Goal: Task Accomplishment & Management: Use online tool/utility

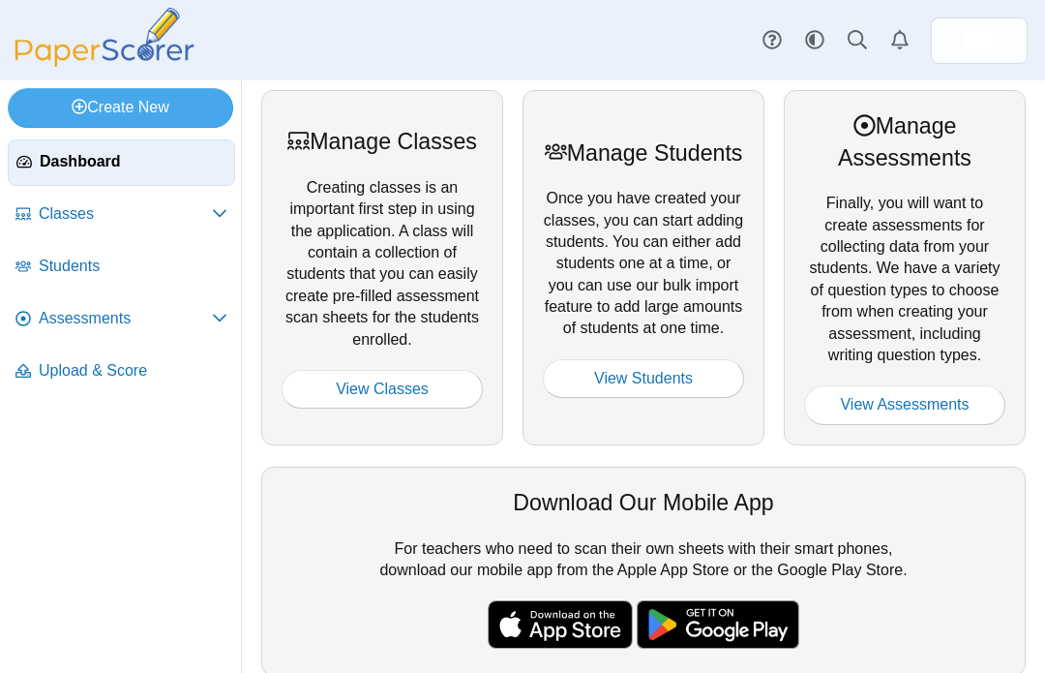
click at [188, 210] on span "Classes" at bounding box center [125, 213] width 173 height 21
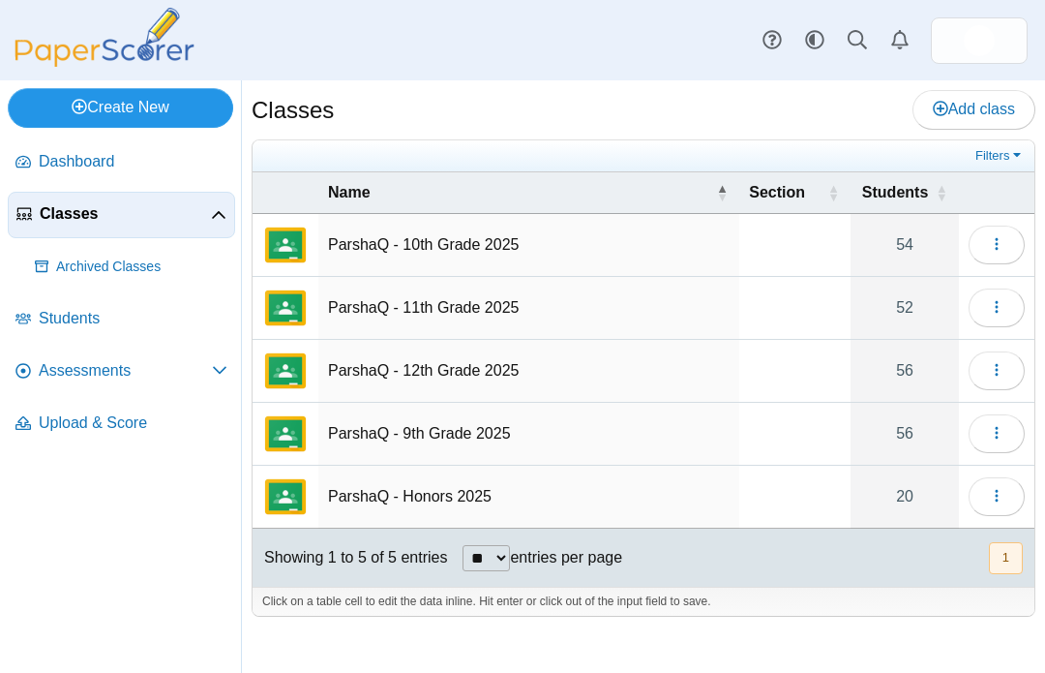
click at [139, 110] on link "Create New" at bounding box center [121, 107] width 226 height 39
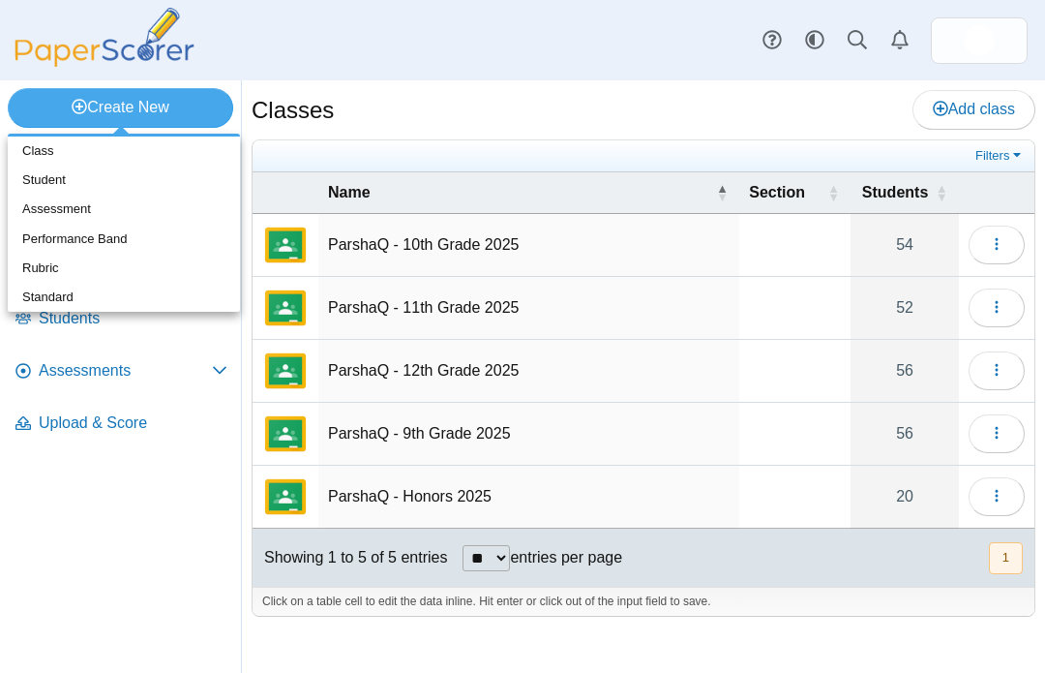
click at [130, 522] on div "Create New Dashboard Classes" at bounding box center [522, 376] width 1045 height 592
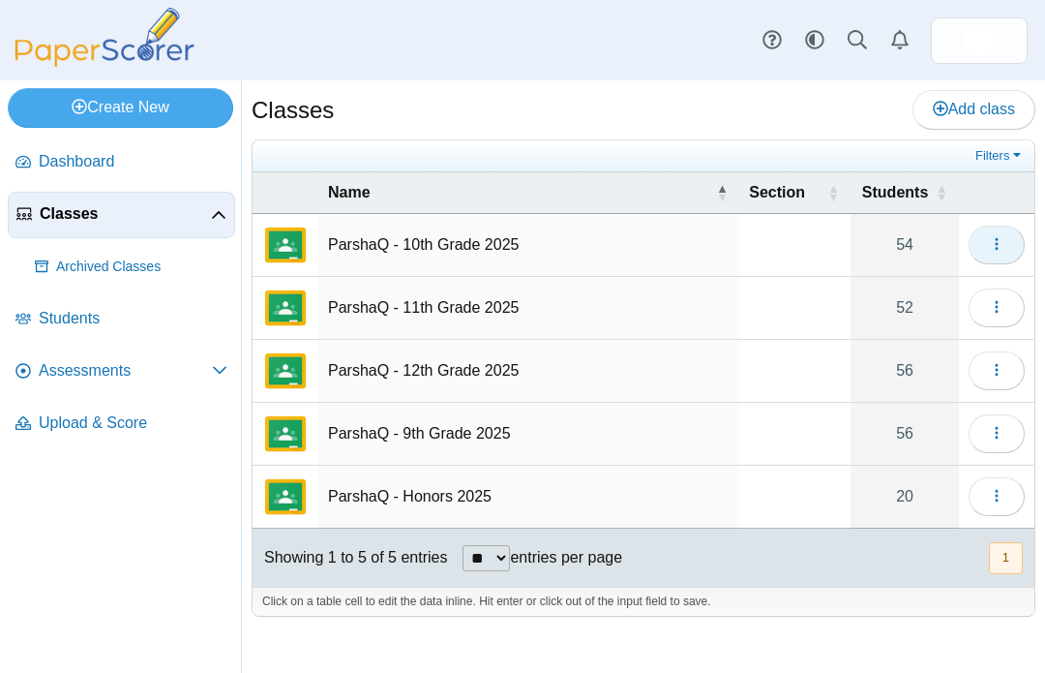
click at [994, 232] on button "button" at bounding box center [997, 245] width 56 height 39
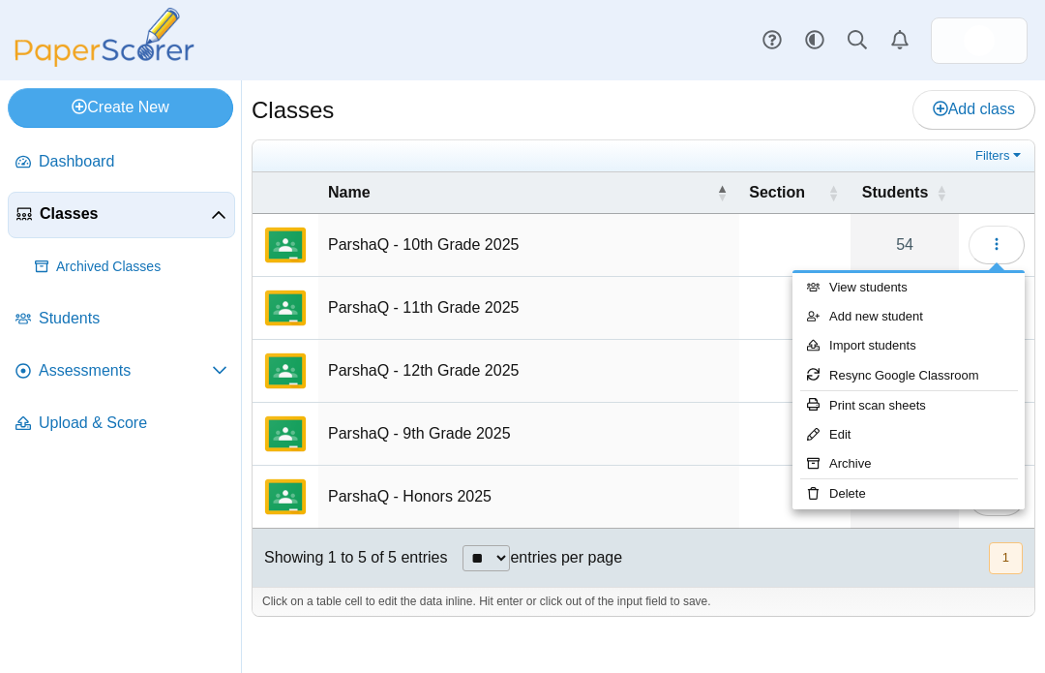
click at [851, 429] on link "Edit" at bounding box center [909, 434] width 232 height 29
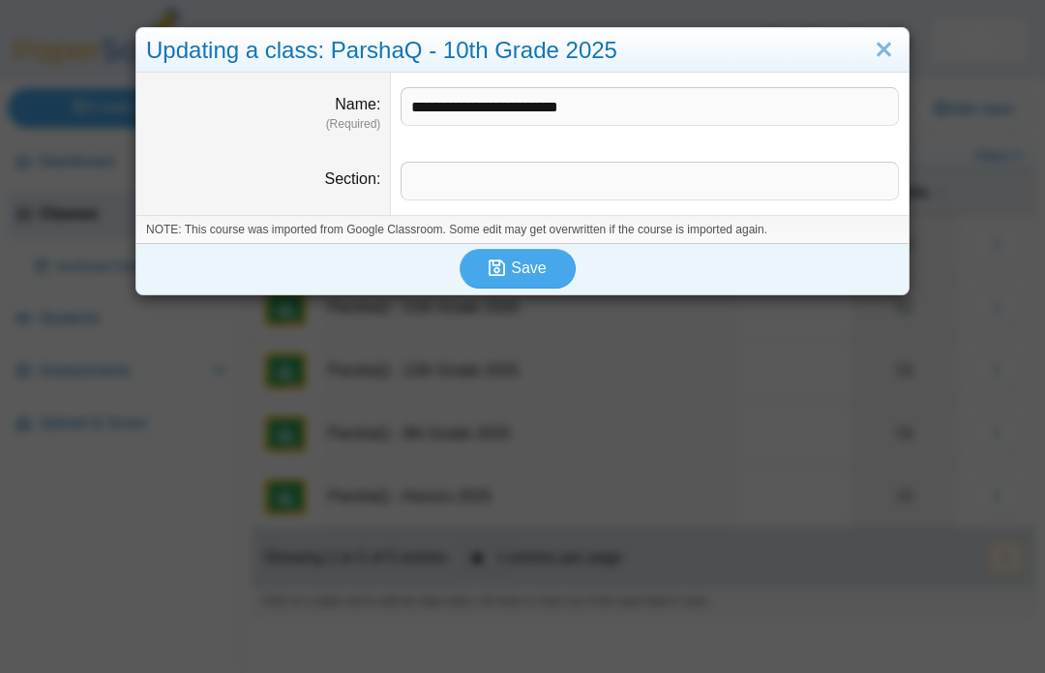
click at [521, 271] on span "Save" at bounding box center [528, 267] width 35 height 16
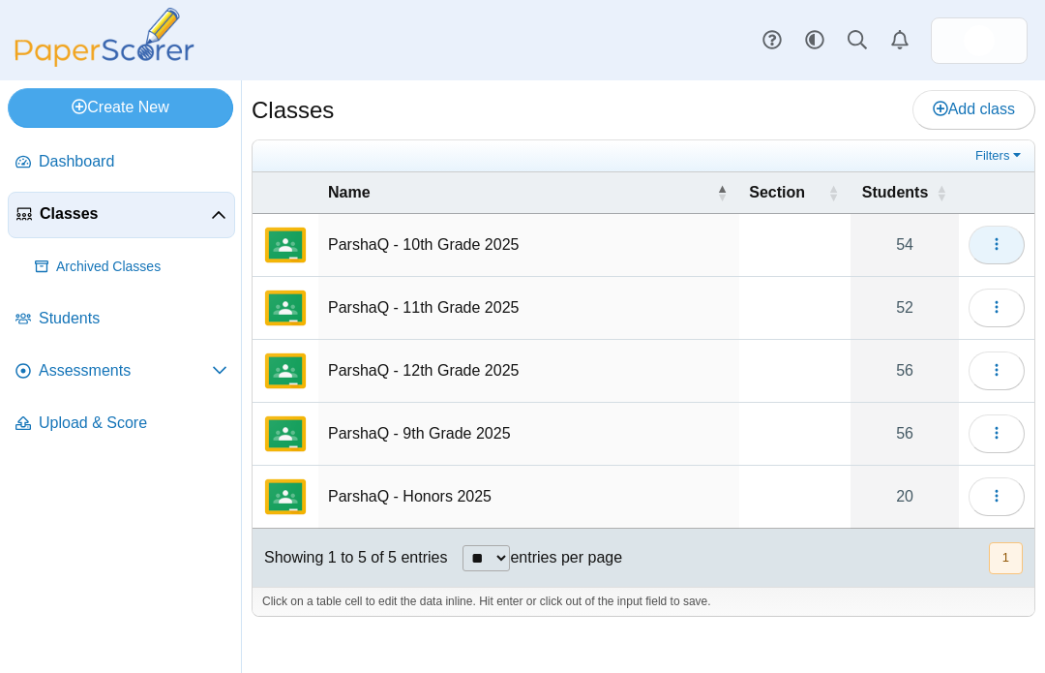
click at [1002, 242] on icon "button" at bounding box center [996, 243] width 15 height 15
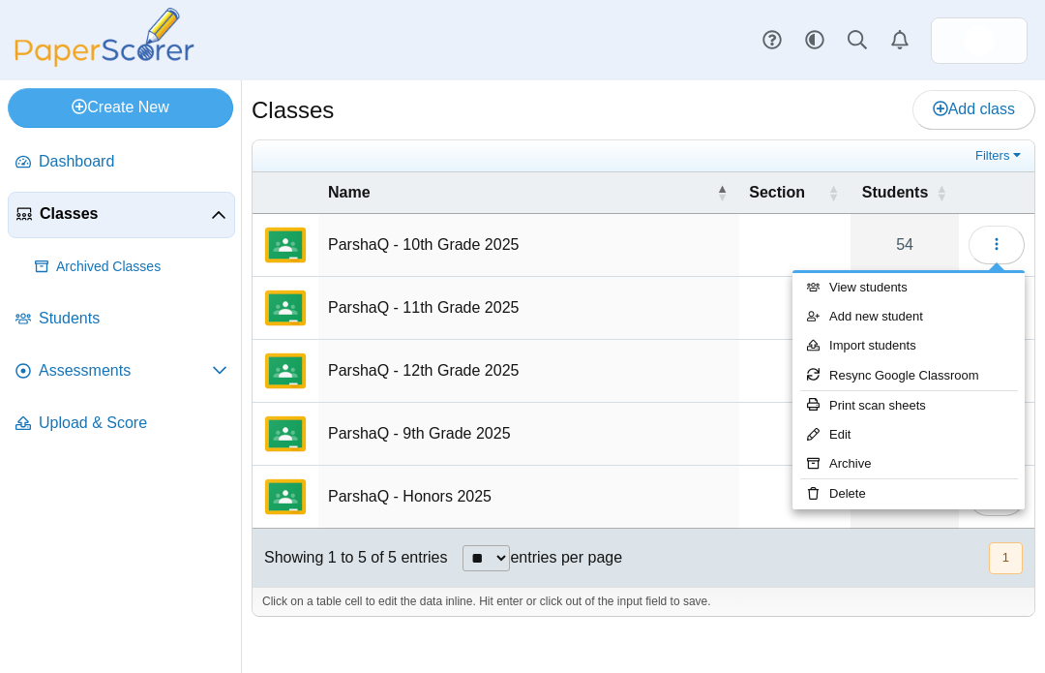
click at [851, 466] on link "Archive" at bounding box center [909, 463] width 232 height 29
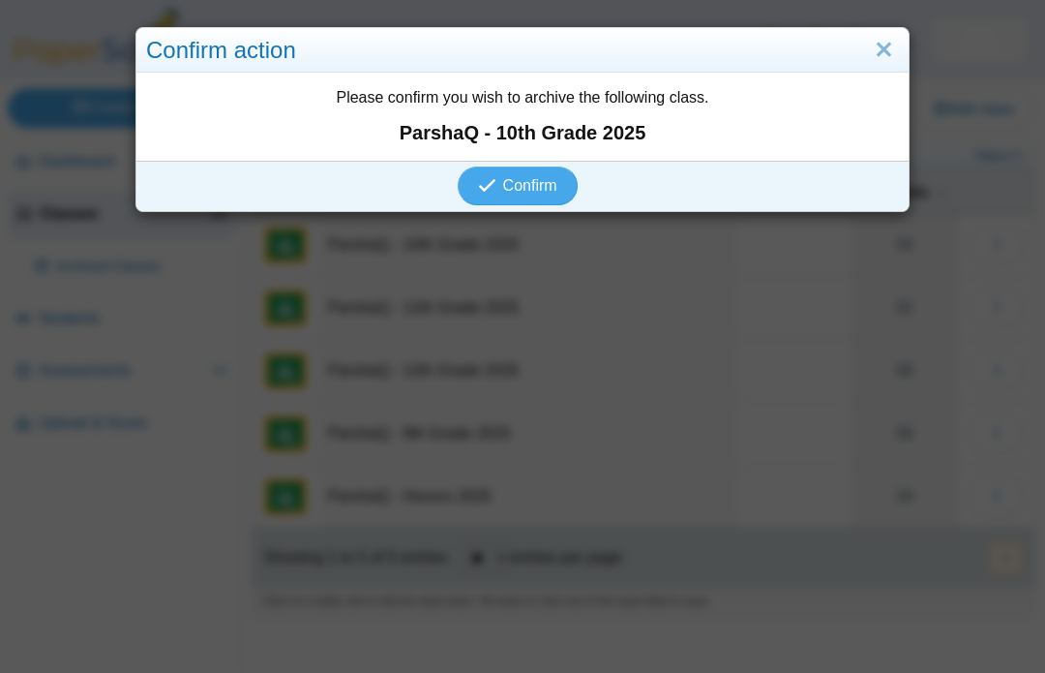
click at [518, 194] on span "Confirm" at bounding box center [530, 185] width 54 height 16
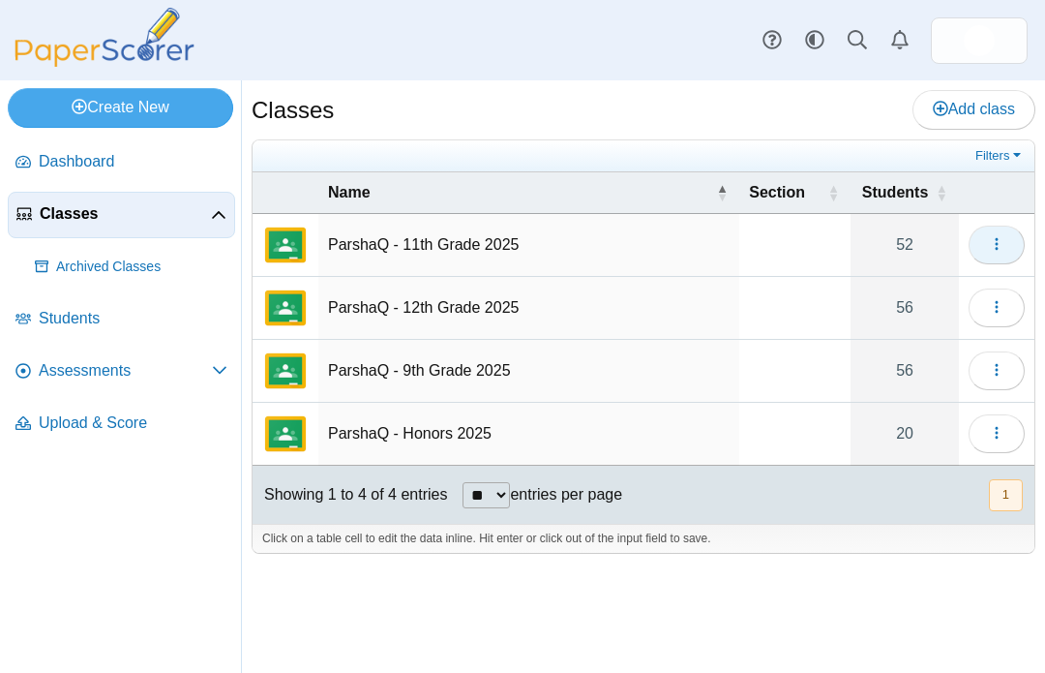
click at [996, 244] on use "button" at bounding box center [996, 244] width 3 height 13
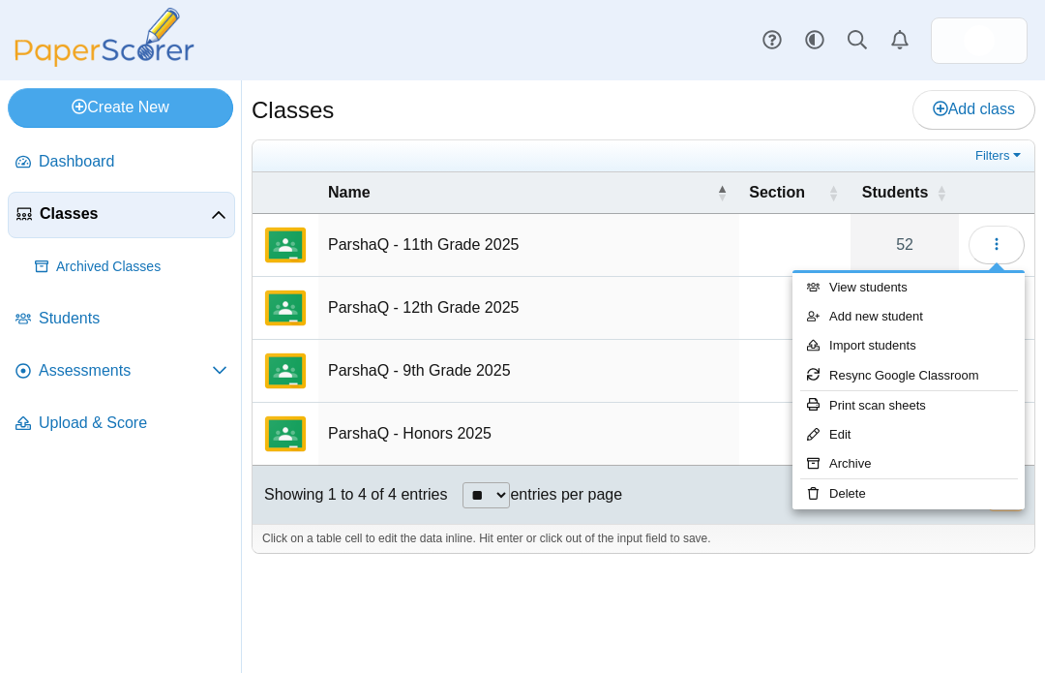
click at [844, 464] on link "Archive" at bounding box center [909, 463] width 232 height 29
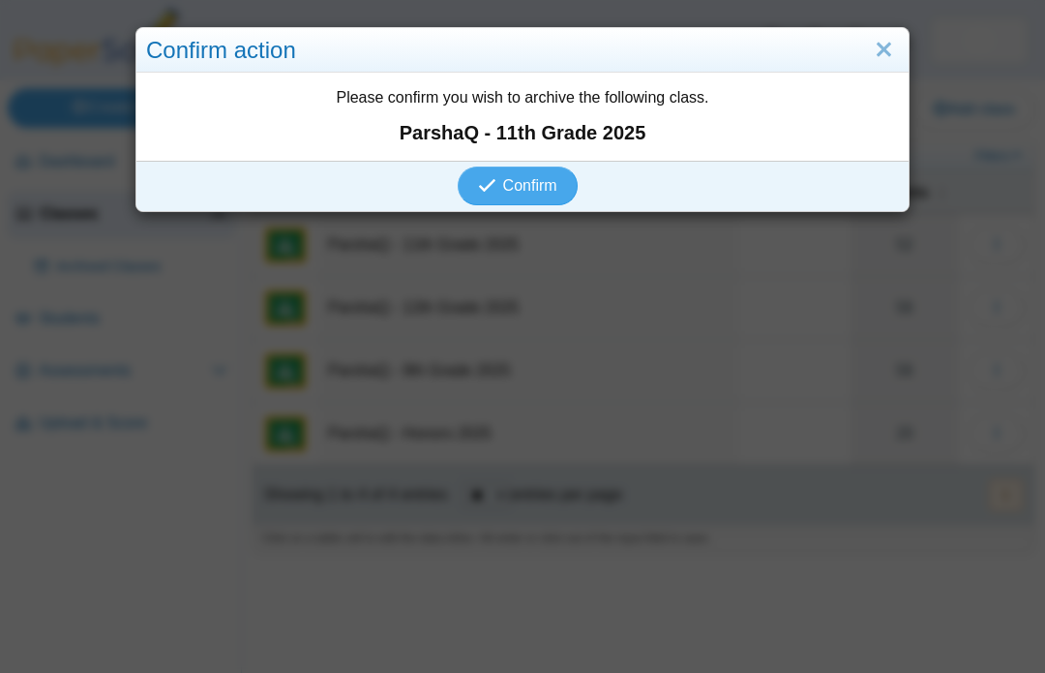
click at [526, 194] on span "Confirm" at bounding box center [530, 185] width 54 height 16
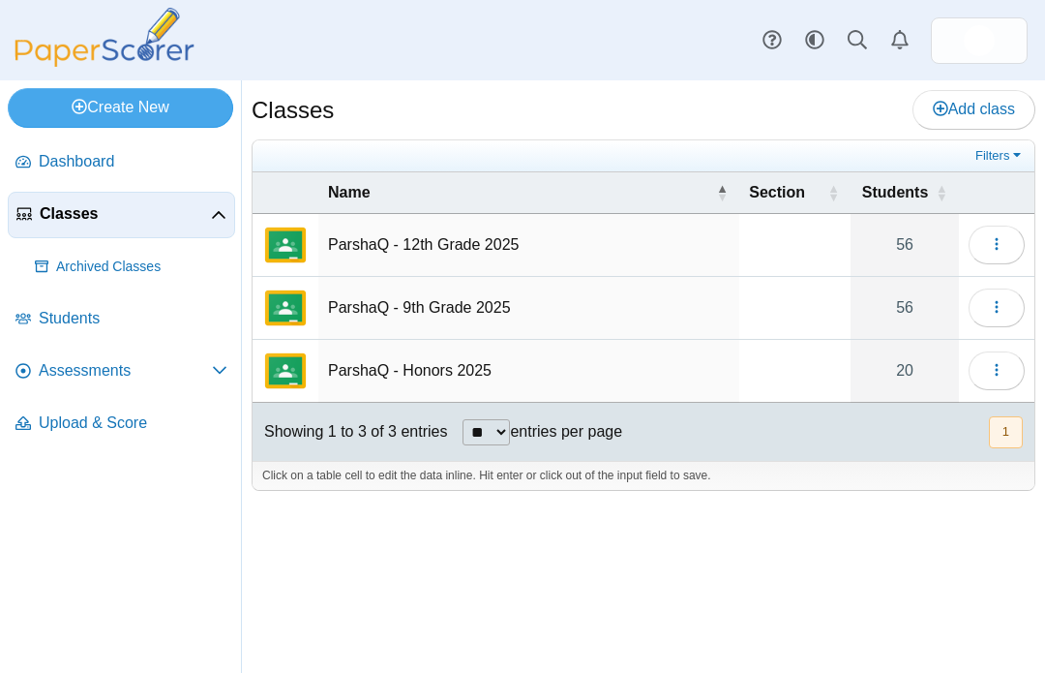
click at [995, 240] on icon "button" at bounding box center [996, 243] width 15 height 15
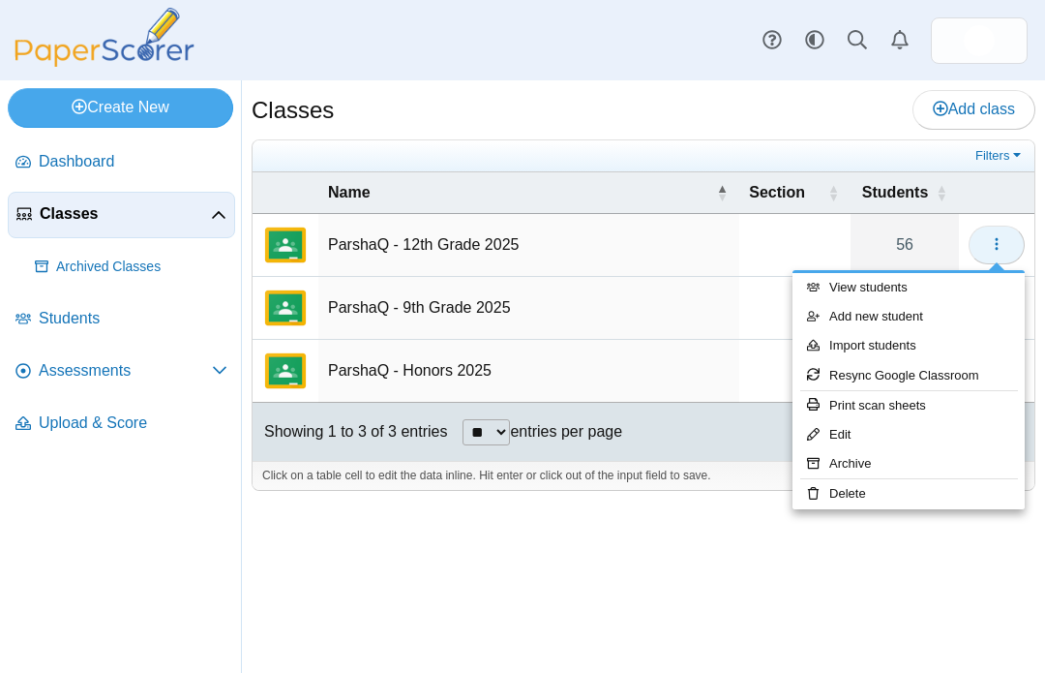
click at [1000, 238] on icon "button" at bounding box center [996, 243] width 15 height 15
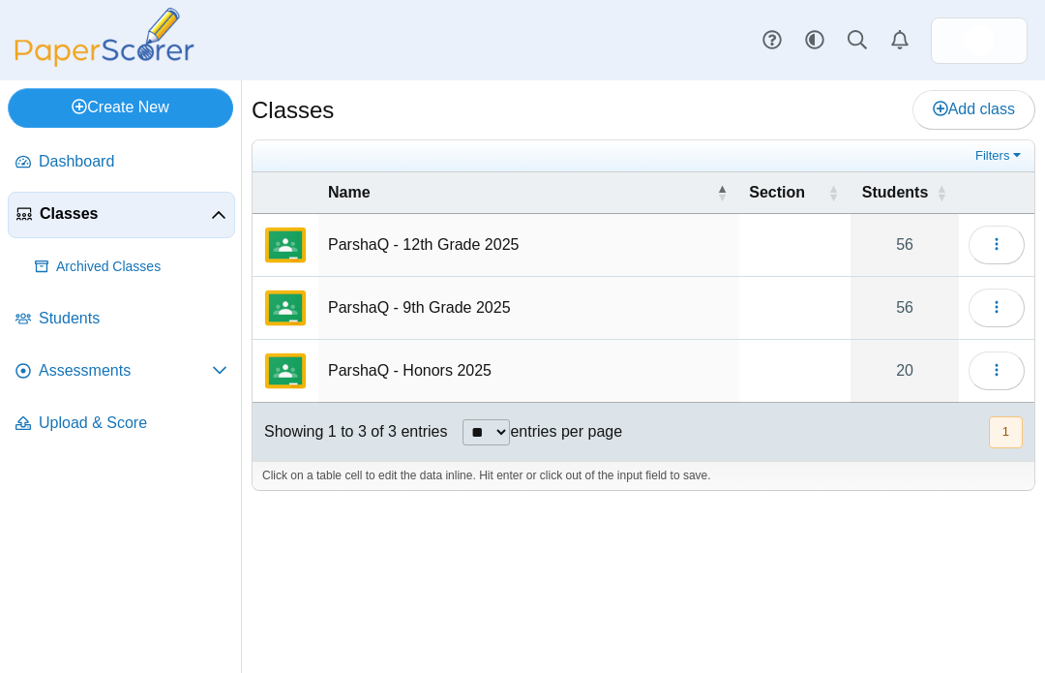
click at [126, 115] on link "Create New" at bounding box center [121, 107] width 226 height 39
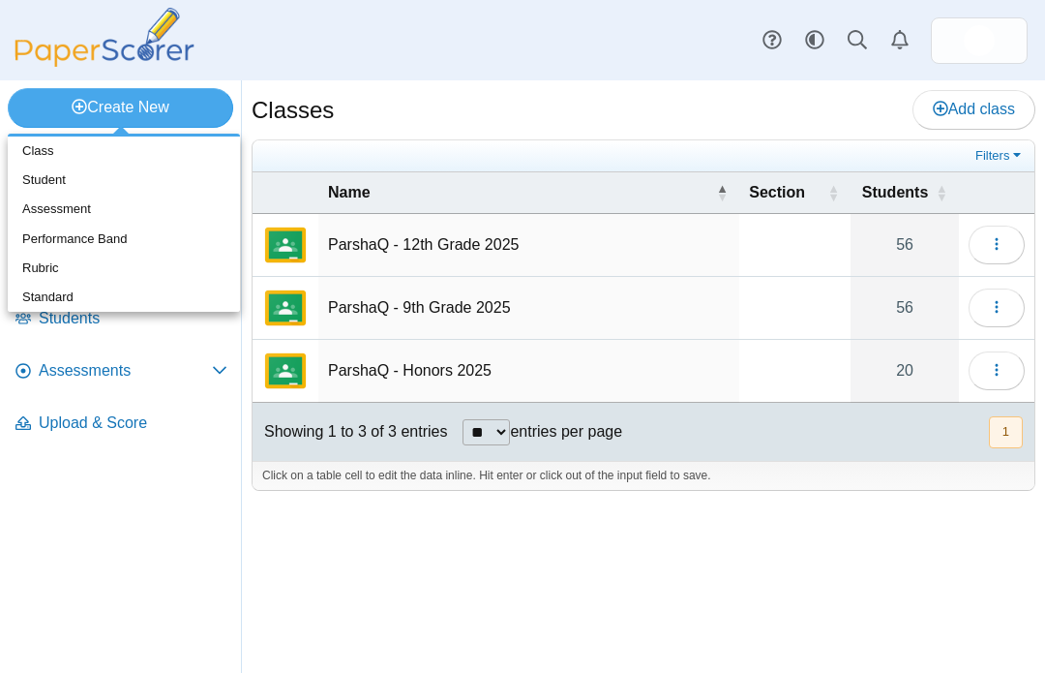
click at [64, 213] on link "Assessment" at bounding box center [124, 209] width 232 height 29
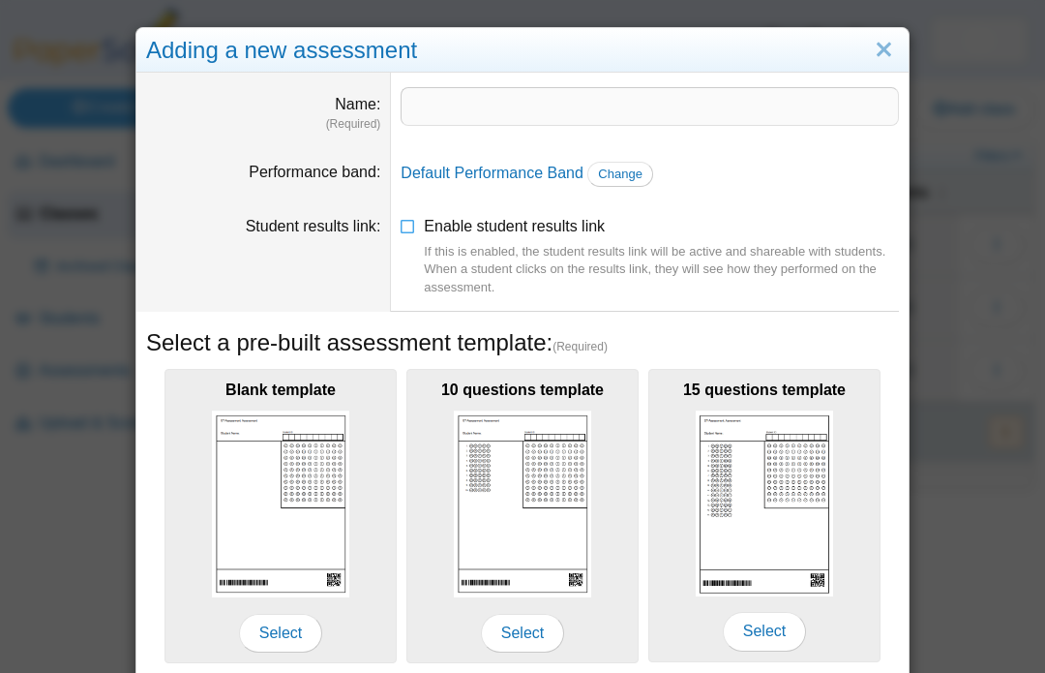
click at [886, 46] on link "Close" at bounding box center [884, 50] width 30 height 33
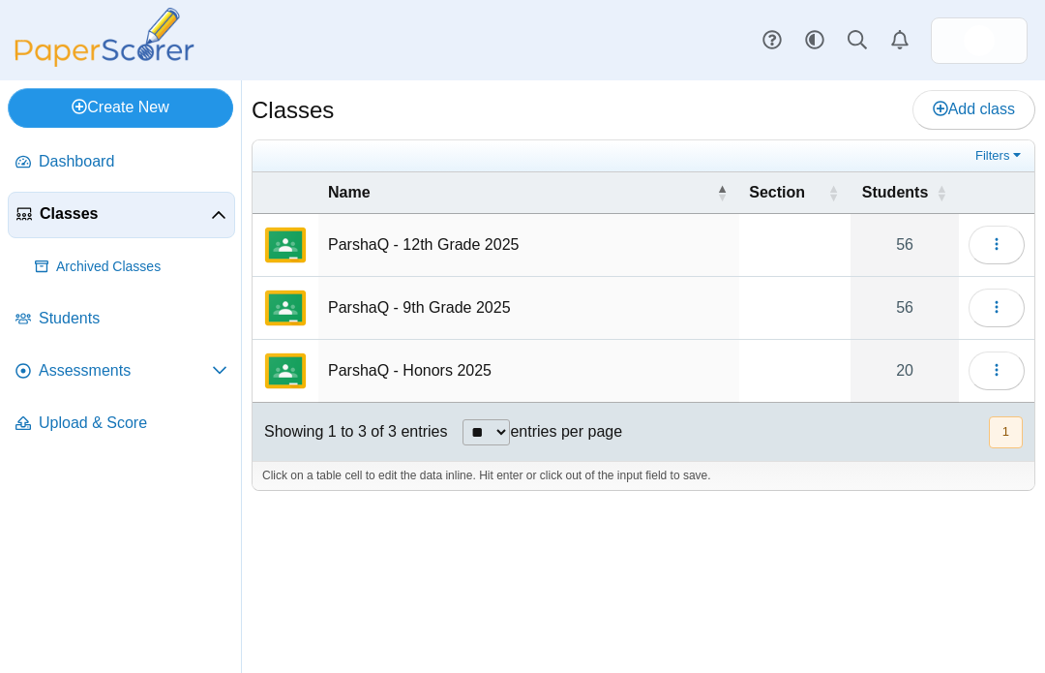
click at [139, 113] on link "Create New" at bounding box center [121, 107] width 226 height 39
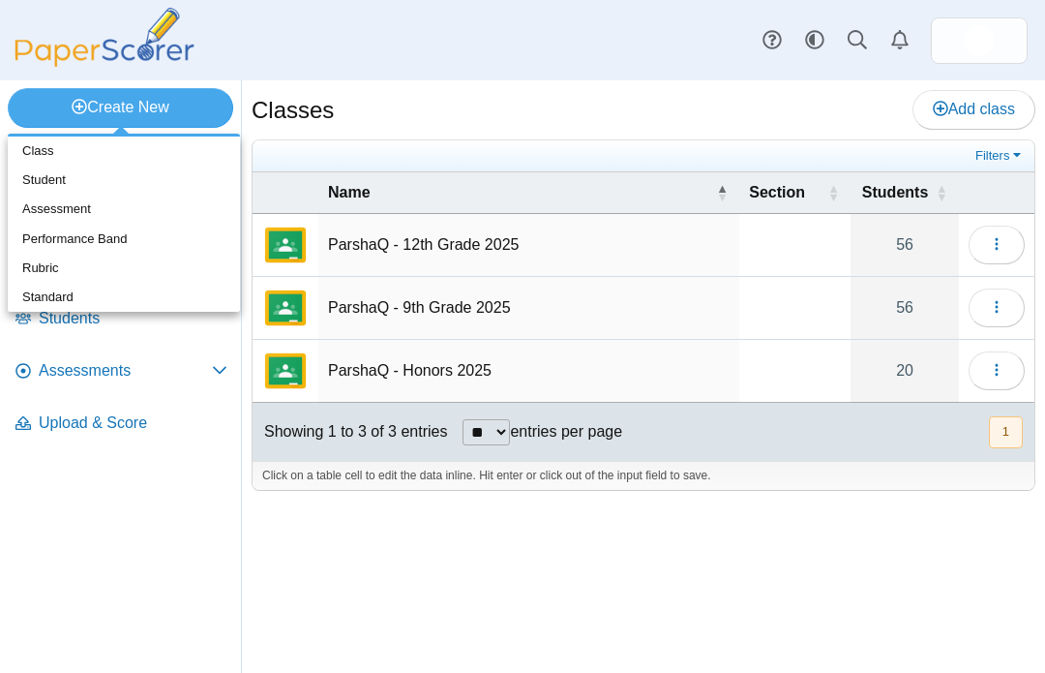
click at [88, 201] on link "Assessment" at bounding box center [124, 209] width 232 height 29
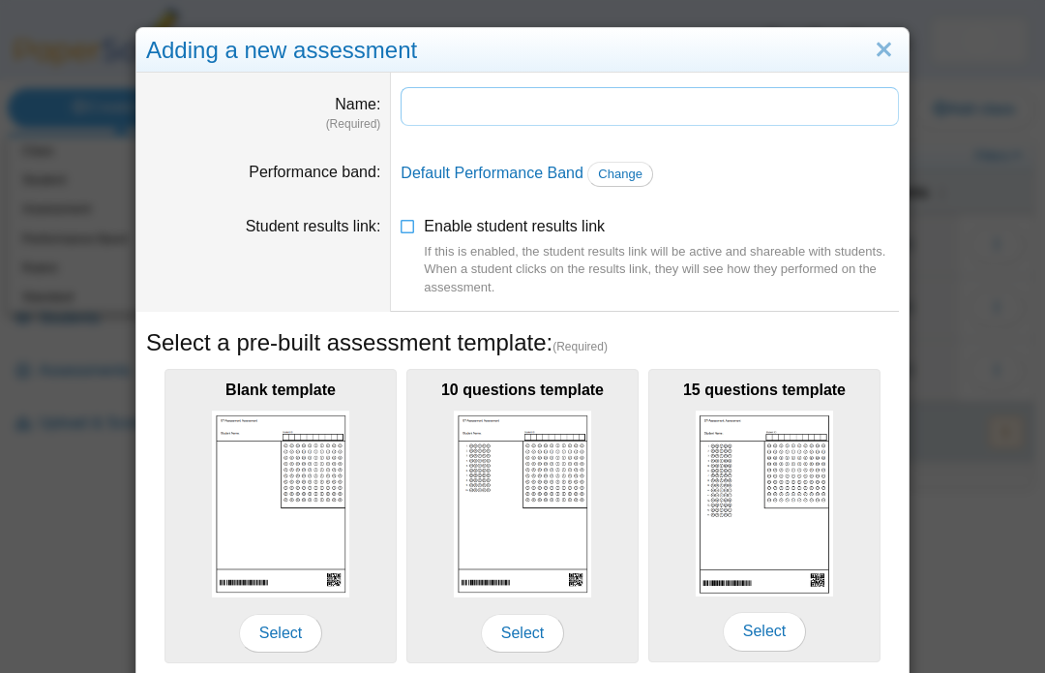
click at [443, 106] on input "Name" at bounding box center [650, 106] width 498 height 39
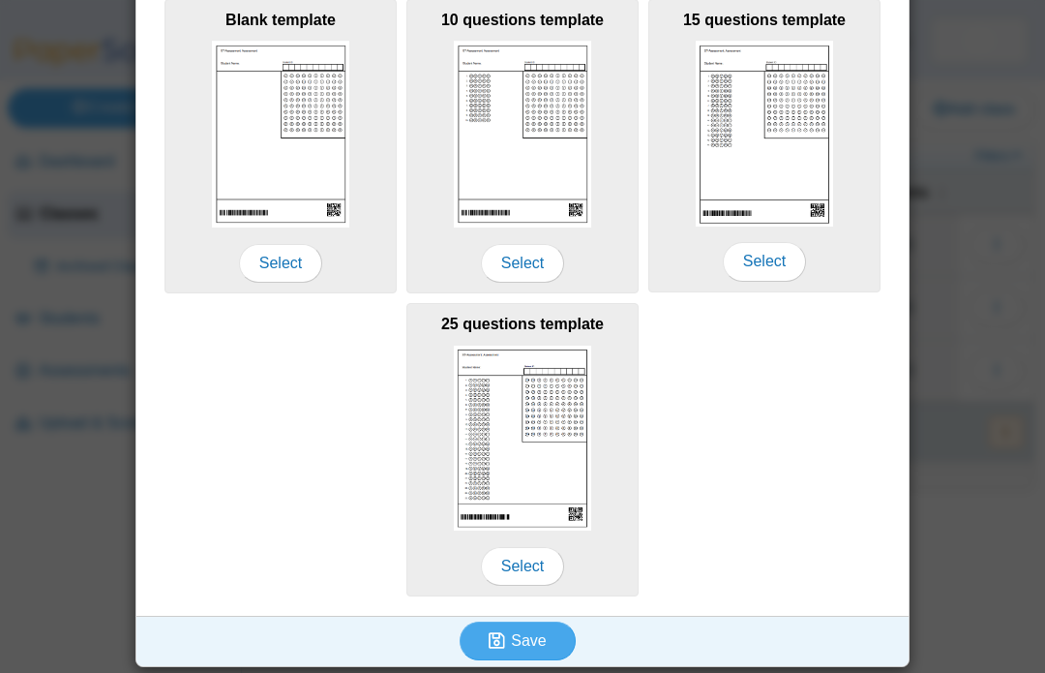
scroll to position [369, 0]
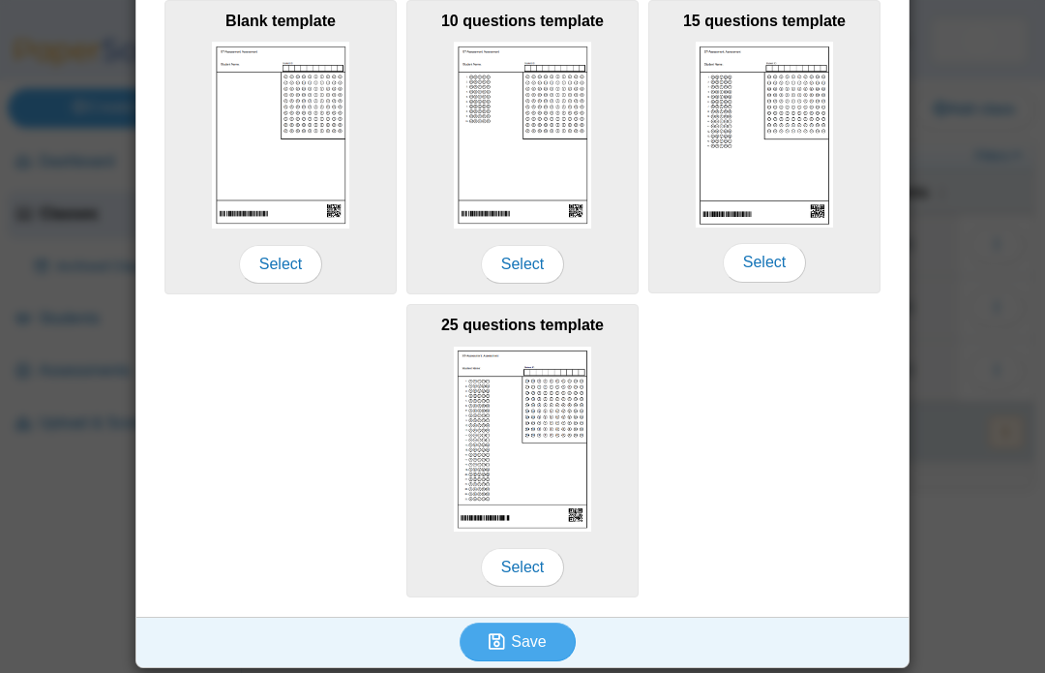
type input "**********"
click at [279, 269] on span "Select" at bounding box center [280, 264] width 83 height 39
click at [520, 651] on button "Save" at bounding box center [518, 641] width 116 height 39
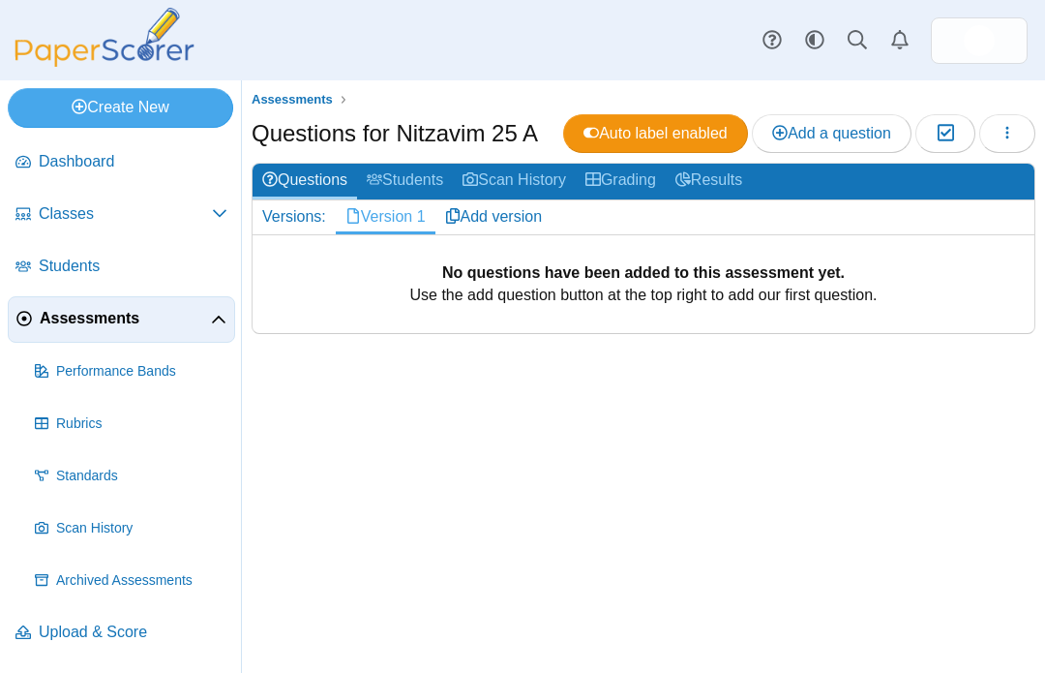
click at [838, 139] on span "Add a question" at bounding box center [831, 133] width 119 height 16
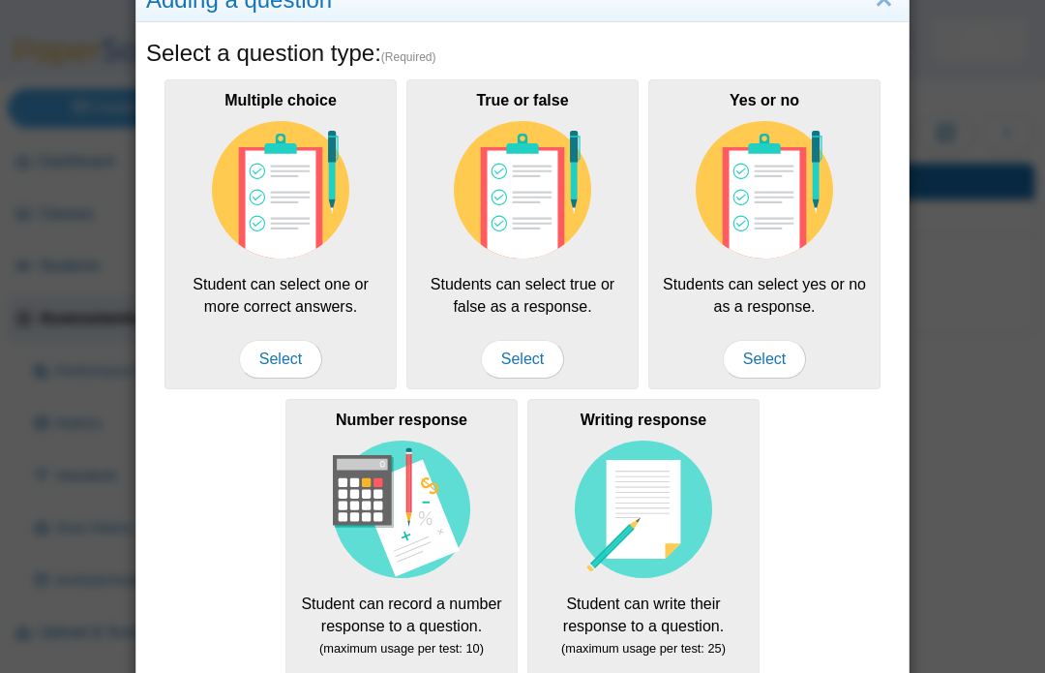
scroll to position [91, 0]
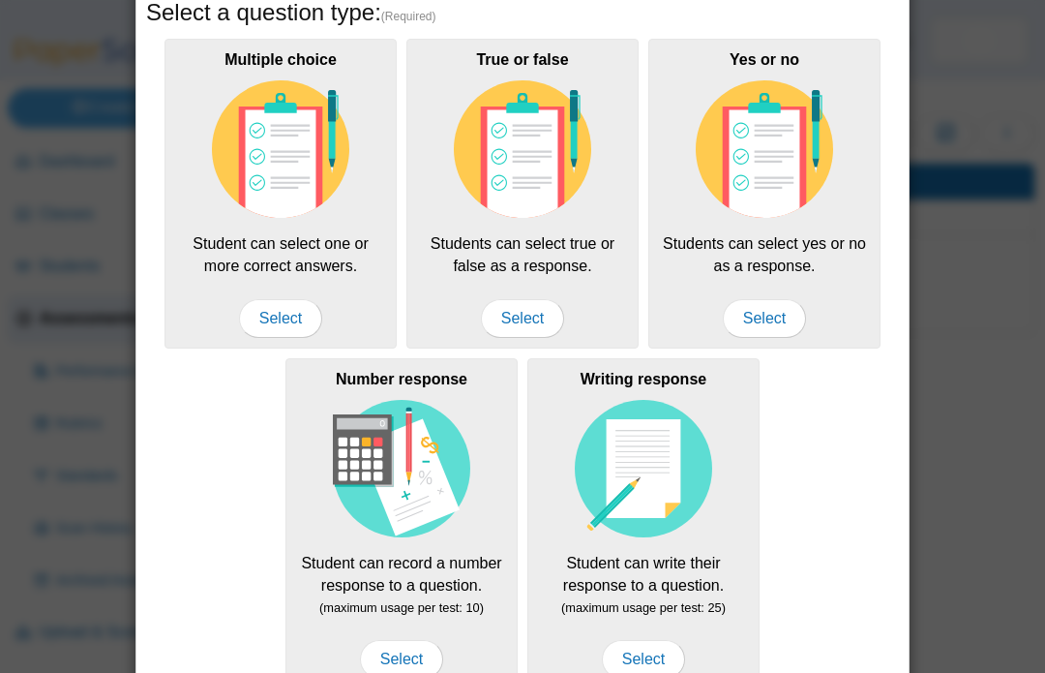
click at [290, 321] on span "Select" at bounding box center [280, 318] width 83 height 39
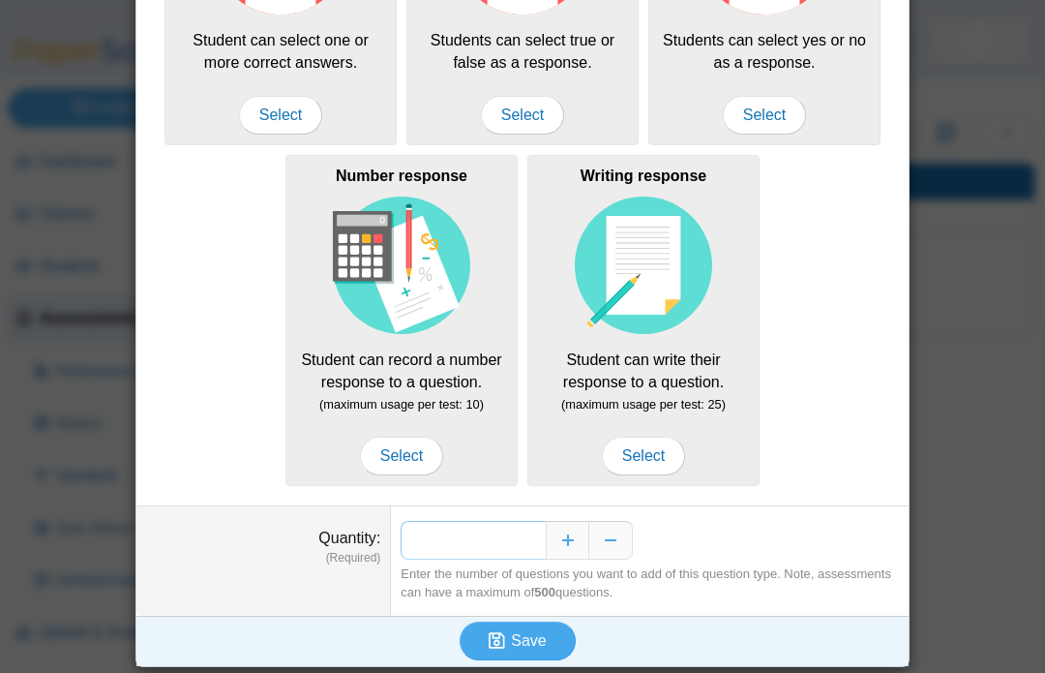
scroll to position [293, 0]
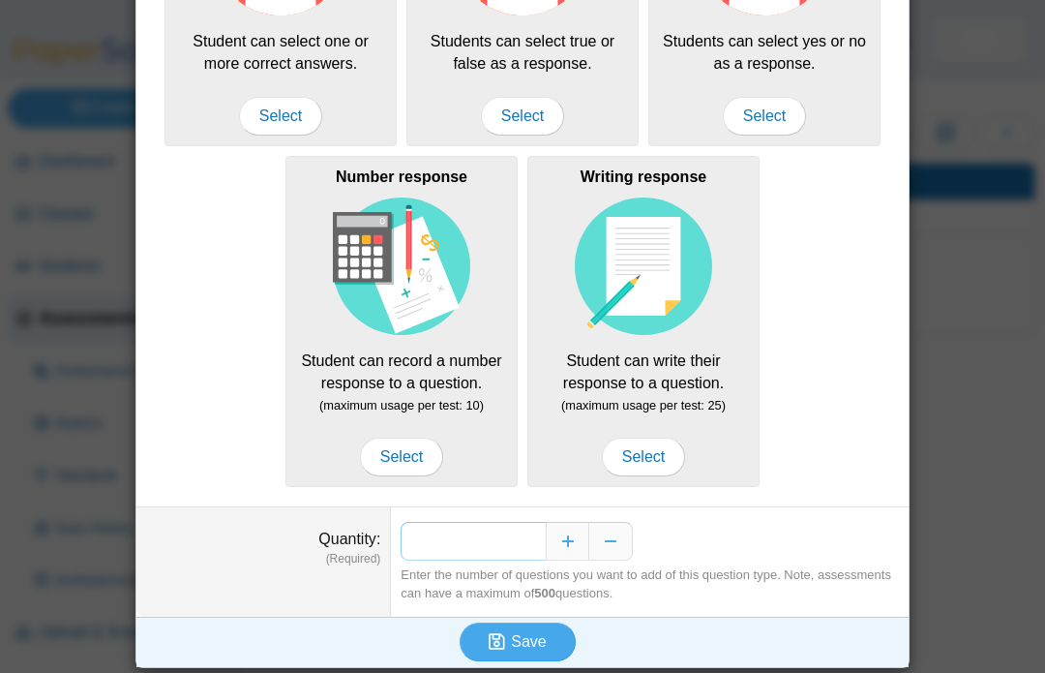
click at [517, 648] on button "Save" at bounding box center [518, 641] width 116 height 39
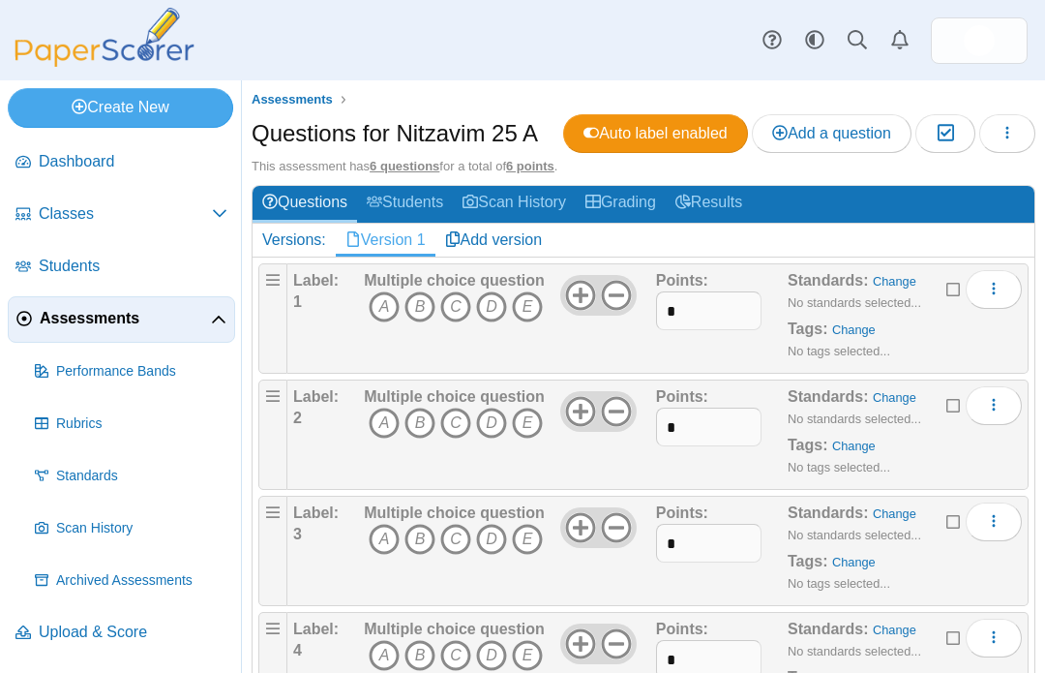
click at [384, 299] on icon "A" at bounding box center [384, 306] width 31 height 31
click at [383, 422] on icon "A" at bounding box center [384, 422] width 31 height 31
click at [394, 539] on icon "A" at bounding box center [384, 539] width 31 height 31
click at [425, 651] on icon "B" at bounding box center [420, 655] width 31 height 31
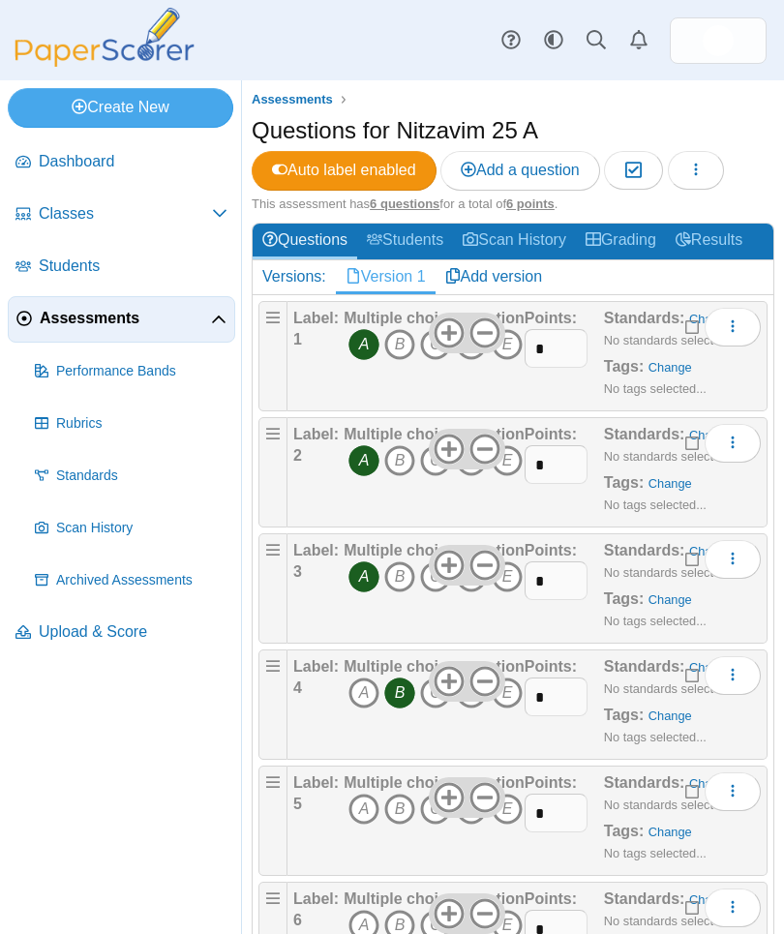
click at [404, 672] on icon "B" at bounding box center [399, 809] width 31 height 31
click at [406, 672] on icon "B" at bounding box center [399, 925] width 31 height 31
click at [406, 127] on h1 "Questions for Nitzavim 25 A" at bounding box center [395, 130] width 286 height 33
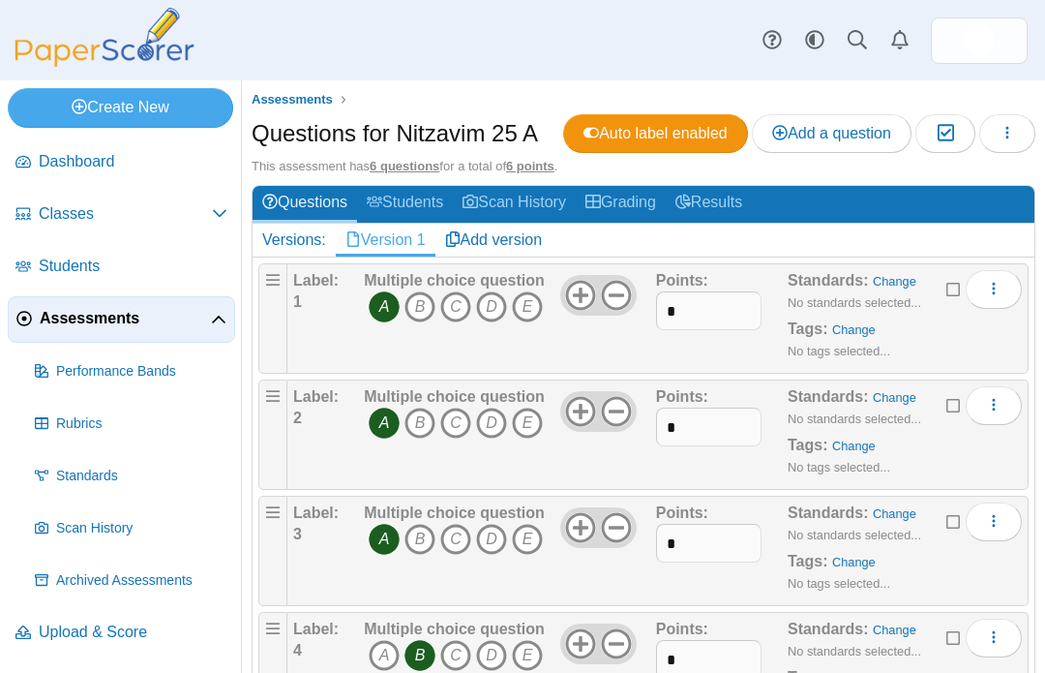
click at [499, 243] on link "Add version" at bounding box center [494, 240] width 117 height 33
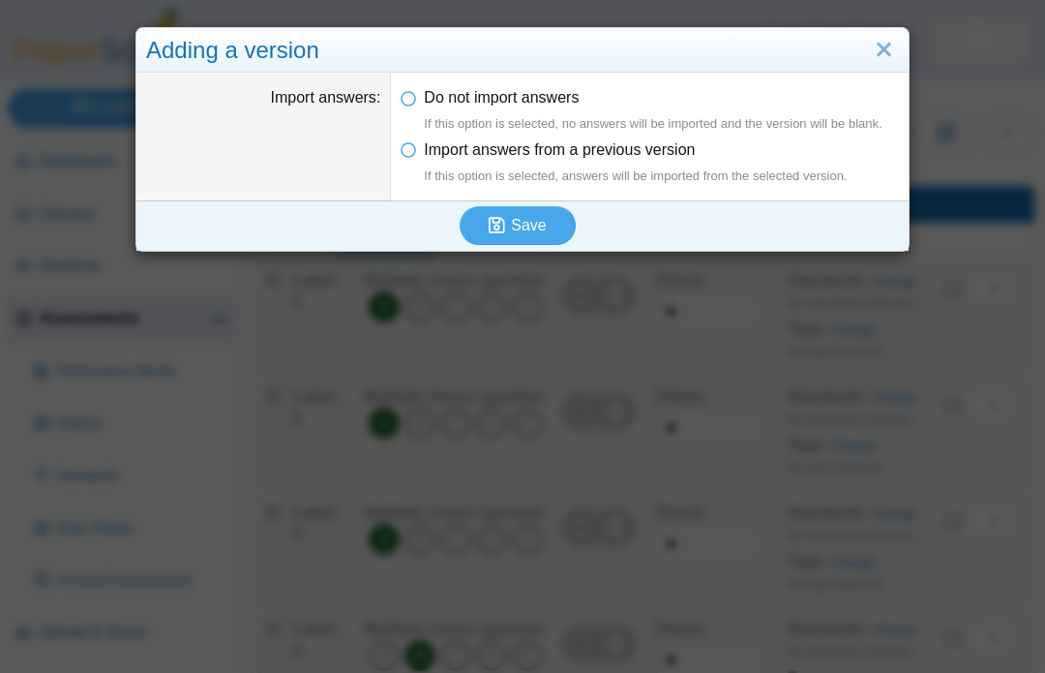
click at [897, 48] on link "Close" at bounding box center [884, 50] width 30 height 33
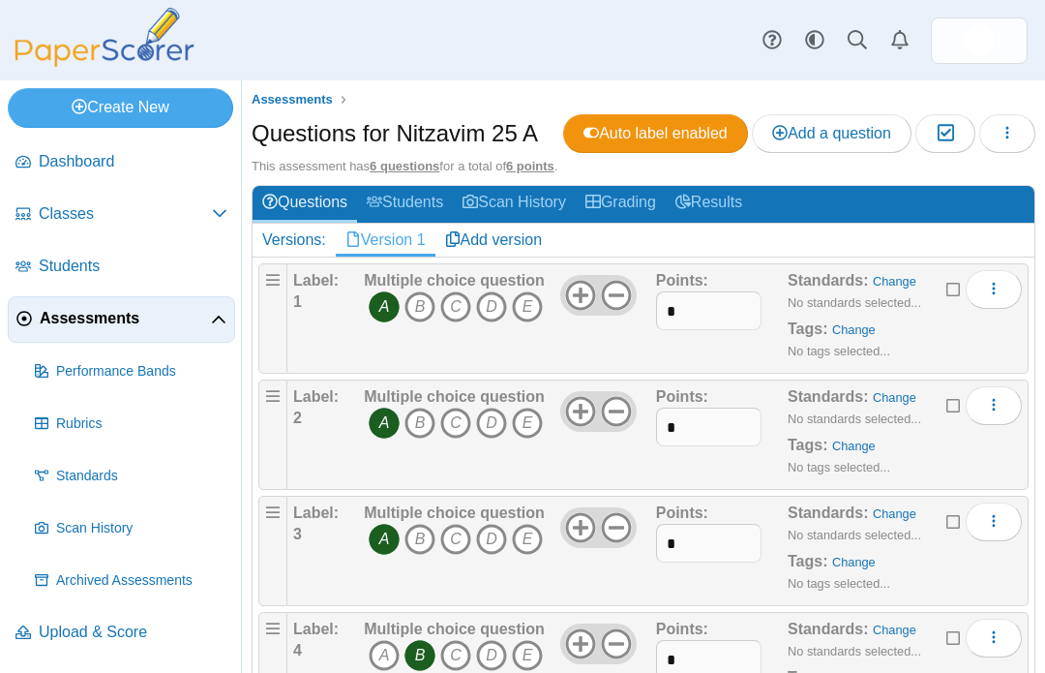
click at [918, 203] on h2 "Questions Students Scan History Grading Results" at bounding box center [644, 204] width 782 height 37
click at [420, 217] on link "Students" at bounding box center [405, 204] width 96 height 36
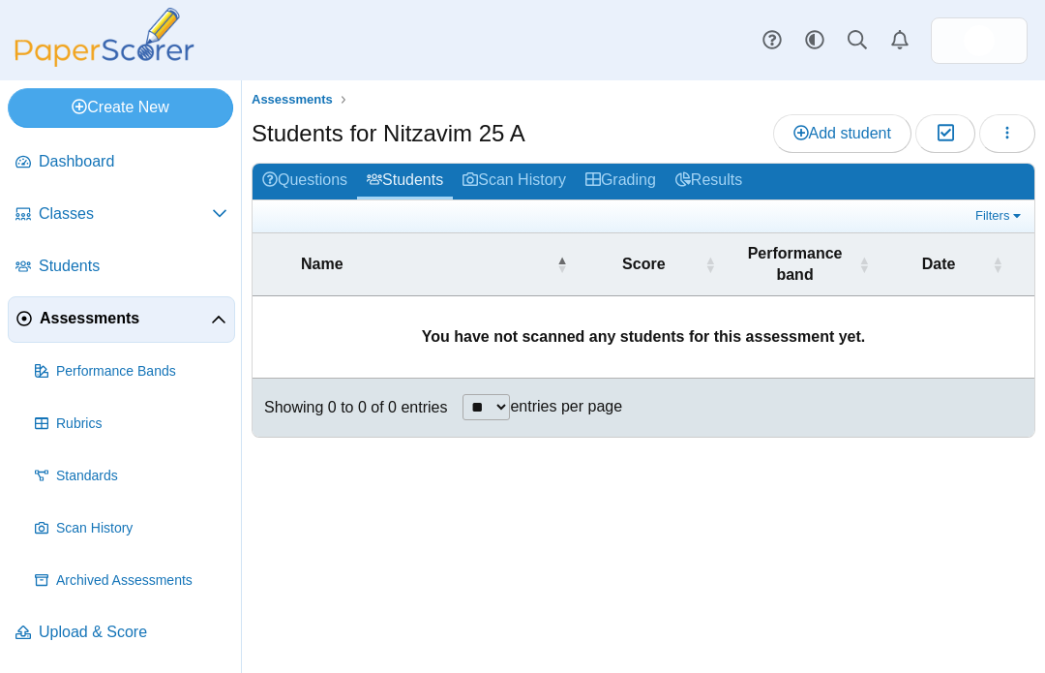
click at [315, 185] on link "Questions" at bounding box center [305, 182] width 105 height 36
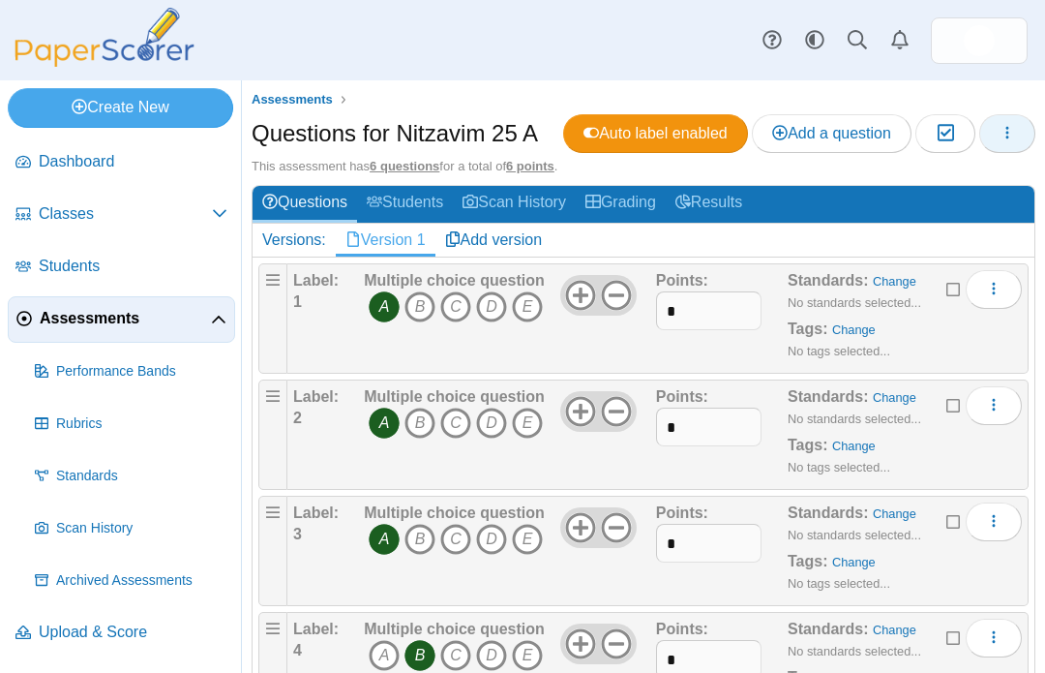
click at [1010, 126] on icon "button" at bounding box center [1007, 132] width 15 height 15
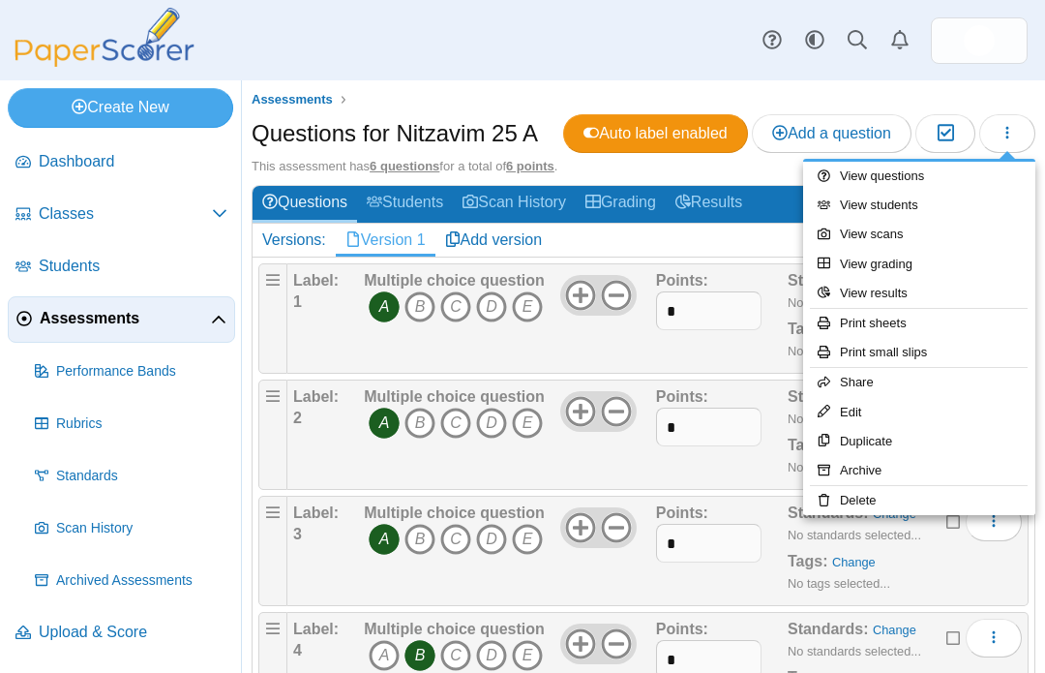
click at [1021, 82] on div "Assessments Questions for Nitzavim 25 A Auto label enabled Add a question Moder…" at bounding box center [643, 376] width 803 height 592
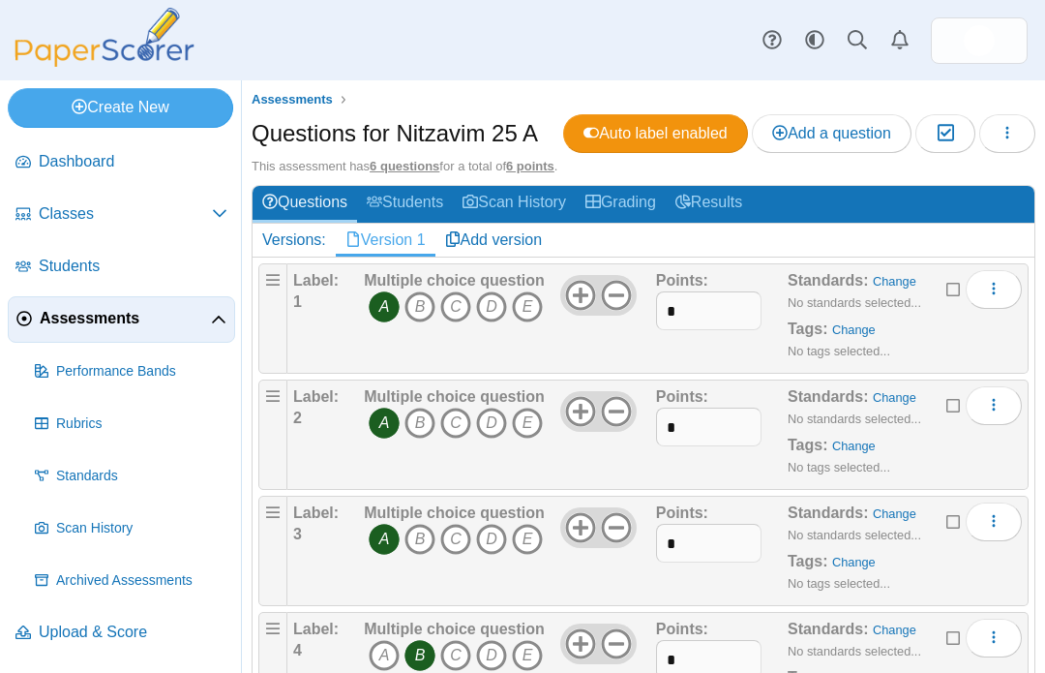
click at [511, 138] on h1 "Questions for Nitzavim 25 A" at bounding box center [395, 133] width 286 height 33
click at [469, 132] on h1 "Questions for Nitzavim 25 A" at bounding box center [395, 133] width 286 height 33
click at [1014, 126] on icon "button" at bounding box center [1007, 132] width 15 height 15
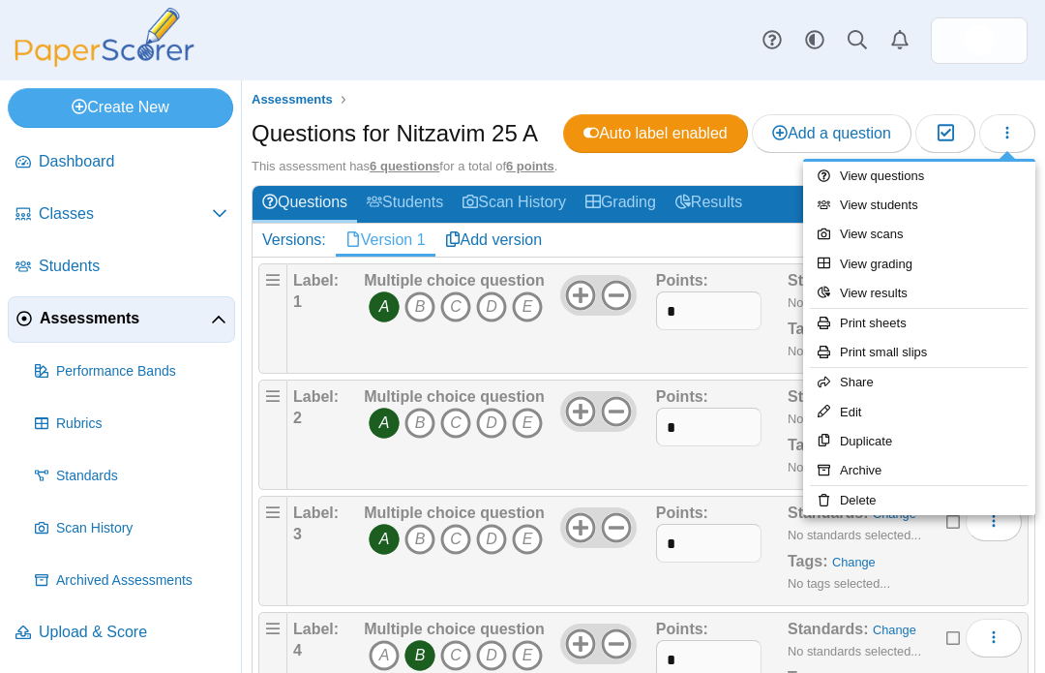
click at [850, 403] on link "Edit" at bounding box center [919, 412] width 232 height 29
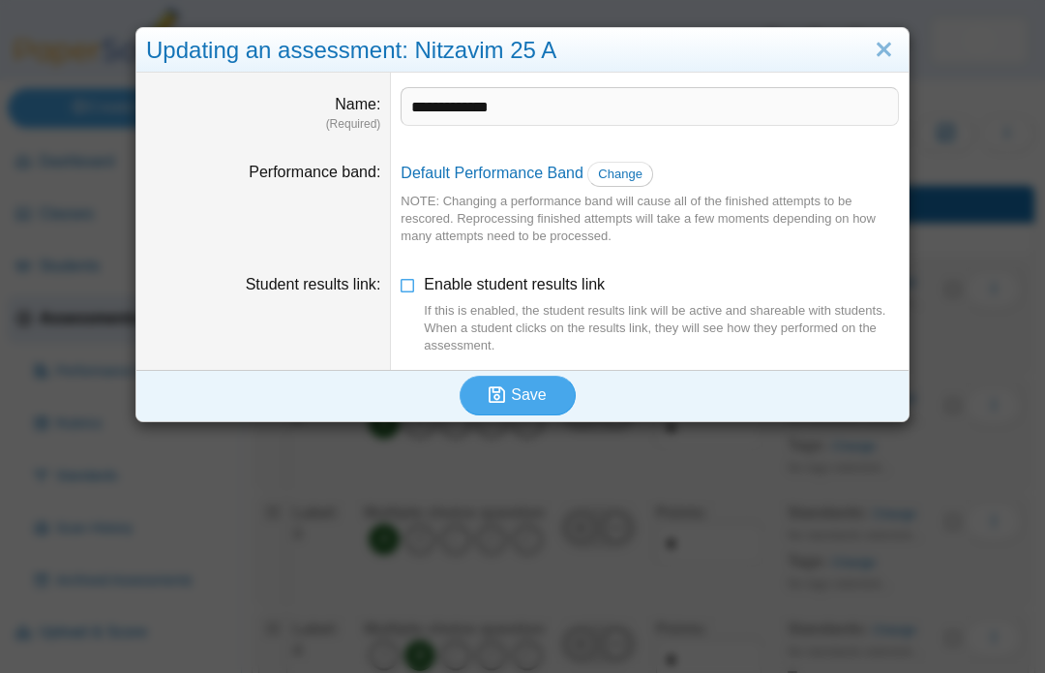
click at [540, 112] on input "**********" at bounding box center [650, 106] width 498 height 39
type input "**********"
click at [501, 391] on icon "submit" at bounding box center [497, 394] width 16 height 18
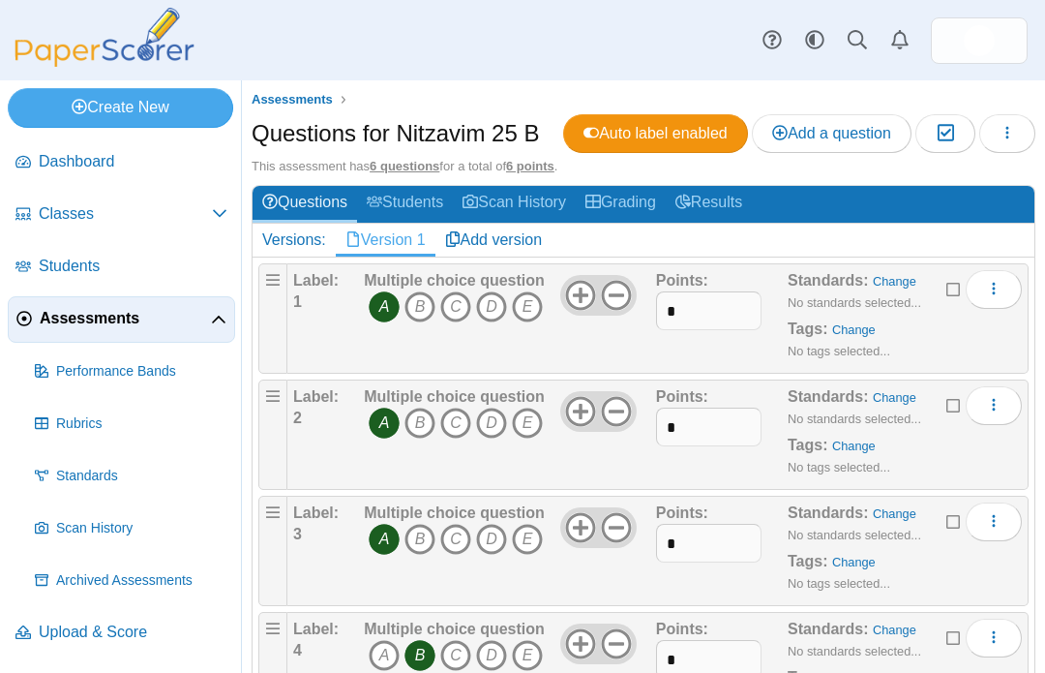
click at [87, 222] on span "Classes" at bounding box center [125, 213] width 173 height 21
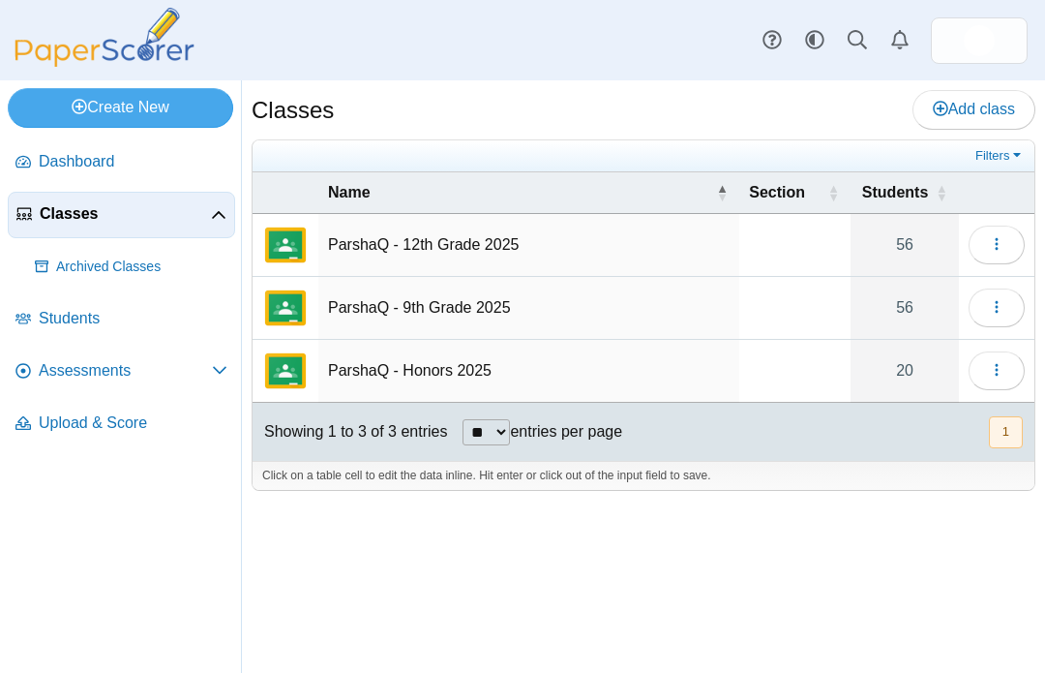
click at [427, 258] on td "ParshaQ - 12th Grade 2025" at bounding box center [528, 245] width 421 height 63
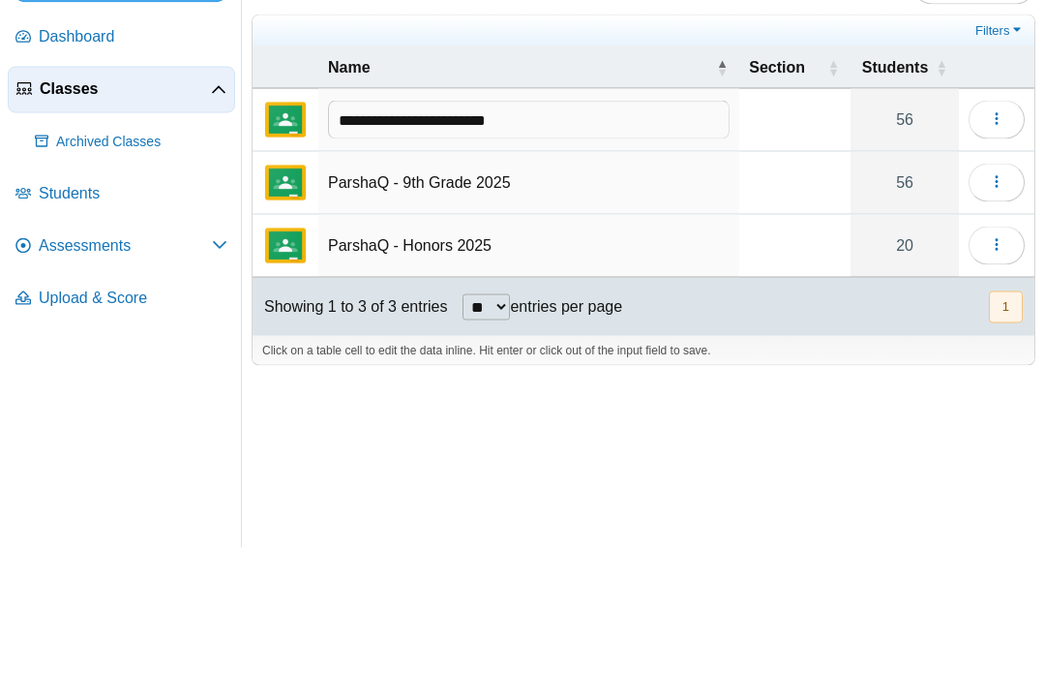
click at [296, 222] on img "External class connected through Google Classroom" at bounding box center [285, 245] width 46 height 46
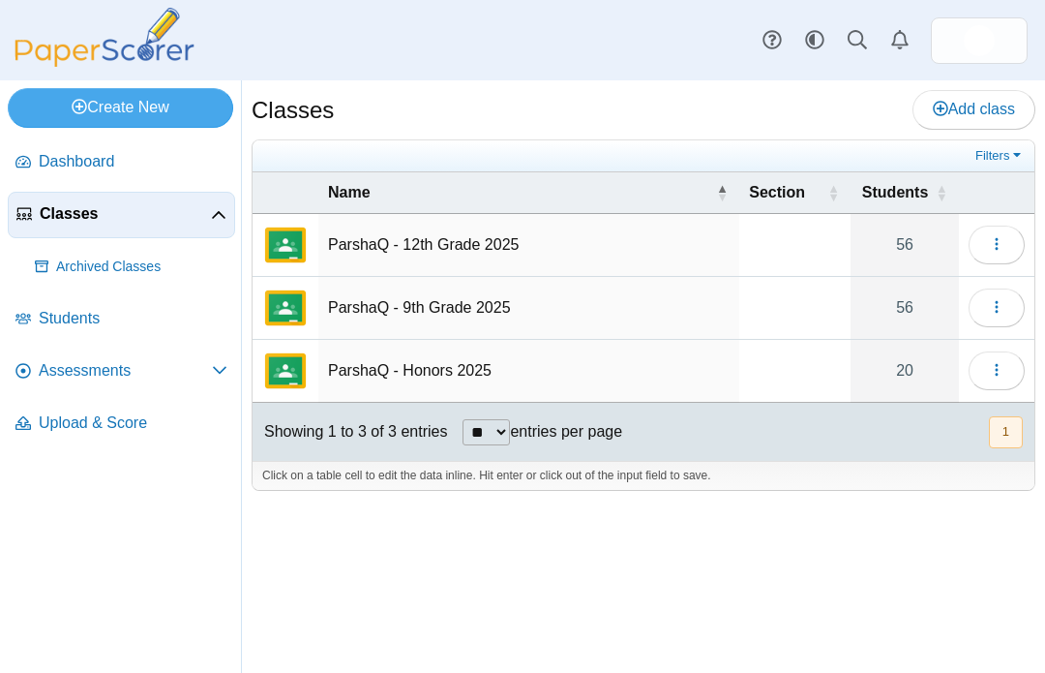
click at [301, 222] on img "External class connected through Google Classroom" at bounding box center [285, 245] width 46 height 46
click at [988, 226] on button "button" at bounding box center [997, 245] width 56 height 39
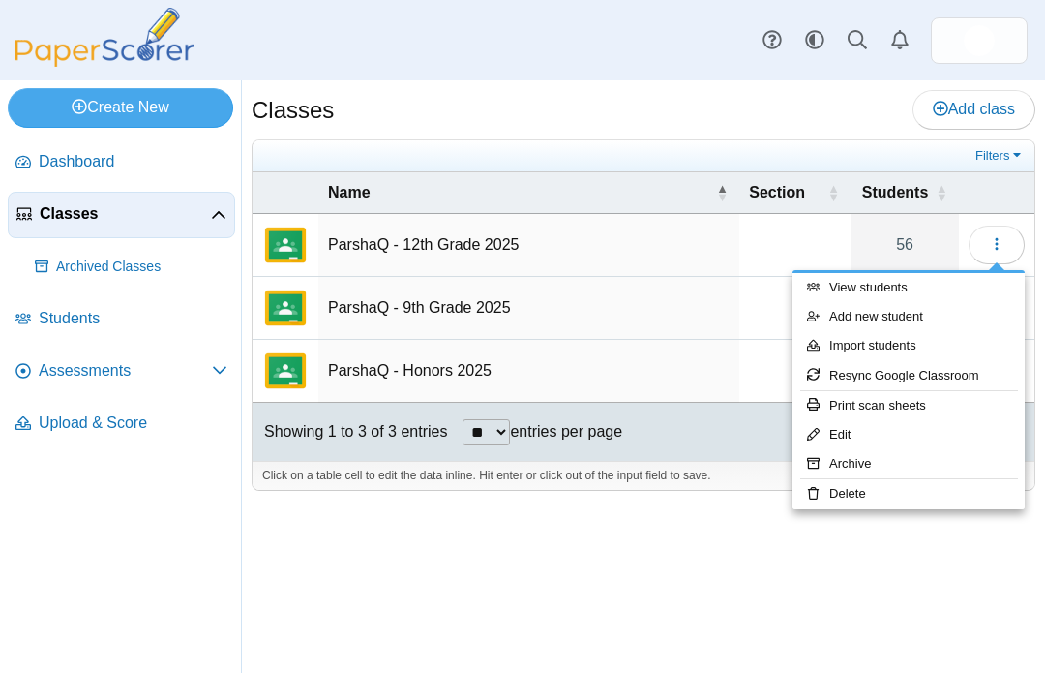
click at [738, 480] on div "Create New Loading… Dashboard Classes" at bounding box center [522, 376] width 1045 height 592
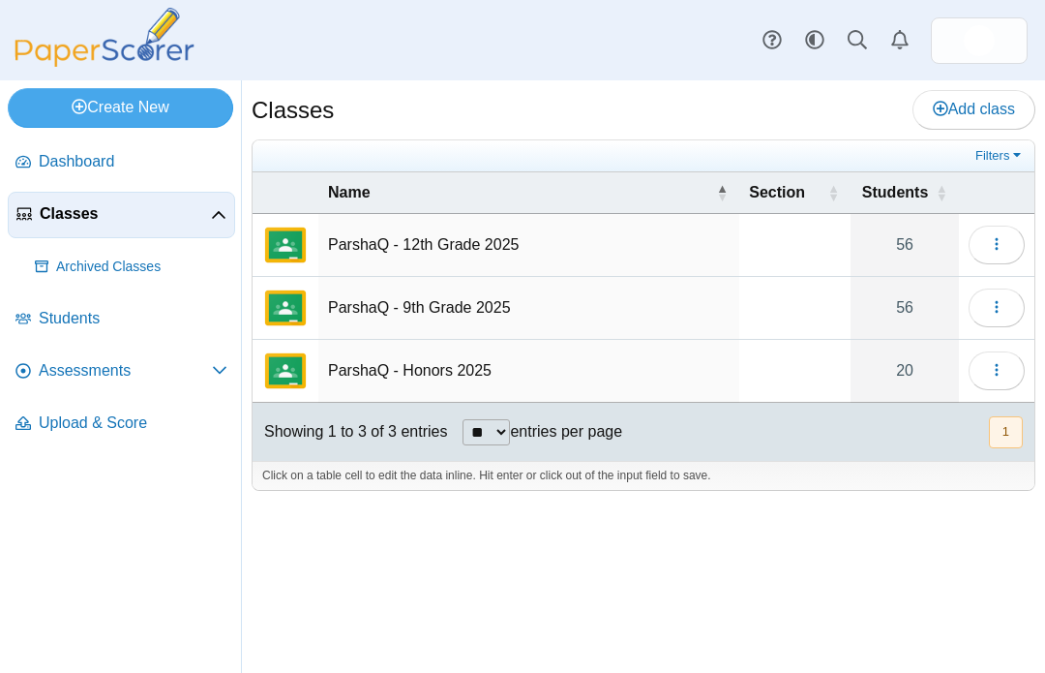
click at [94, 348] on link "Assessments" at bounding box center [121, 371] width 227 height 46
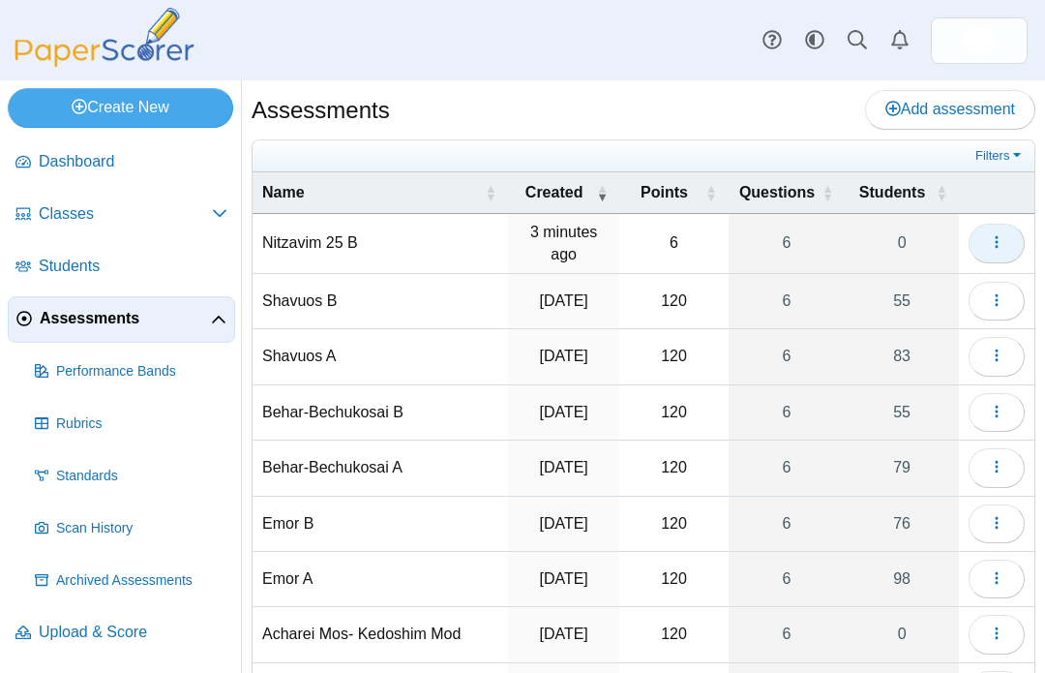
click at [1010, 232] on button "button" at bounding box center [997, 243] width 56 height 39
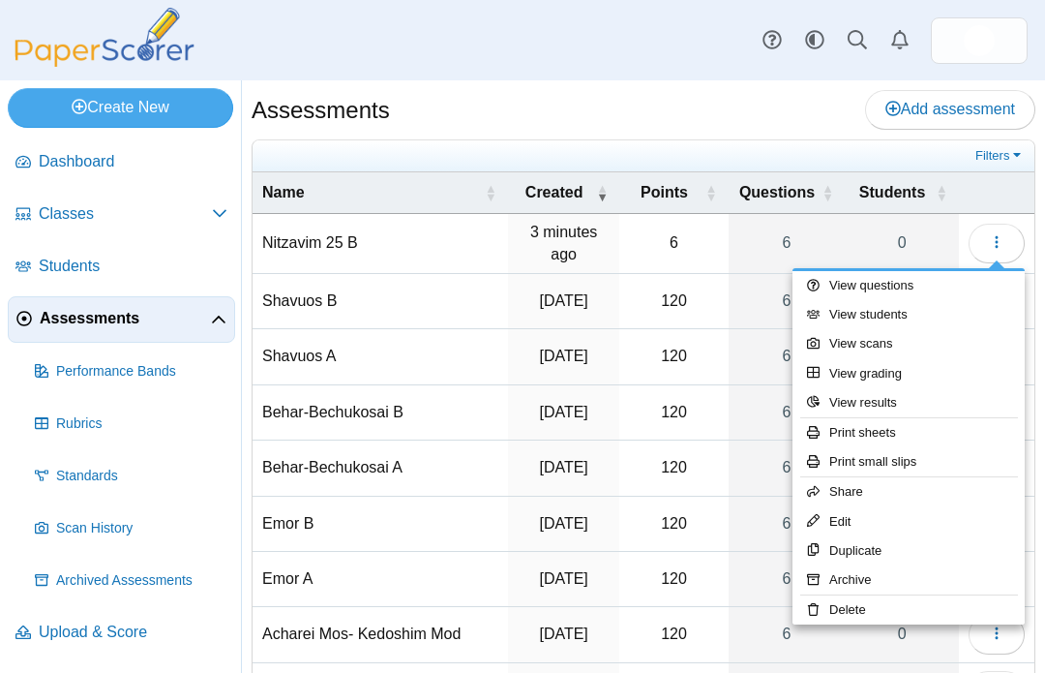
click at [611, 123] on div "Assessments Add assessment" at bounding box center [644, 112] width 784 height 44
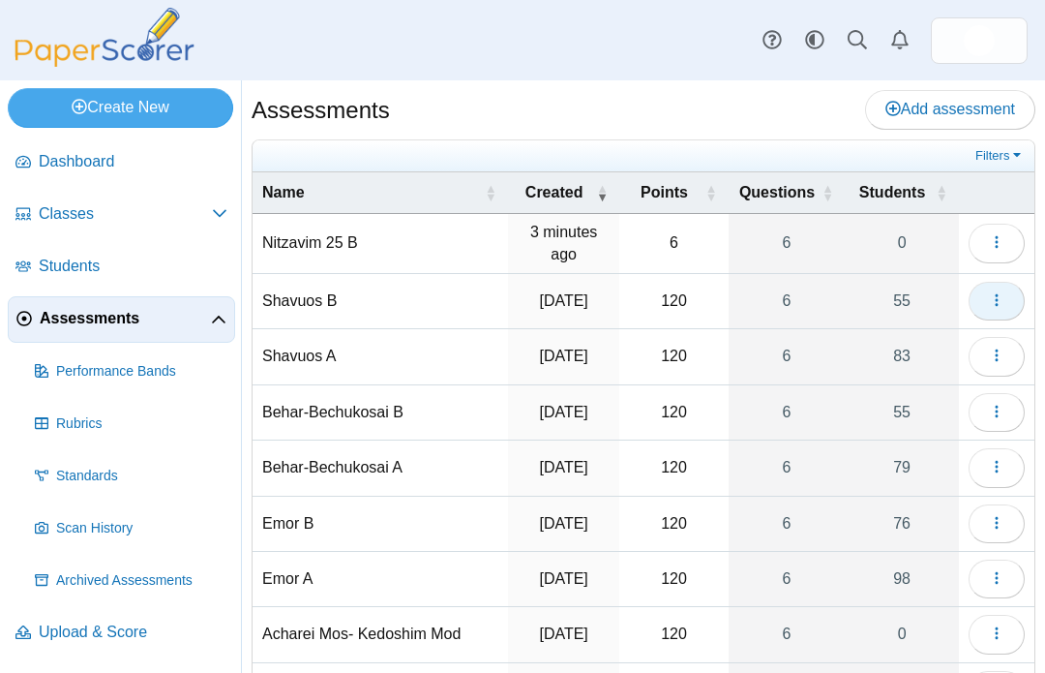
click at [1003, 299] on icon "button" at bounding box center [996, 299] width 15 height 15
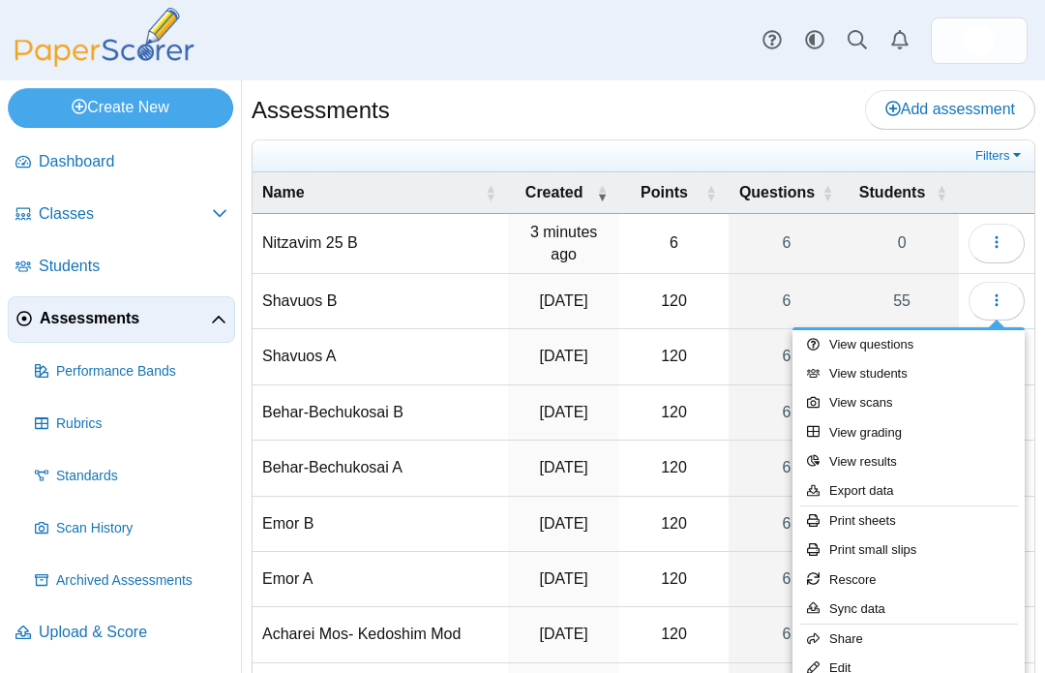
click at [615, 252] on td "3 minutes ago" at bounding box center [563, 244] width 111 height 60
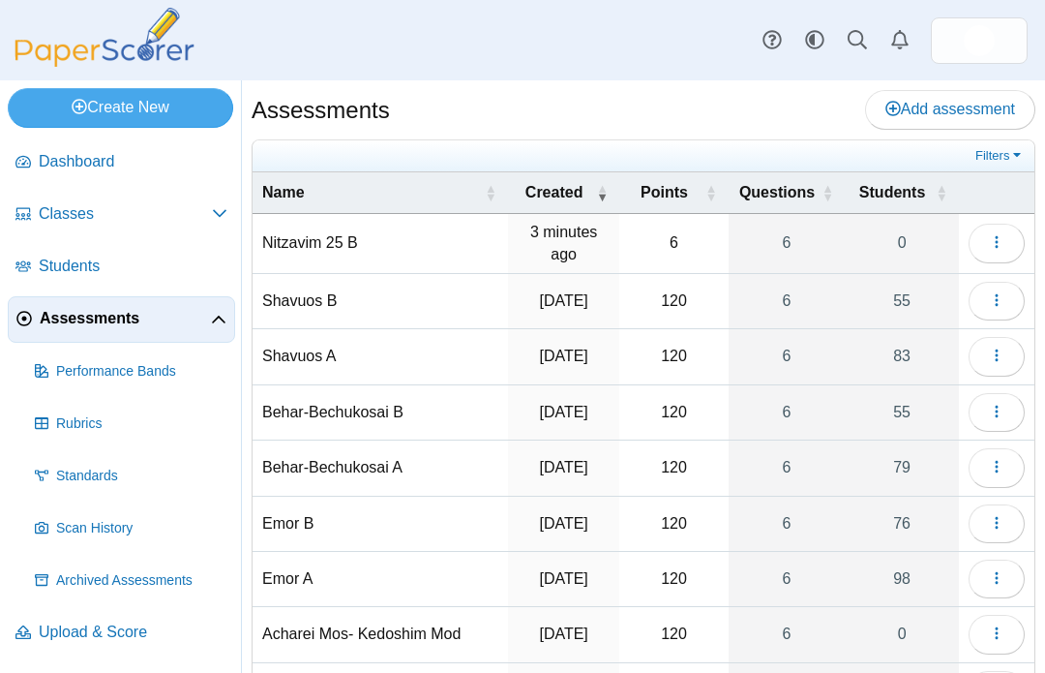
click at [95, 226] on link "Classes" at bounding box center [121, 215] width 227 height 46
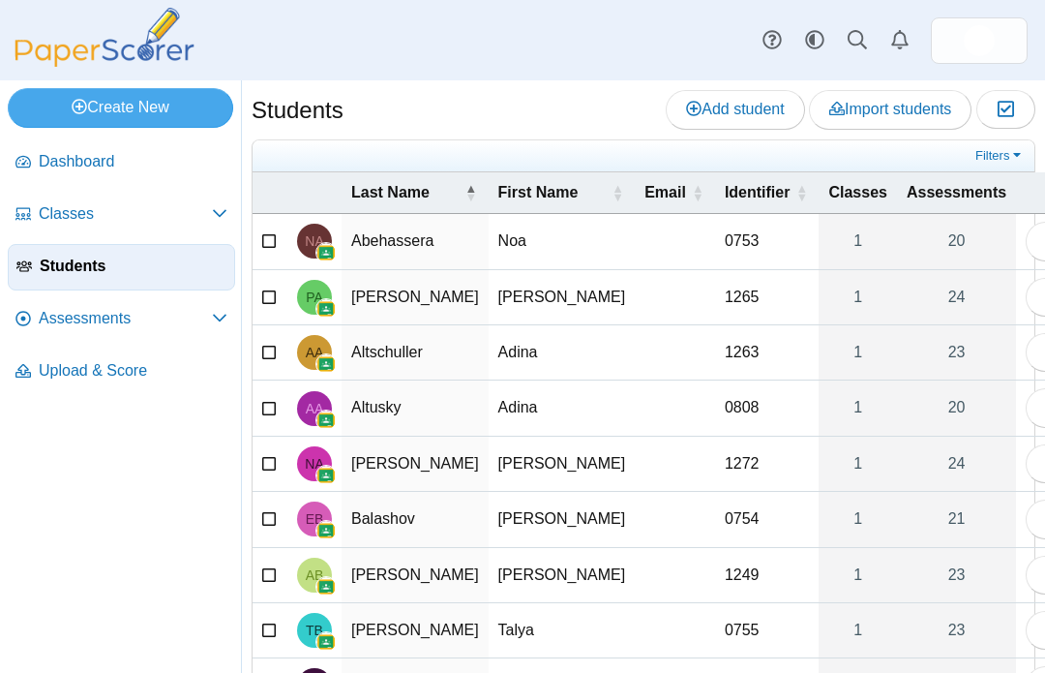
click at [134, 323] on span "Assessments" at bounding box center [125, 318] width 173 height 21
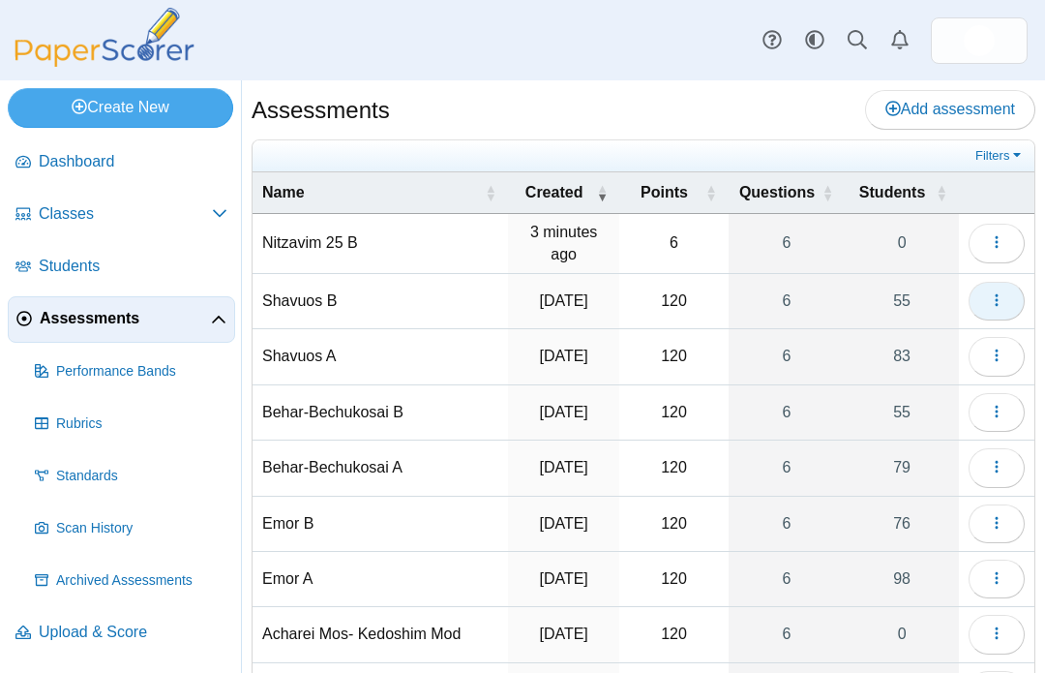
click at [999, 308] on span "button" at bounding box center [996, 300] width 15 height 16
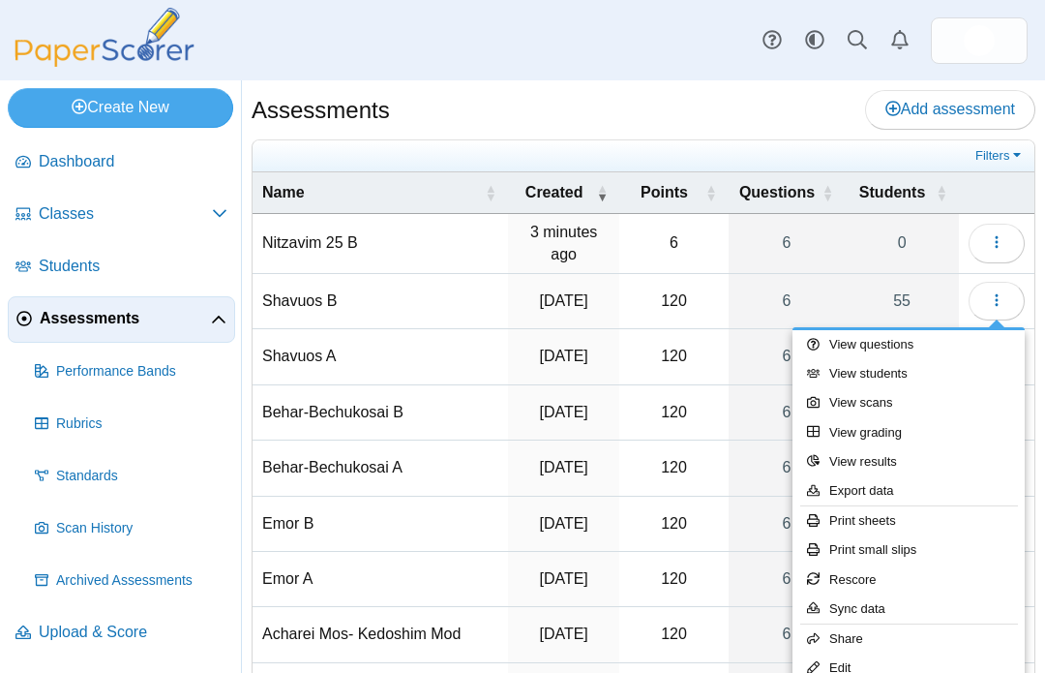
click at [648, 116] on div "Assessments Add assessment" at bounding box center [644, 112] width 784 height 44
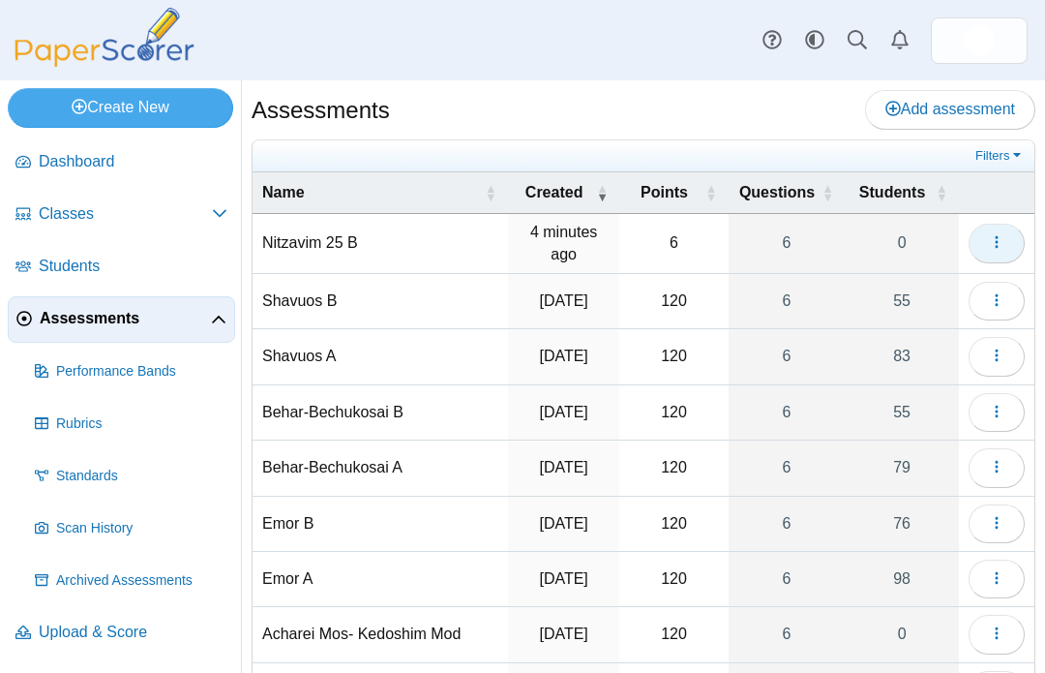
click at [1002, 230] on button "button" at bounding box center [997, 243] width 56 height 39
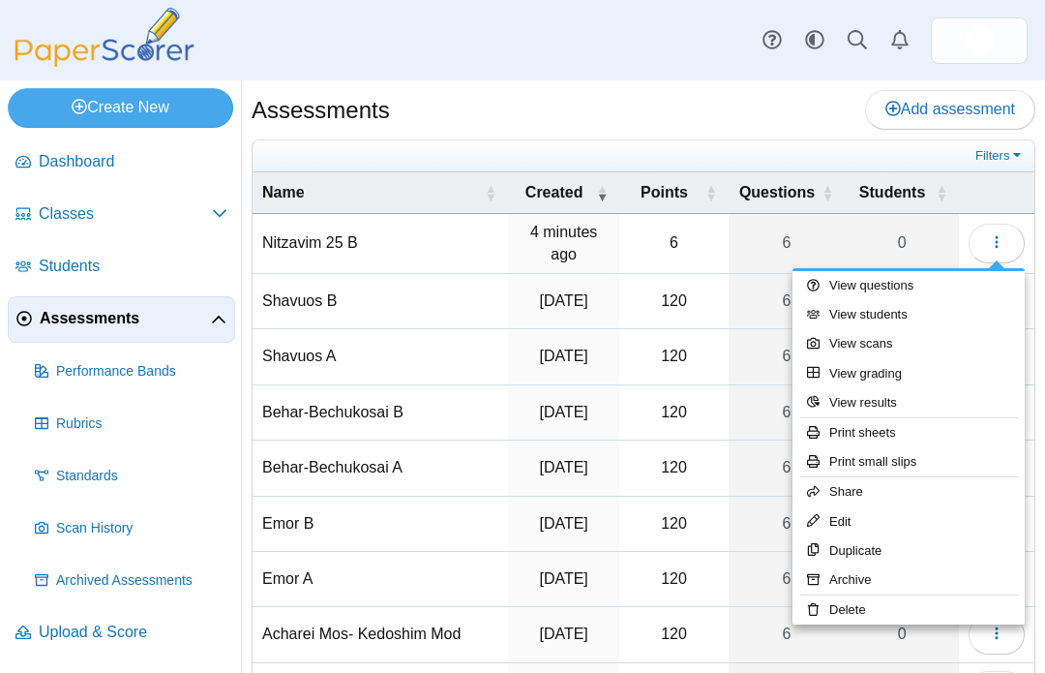
click at [834, 515] on link "Edit" at bounding box center [909, 521] width 232 height 29
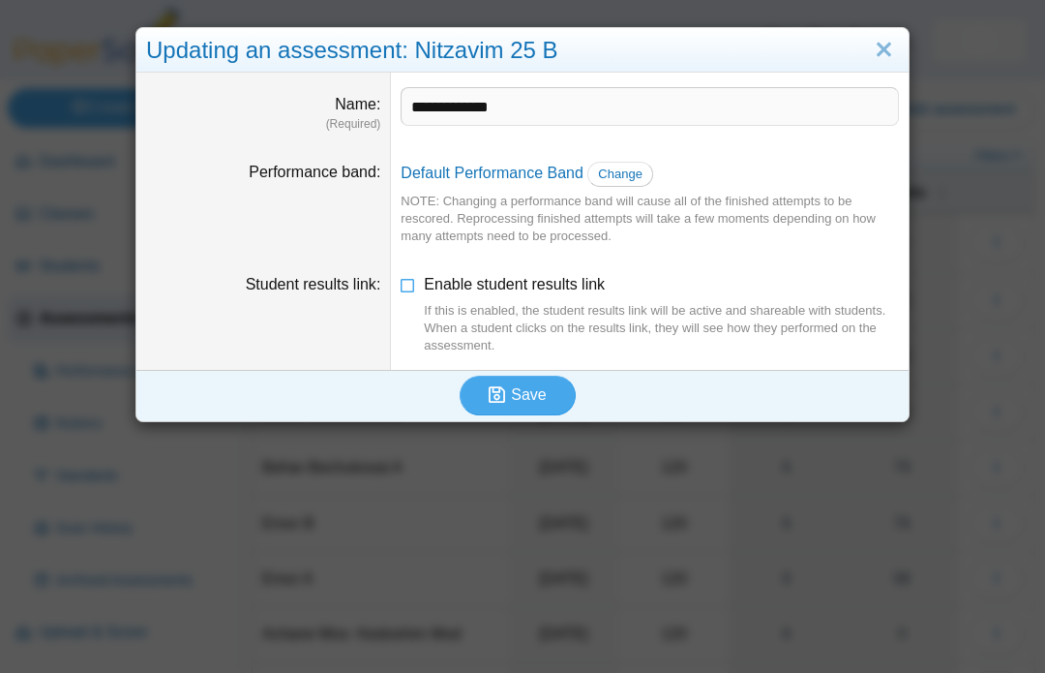
click at [518, 411] on button "Save" at bounding box center [518, 395] width 116 height 39
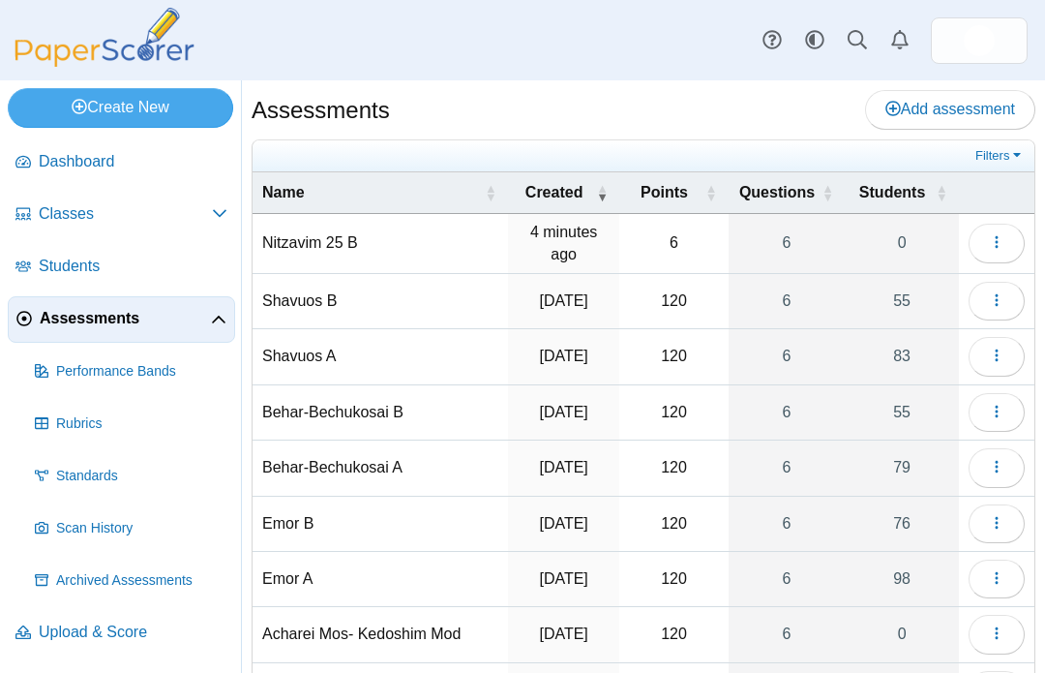
click at [330, 242] on td "Nitzavim 25 B" at bounding box center [381, 244] width 256 height 60
click at [361, 214] on td "Nitzavim 25 B" at bounding box center [381, 244] width 256 height 60
click at [996, 234] on span "button" at bounding box center [996, 242] width 15 height 16
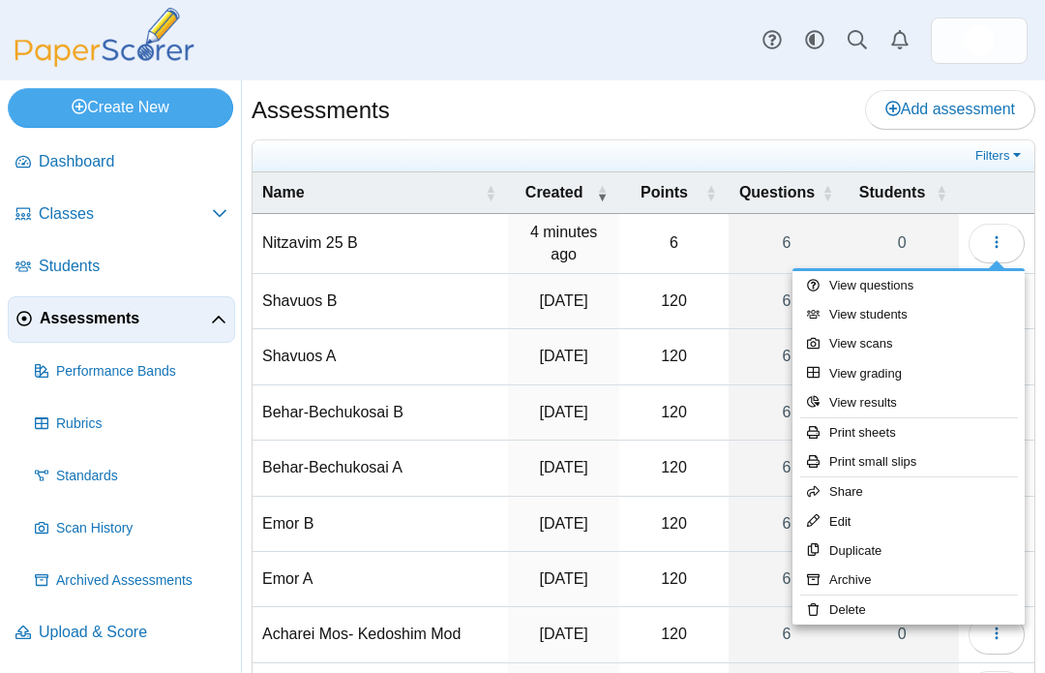
click at [863, 271] on link "View questions" at bounding box center [909, 285] width 232 height 29
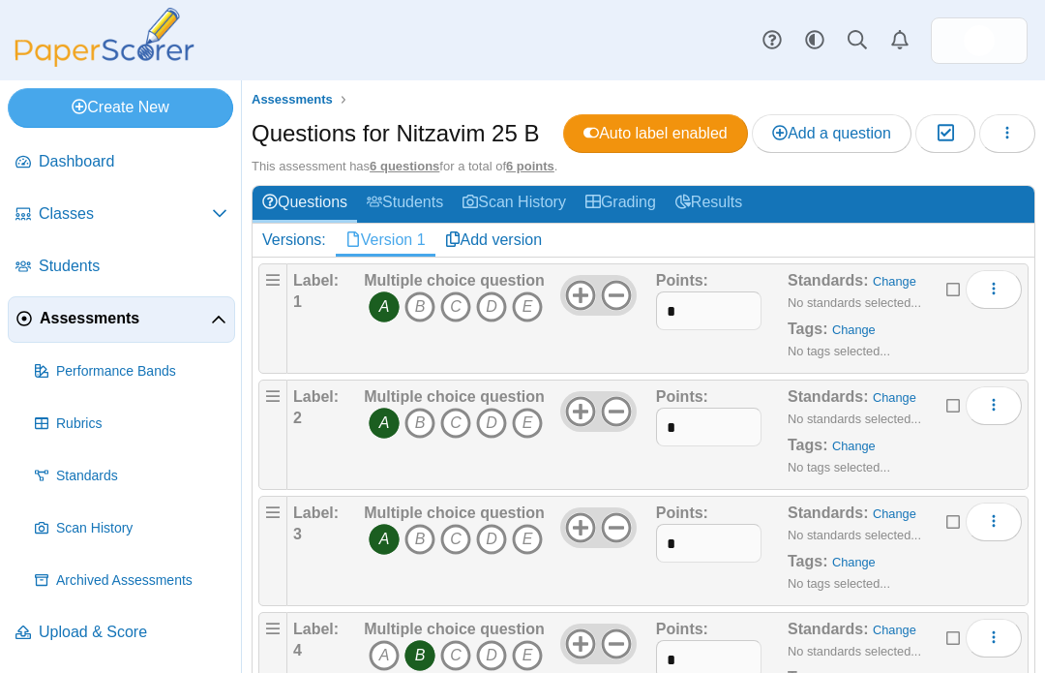
click at [545, 164] on u "6 points" at bounding box center [530, 166] width 48 height 15
click at [546, 163] on u "6 points" at bounding box center [530, 166] width 48 height 15
click at [1015, 138] on button "button" at bounding box center [1007, 133] width 56 height 39
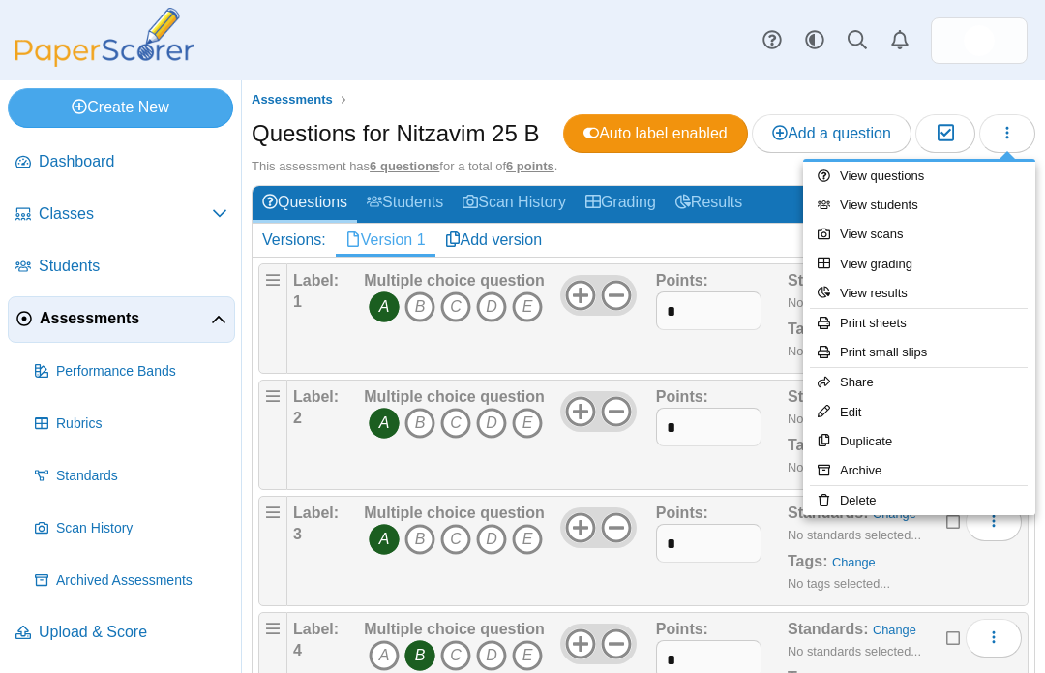
click at [847, 411] on link "Edit" at bounding box center [919, 412] width 232 height 29
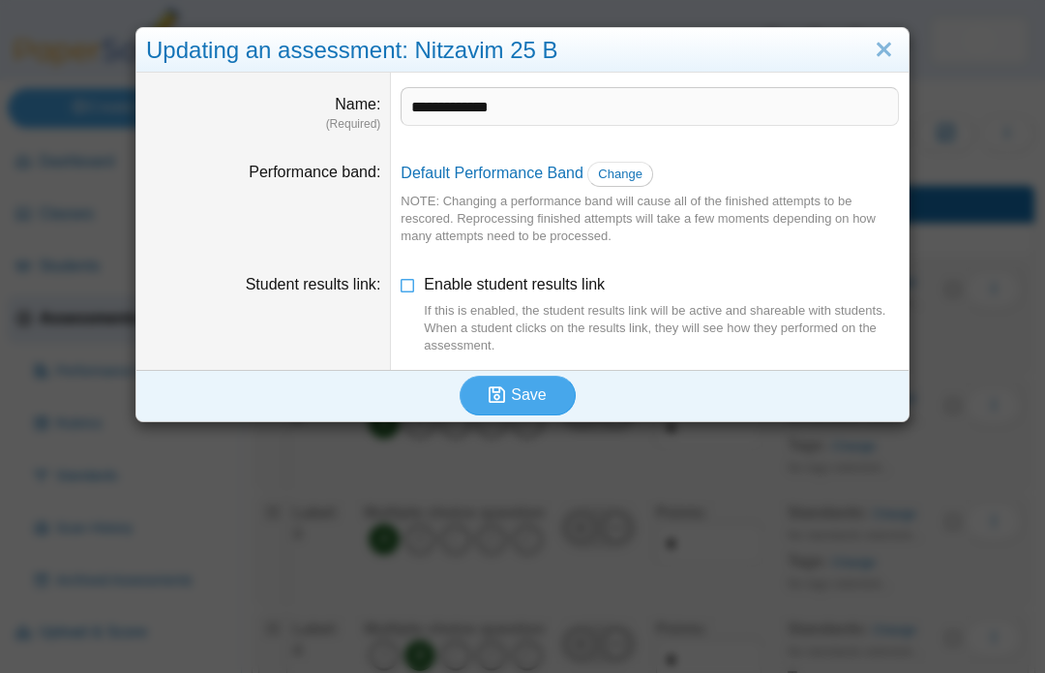
click at [889, 51] on link "Close" at bounding box center [884, 50] width 30 height 33
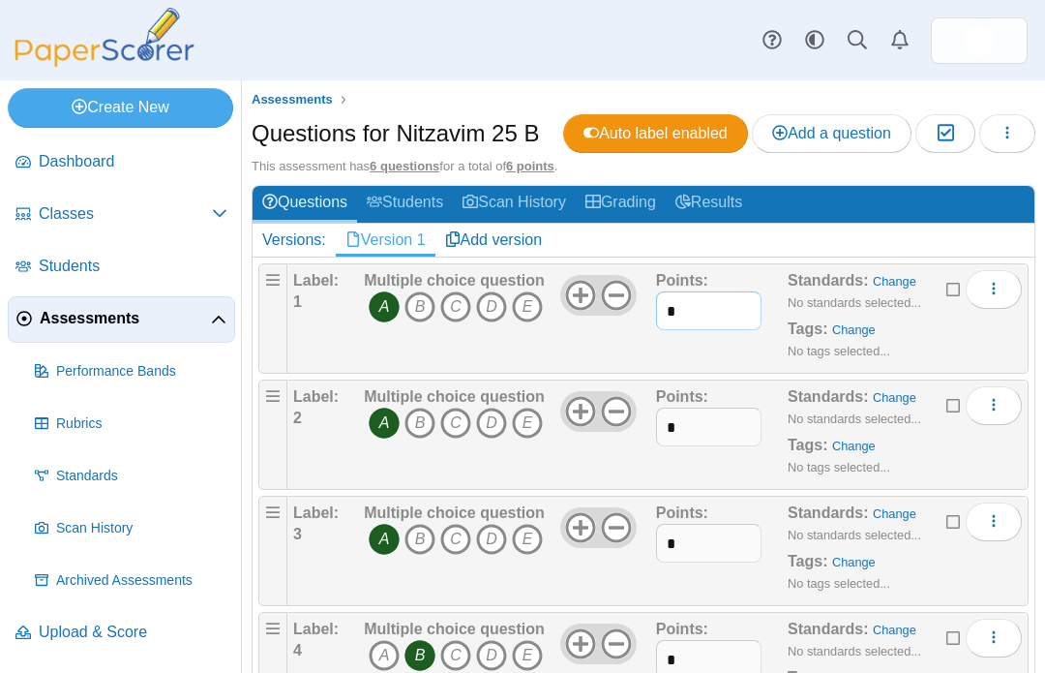
click at [680, 303] on input "*" at bounding box center [708, 310] width 105 height 39
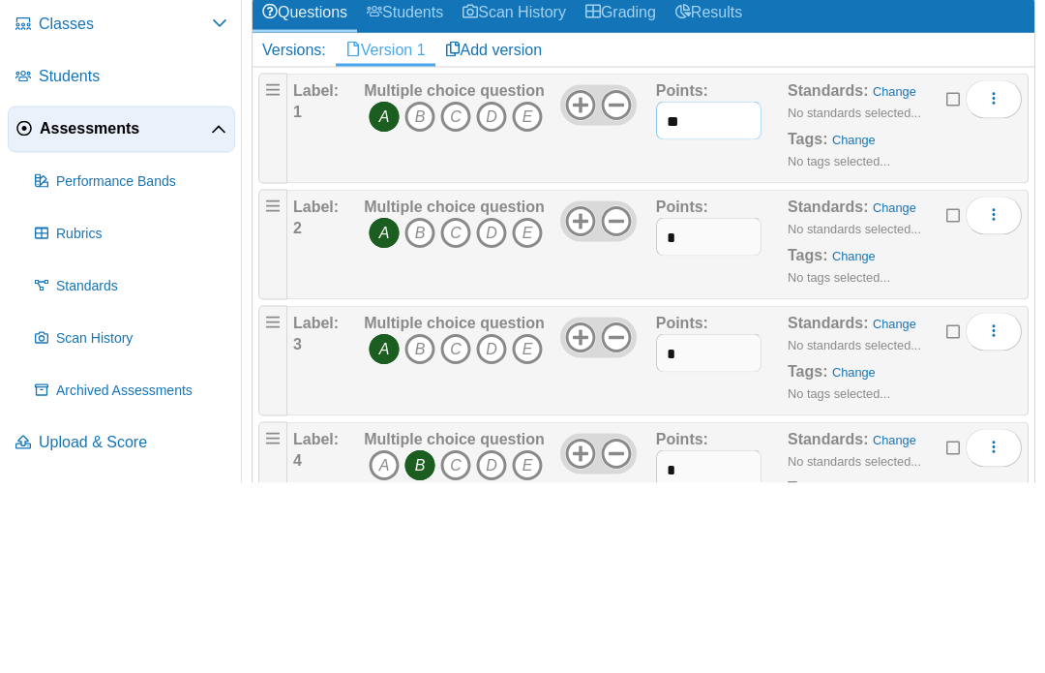
type input "**"
click at [690, 407] on input "*" at bounding box center [708, 426] width 105 height 39
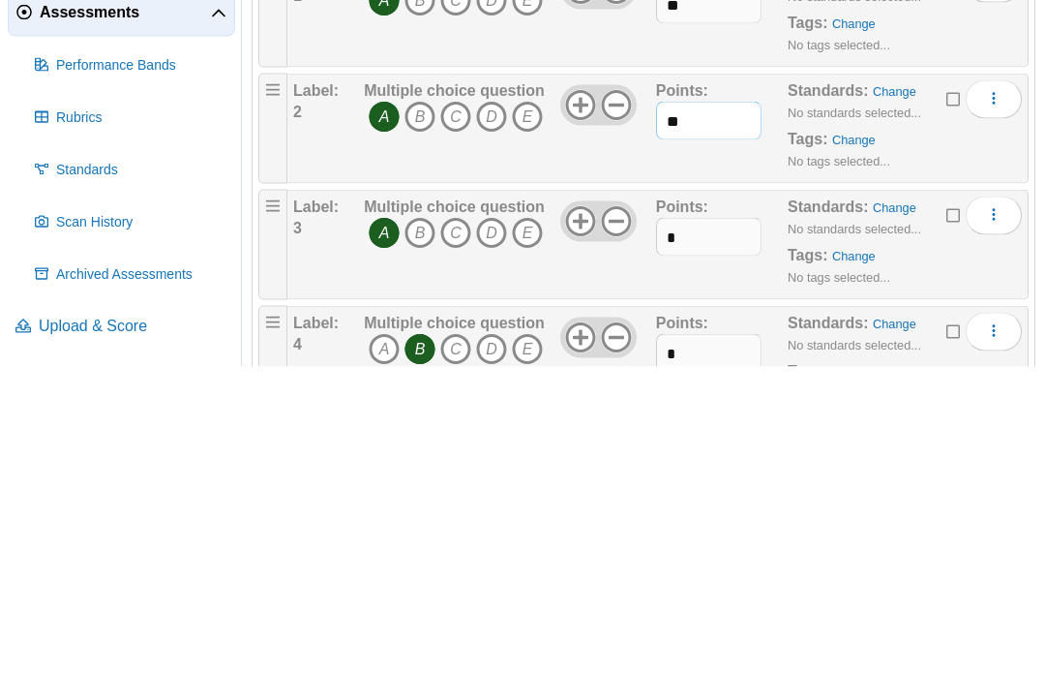
type input "**"
click at [693, 524] on input "*" at bounding box center [708, 543] width 105 height 39
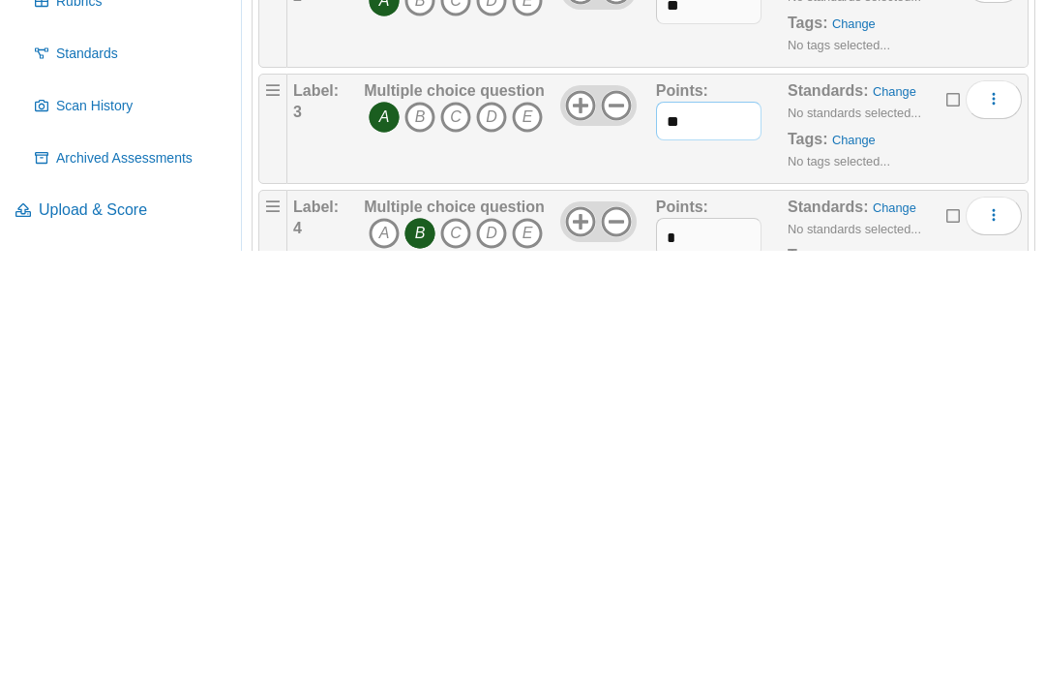
type input "**"
click at [692, 640] on input "*" at bounding box center [708, 659] width 105 height 39
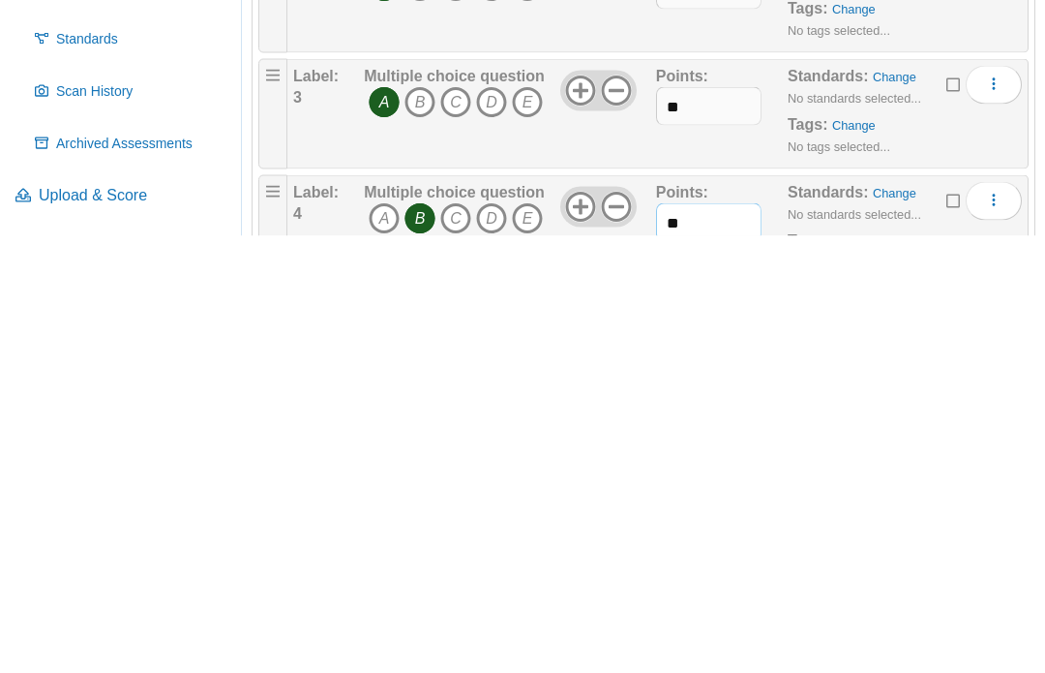
type input "**"
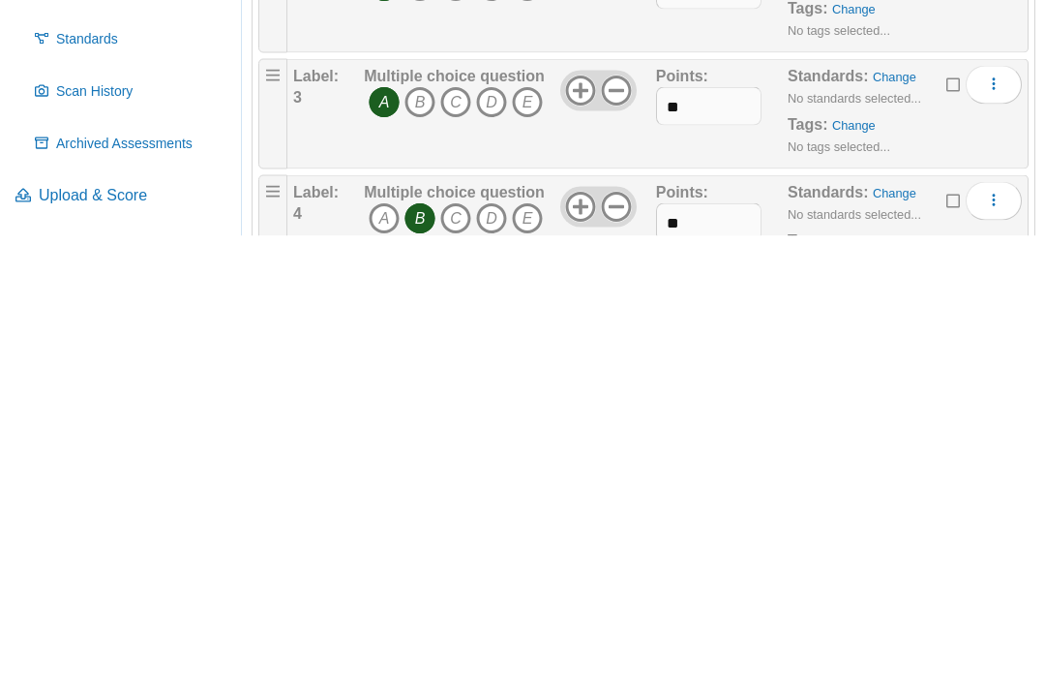
scroll to position [344, 0]
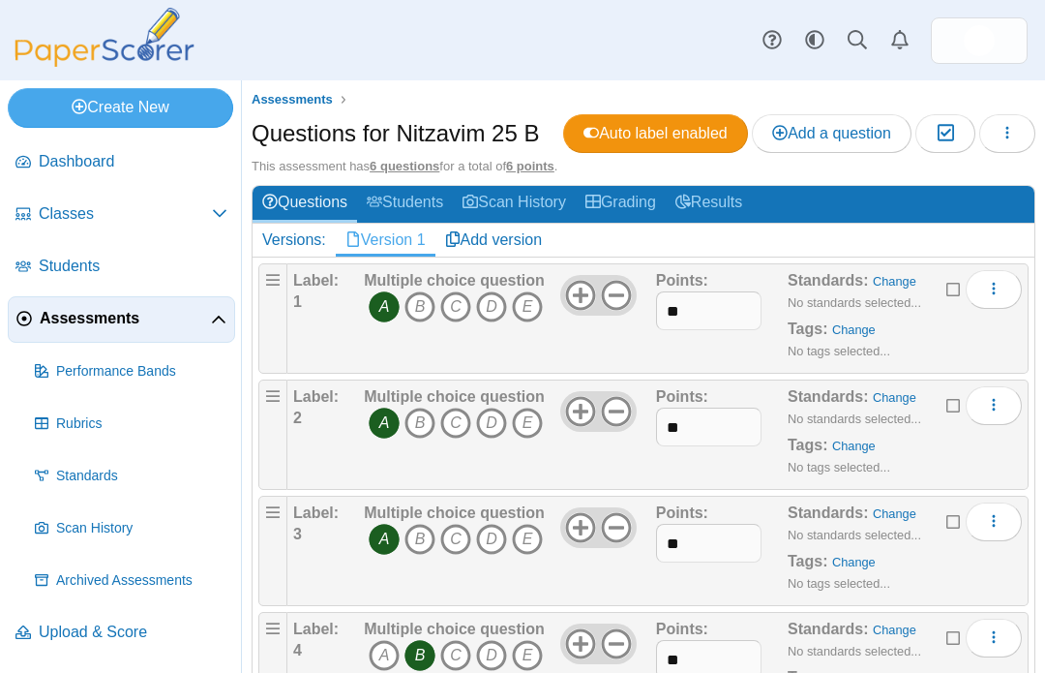
type input "**"
click at [79, 621] on span "Upload & Score" at bounding box center [133, 631] width 189 height 21
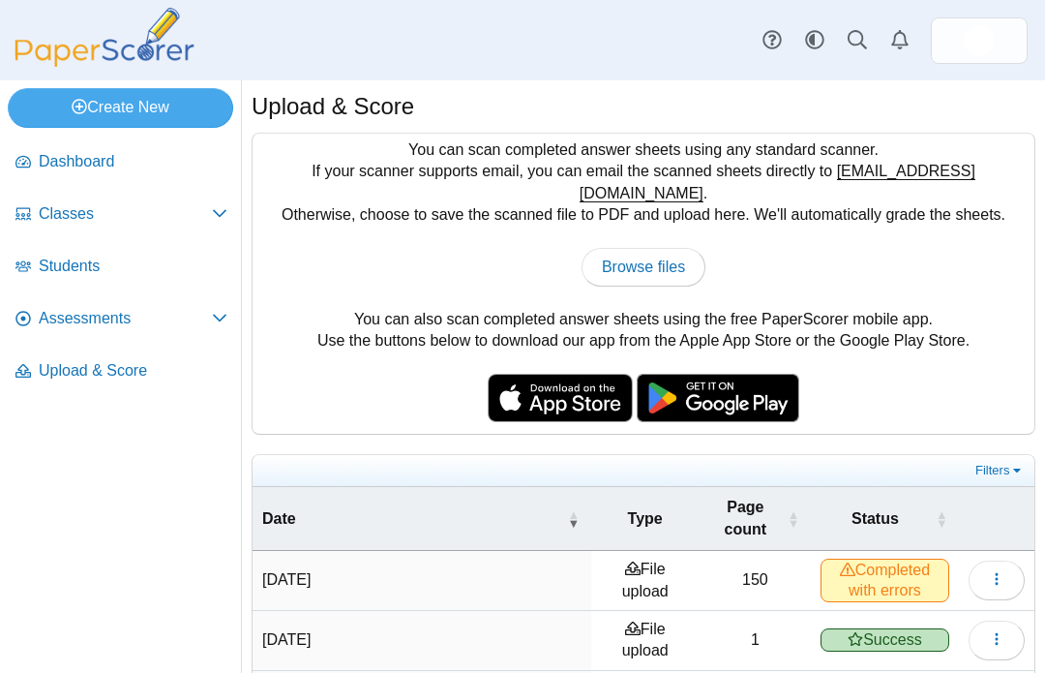
click at [864, 558] on span "Completed with errors" at bounding box center [885, 579] width 129 height 43
click at [67, 214] on span "Classes" at bounding box center [125, 213] width 173 height 21
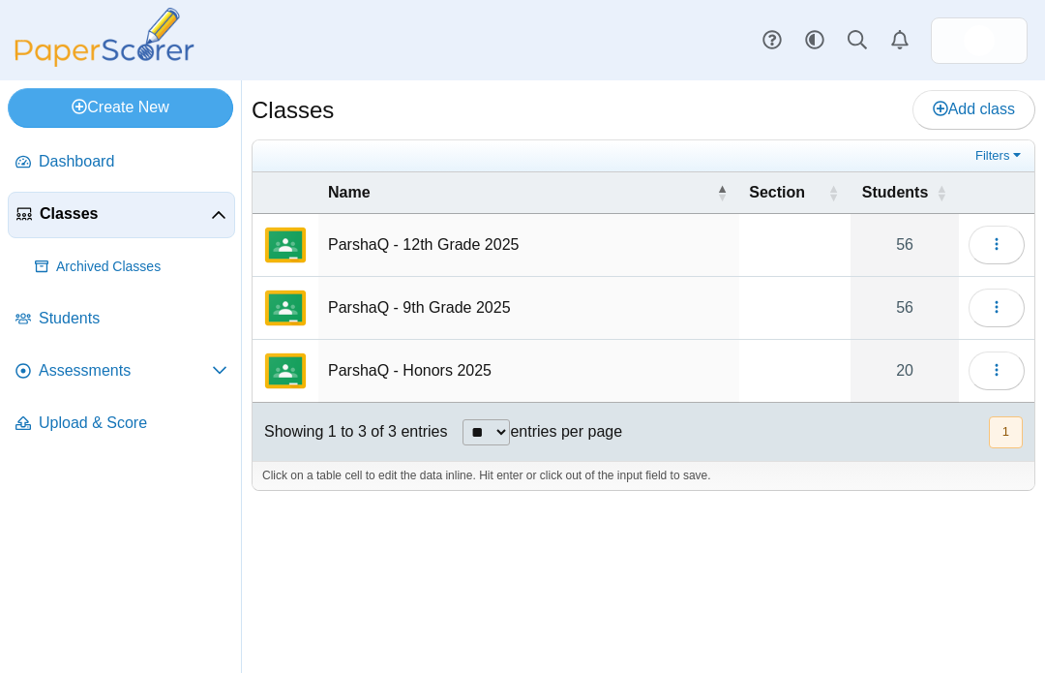
click at [90, 374] on span "Assessments" at bounding box center [125, 370] width 173 height 21
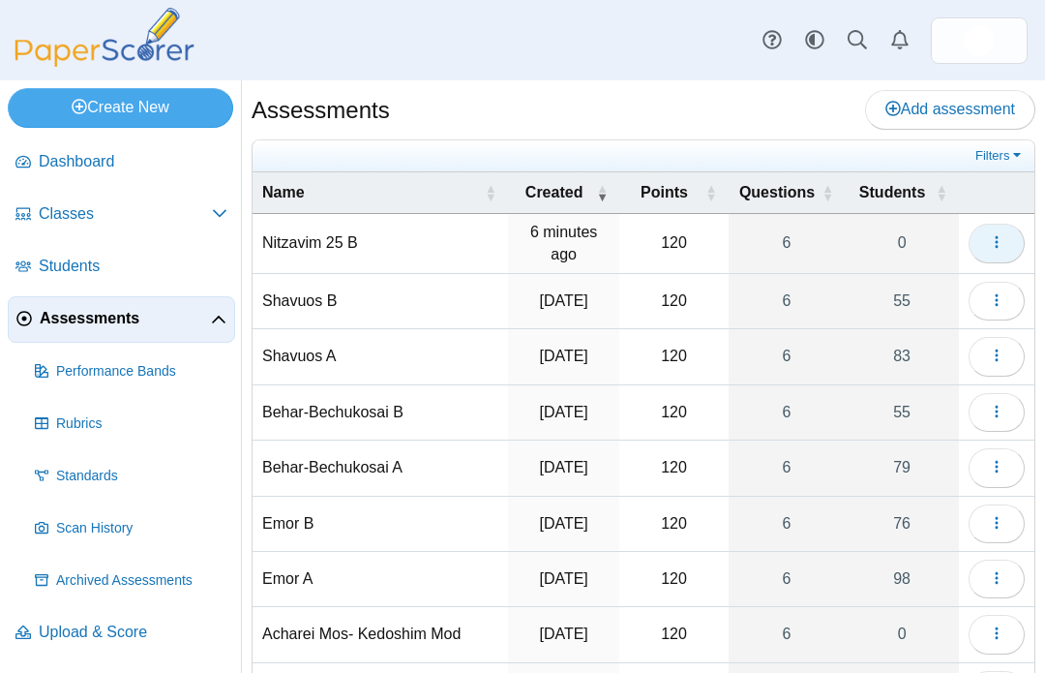
click at [1010, 239] on button "button" at bounding box center [997, 243] width 56 height 39
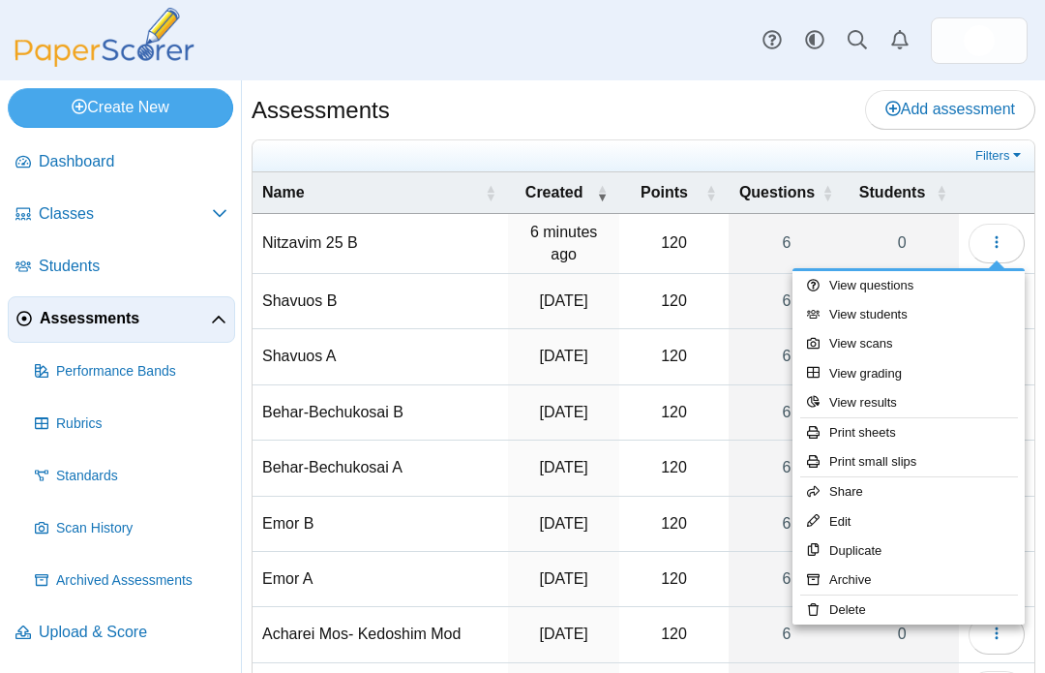
click at [217, 310] on link "Assessments" at bounding box center [121, 319] width 227 height 46
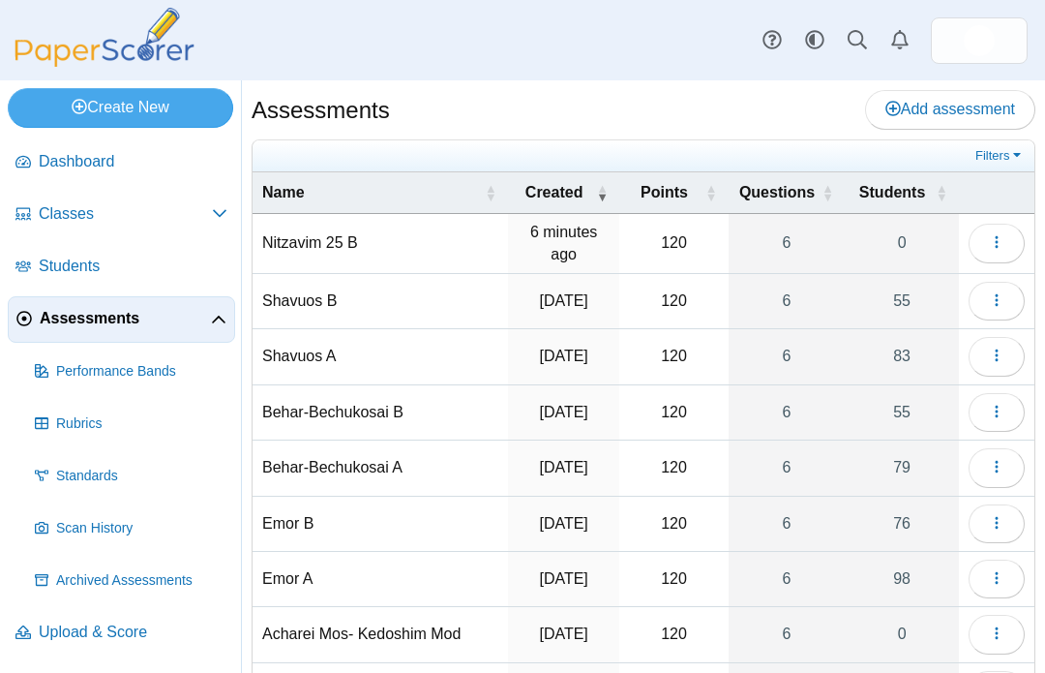
click at [66, 633] on span "Upload & Score" at bounding box center [133, 631] width 189 height 21
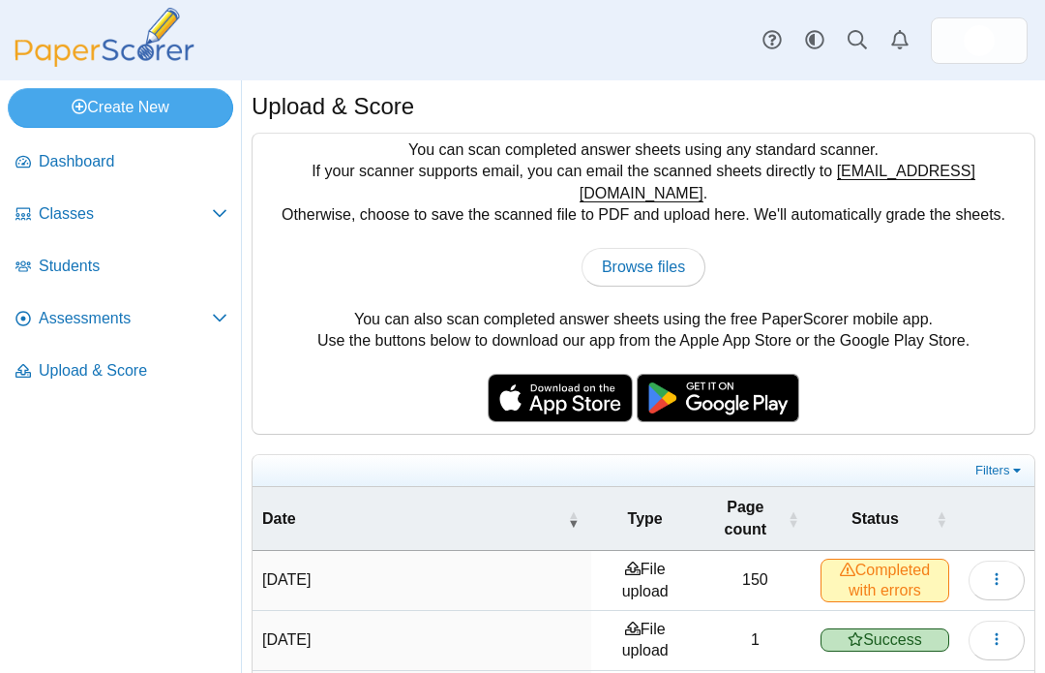
click at [648, 258] on span "Browse files" at bounding box center [643, 266] width 83 height 16
click at [878, 558] on span "Completed with errors" at bounding box center [885, 579] width 129 height 43
click at [875, 558] on span "Completed with errors" at bounding box center [885, 579] width 129 height 43
click at [999, 571] on icon "button" at bounding box center [996, 578] width 15 height 15
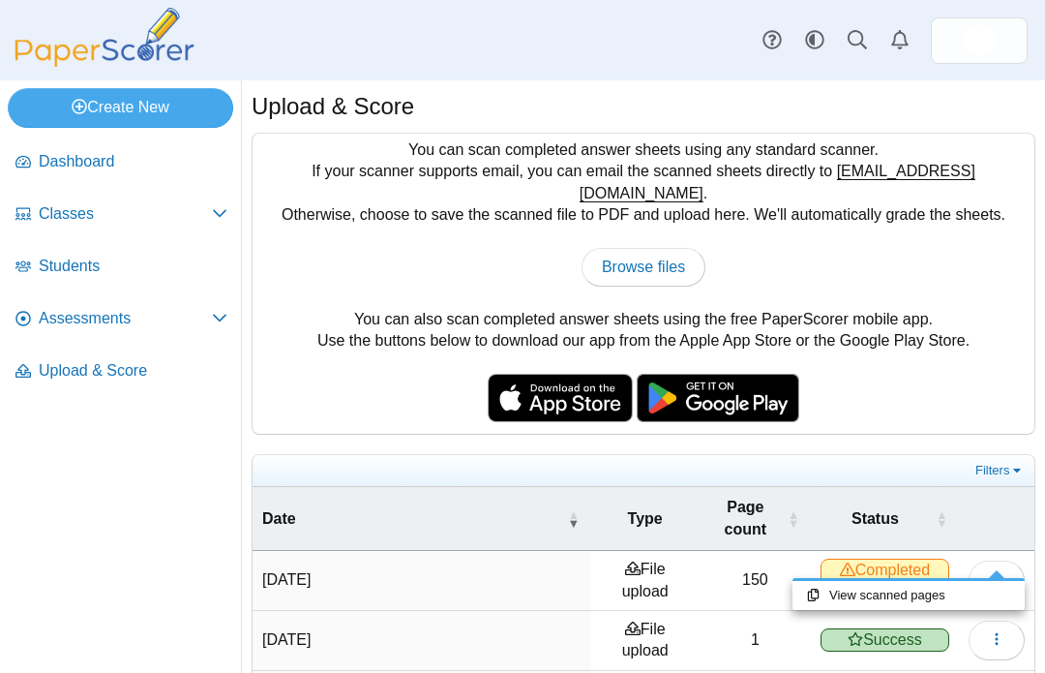
click at [161, 531] on div "Create New Loading… Dashboard Classes" at bounding box center [522, 376] width 1045 height 592
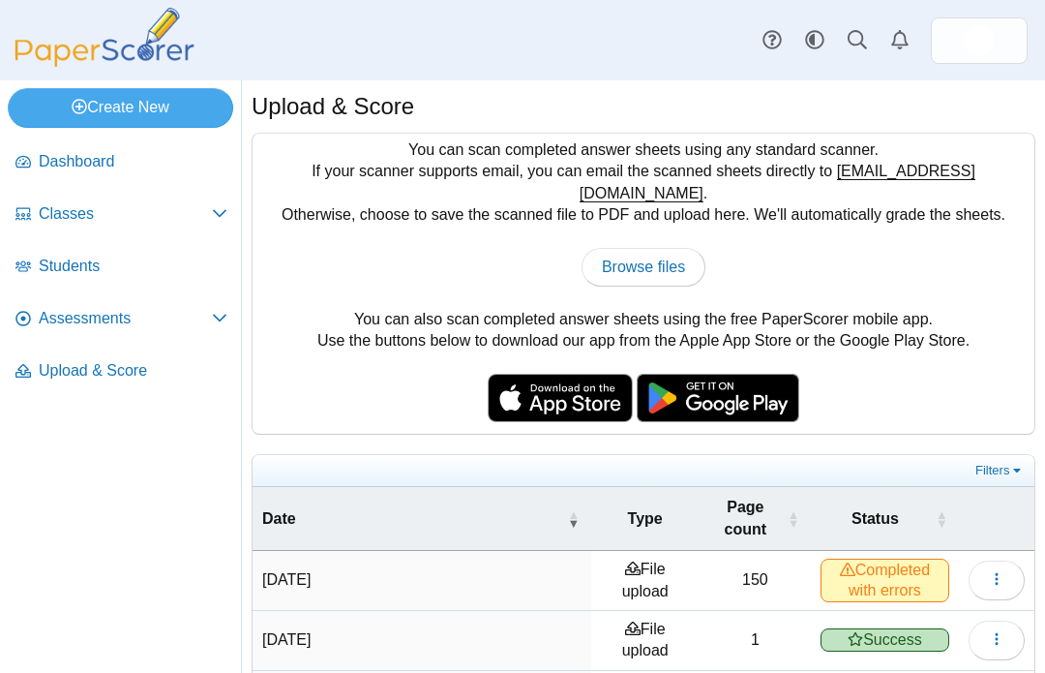
click at [96, 213] on span "Classes" at bounding box center [125, 213] width 173 height 21
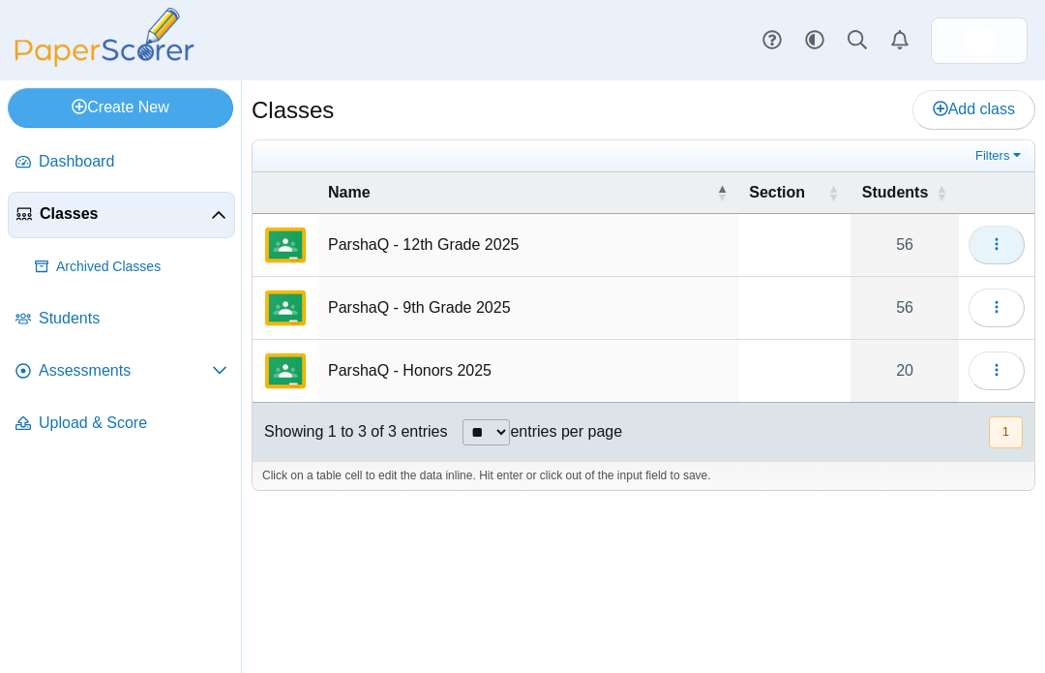
click at [985, 240] on button "button" at bounding box center [997, 245] width 56 height 39
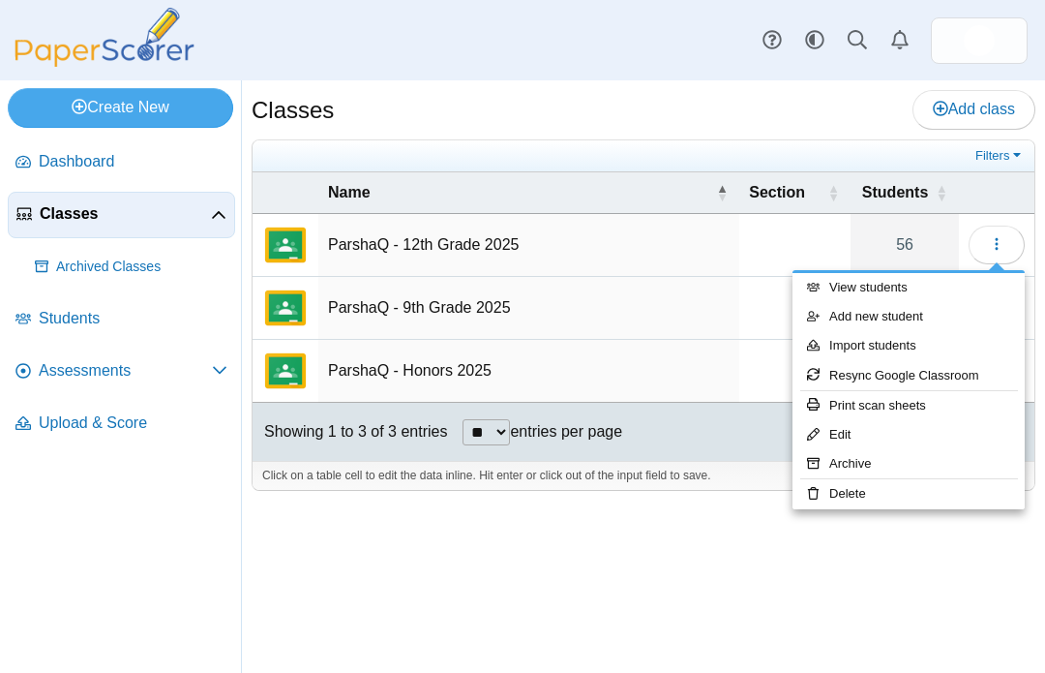
click at [843, 468] on link "Archive" at bounding box center [909, 463] width 232 height 29
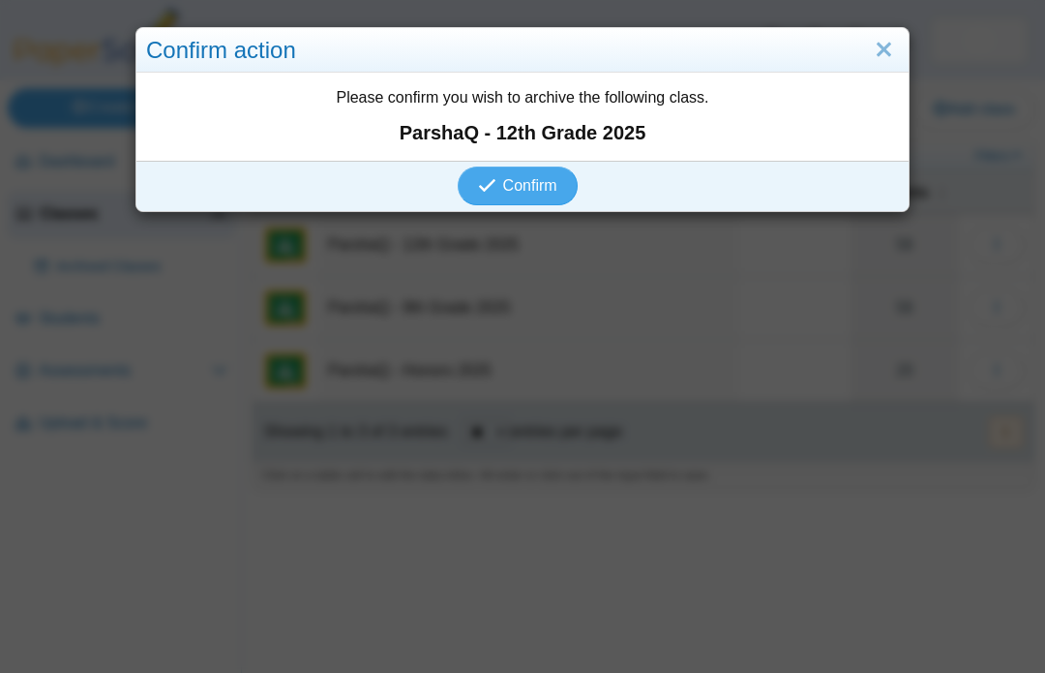
click at [519, 189] on span "Confirm" at bounding box center [530, 185] width 54 height 16
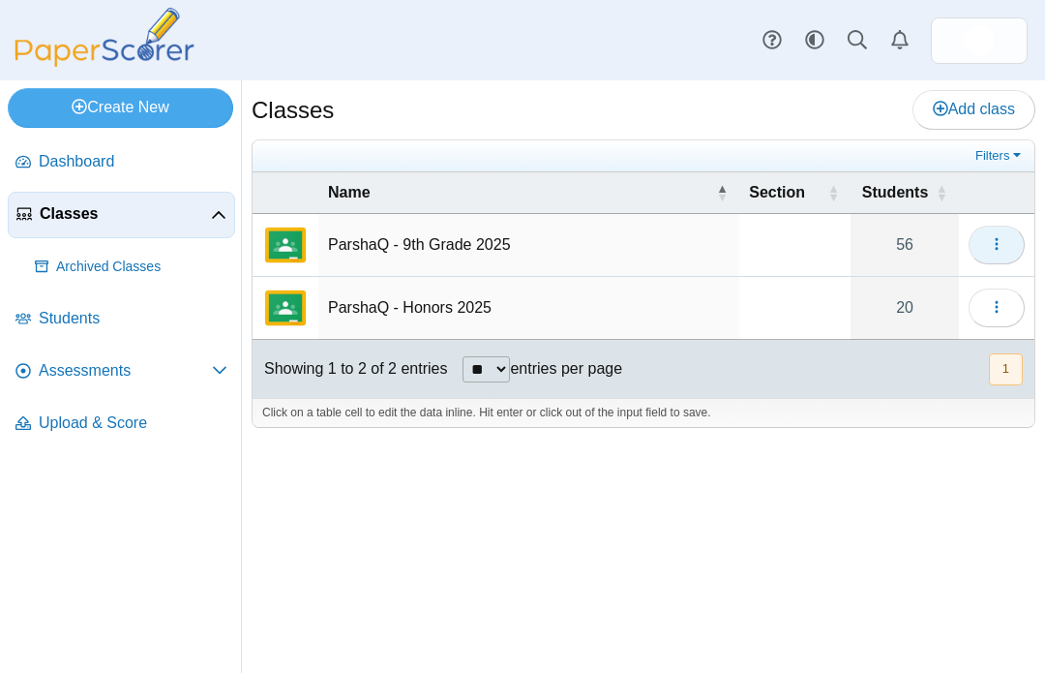
click at [994, 246] on icon "button" at bounding box center [996, 243] width 15 height 15
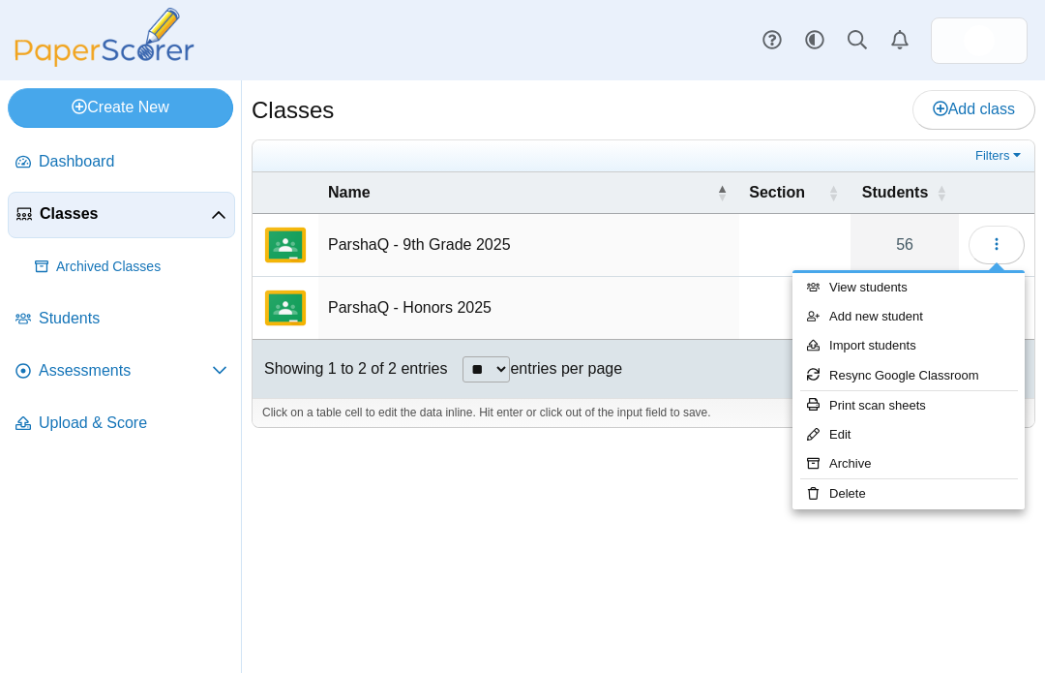
click at [842, 466] on link "Archive" at bounding box center [909, 463] width 232 height 29
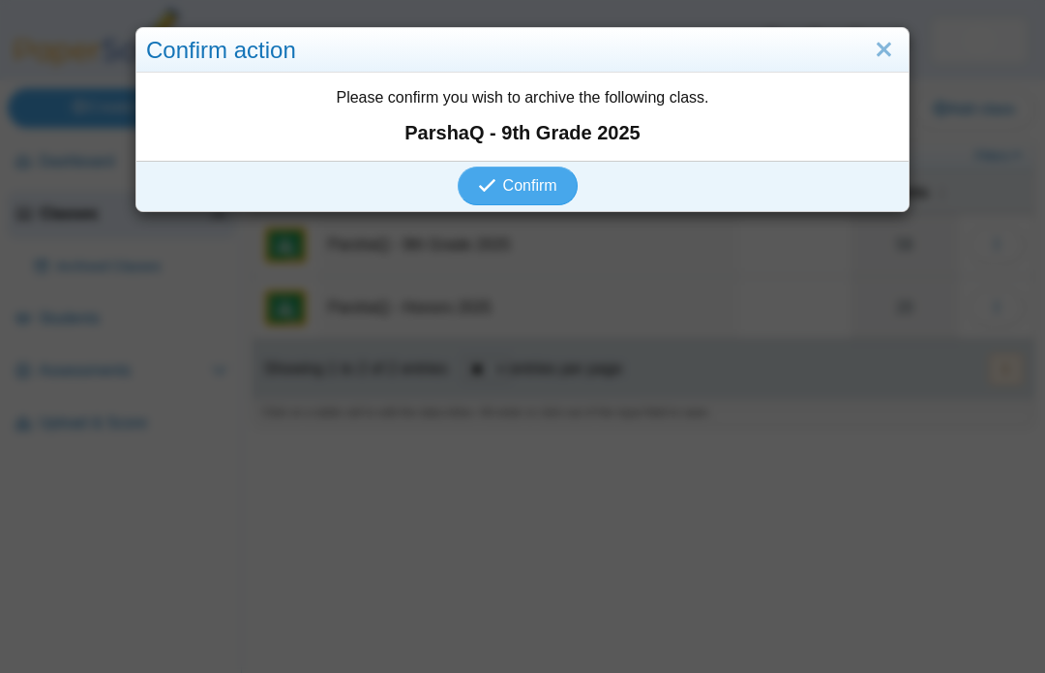
click at [527, 191] on span "Confirm" at bounding box center [530, 185] width 54 height 16
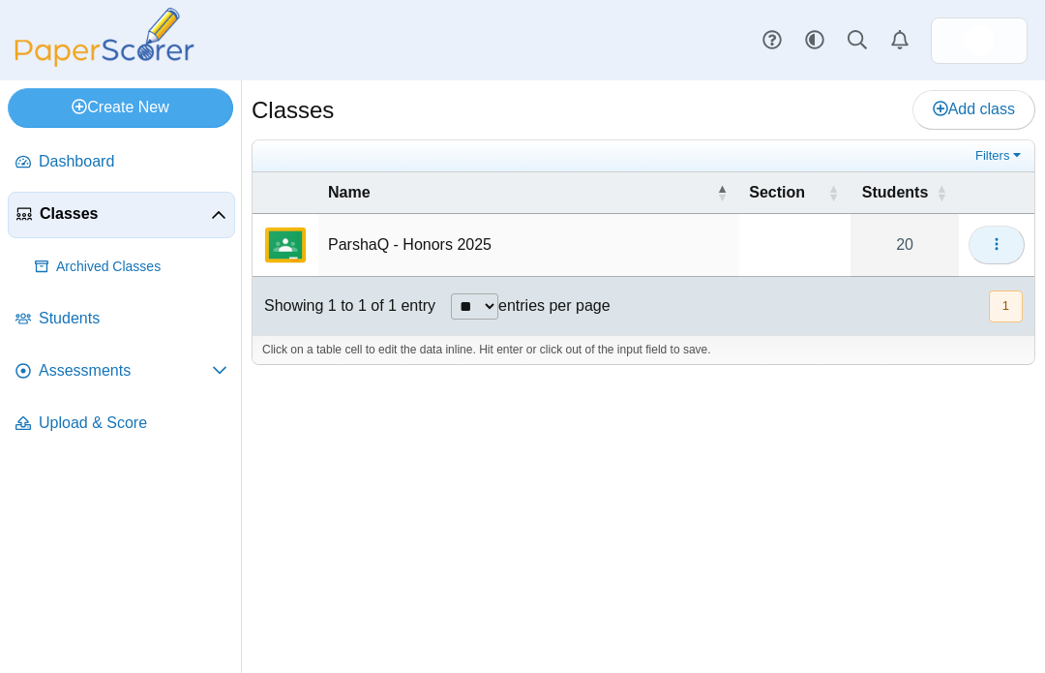
click at [1000, 244] on icon "button" at bounding box center [996, 243] width 15 height 15
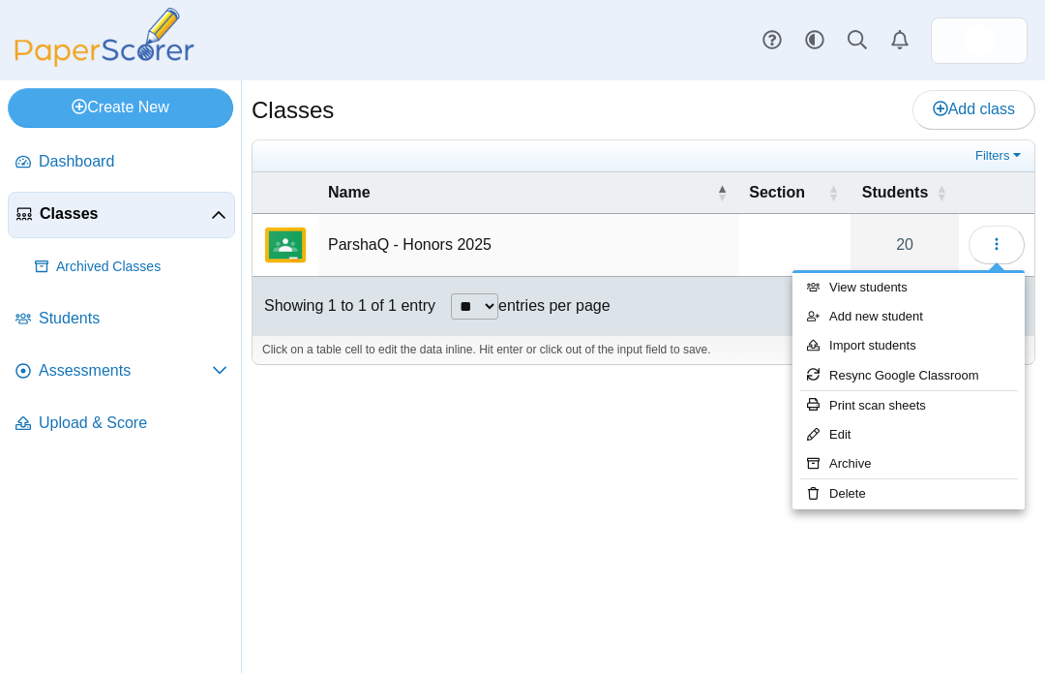
click at [837, 457] on link "Archive" at bounding box center [909, 463] width 232 height 29
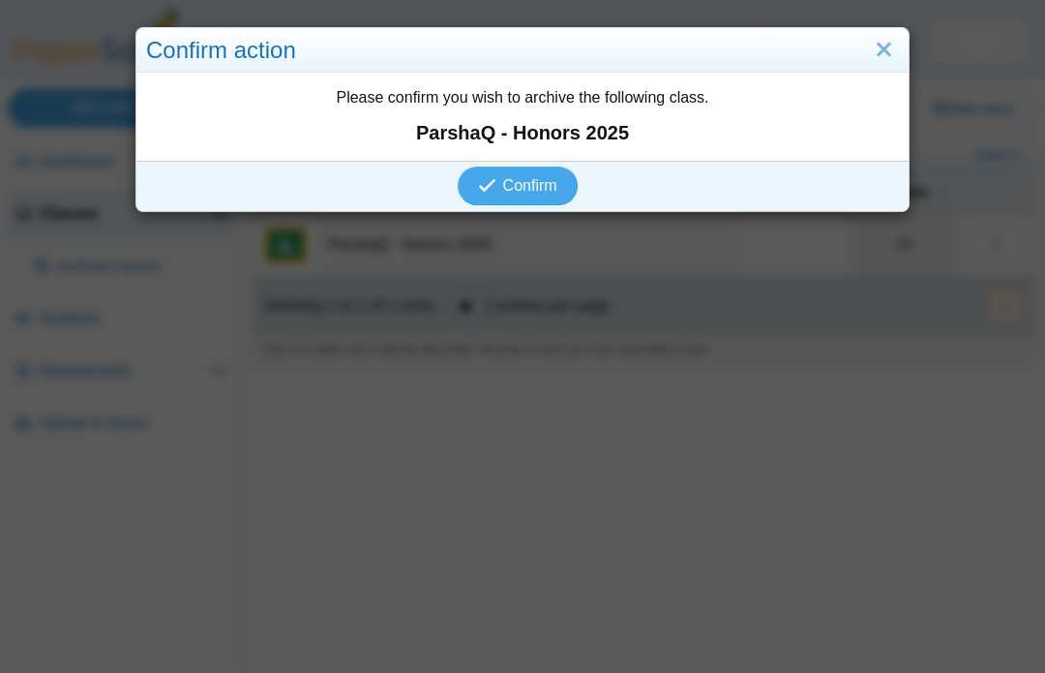
click at [529, 180] on span "Confirm" at bounding box center [530, 185] width 54 height 16
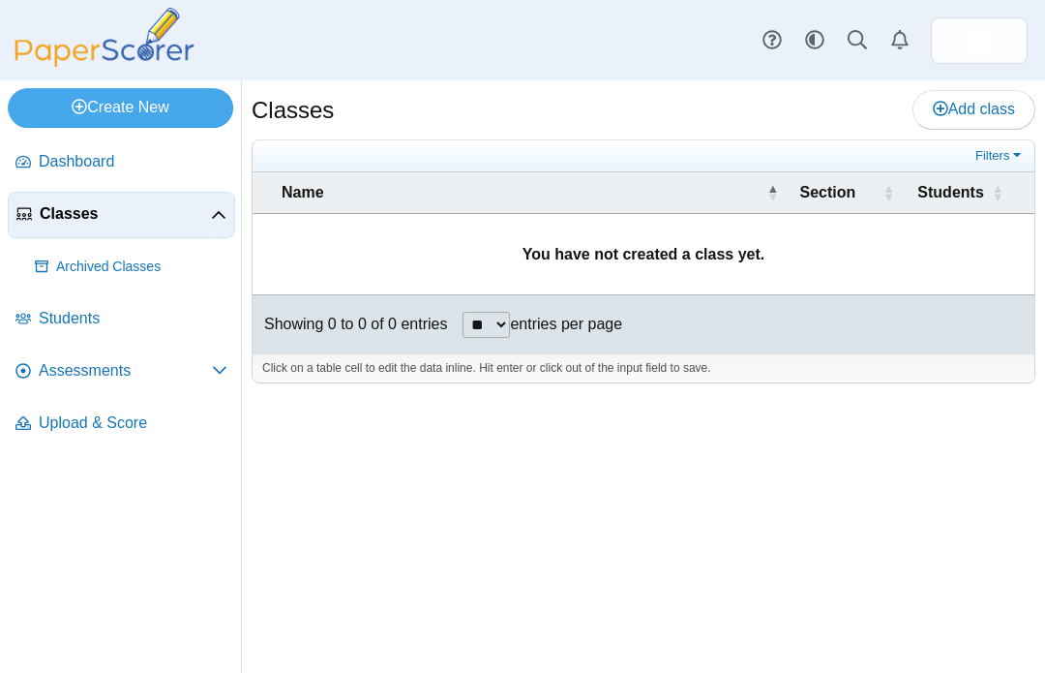
click at [123, 373] on span "Assessments" at bounding box center [125, 370] width 173 height 21
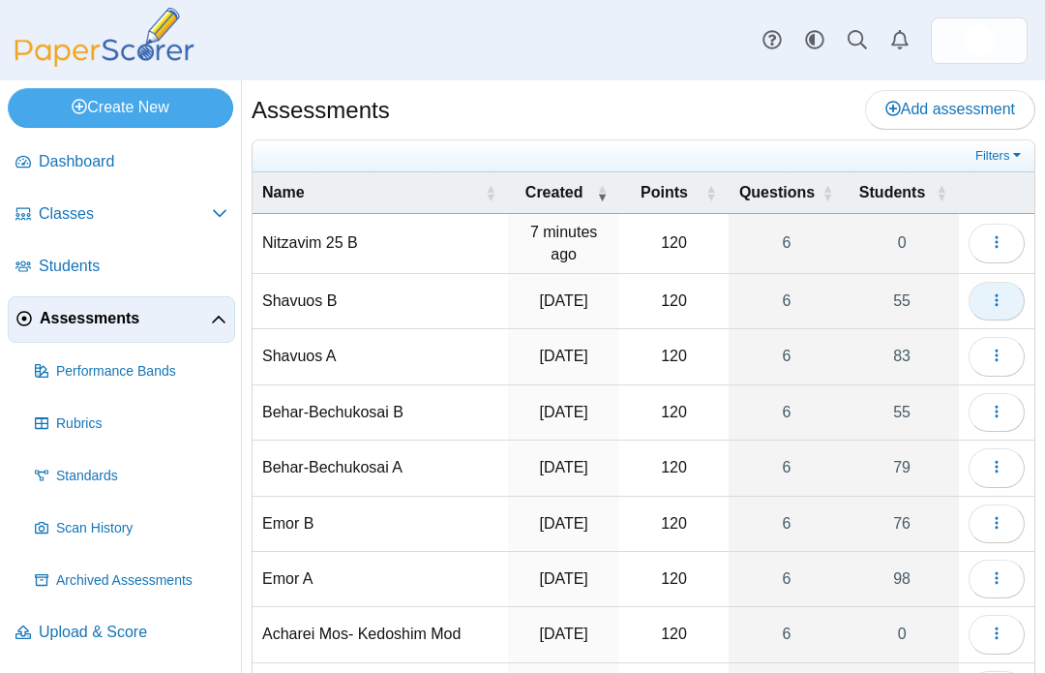
click at [1009, 303] on button "button" at bounding box center [997, 301] width 56 height 39
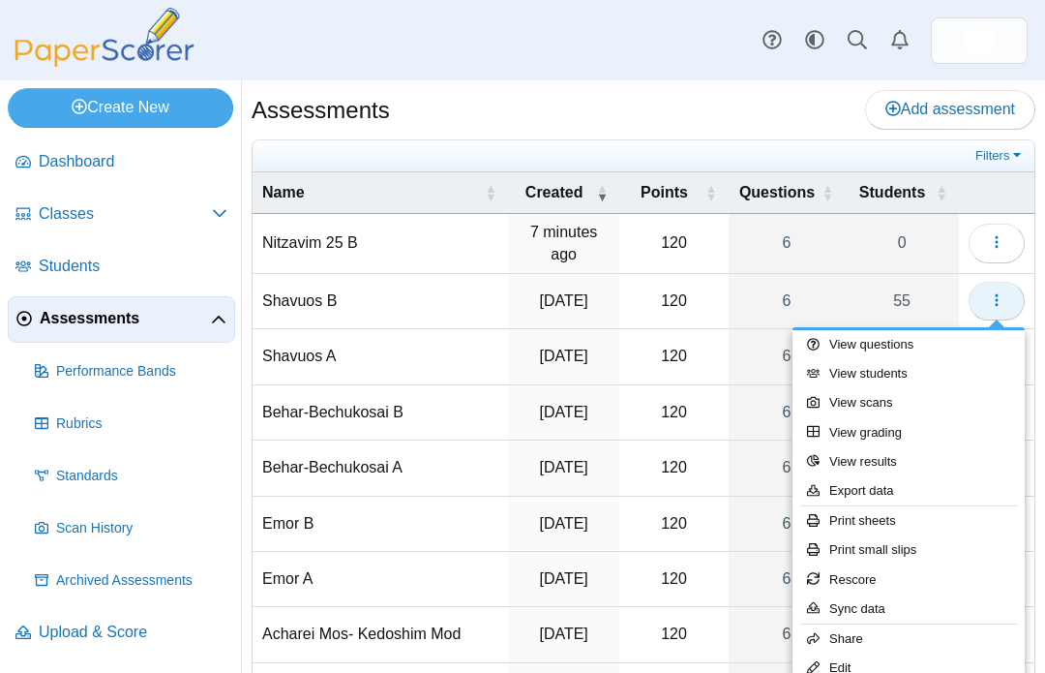
click at [1007, 294] on button "button" at bounding box center [997, 301] width 56 height 39
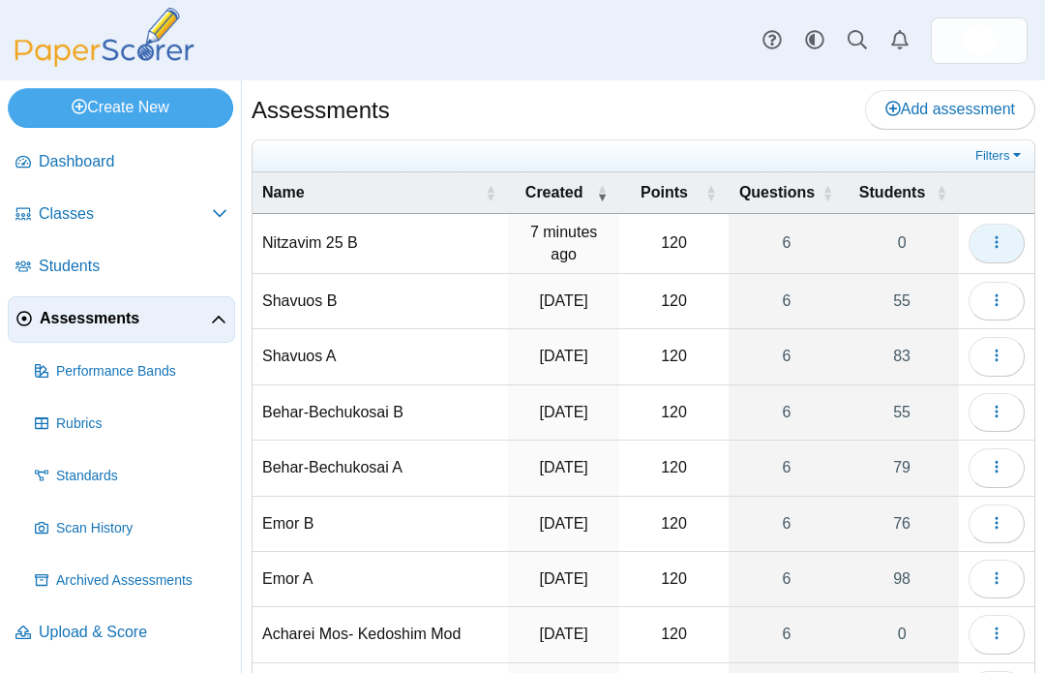
click at [1005, 249] on span "button" at bounding box center [996, 242] width 15 height 16
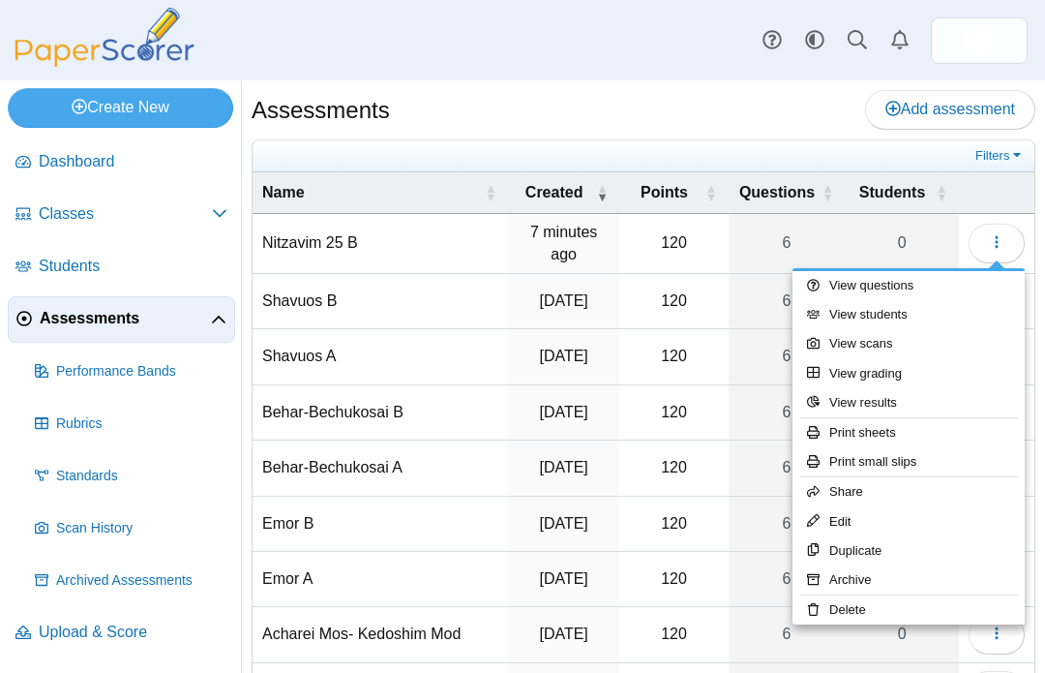
click at [851, 429] on link "Print sheets" at bounding box center [909, 432] width 232 height 29
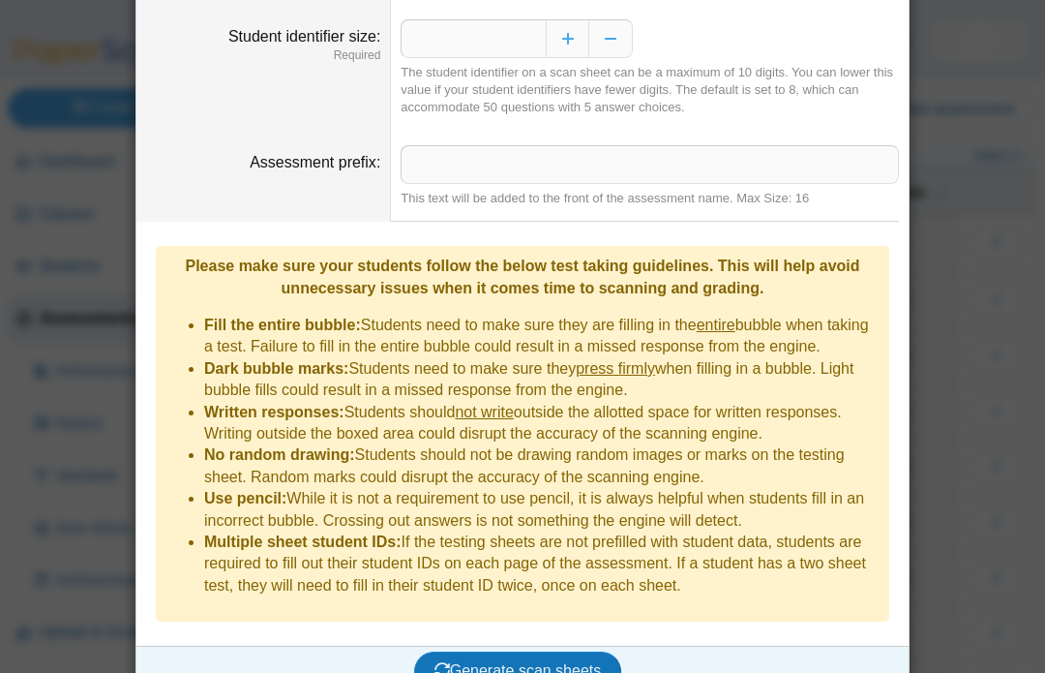
scroll to position [182, 0]
click at [499, 662] on span "Generate scan sheets" at bounding box center [518, 670] width 167 height 16
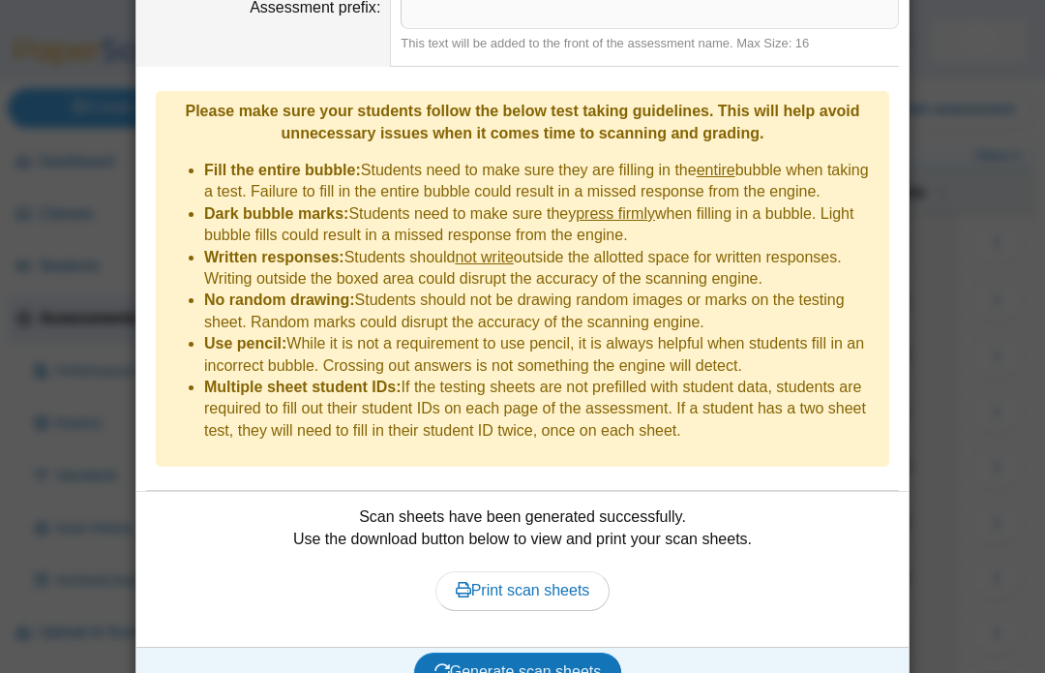
scroll to position [336, 0]
click at [511, 583] on span "Print scan sheets" at bounding box center [523, 591] width 135 height 16
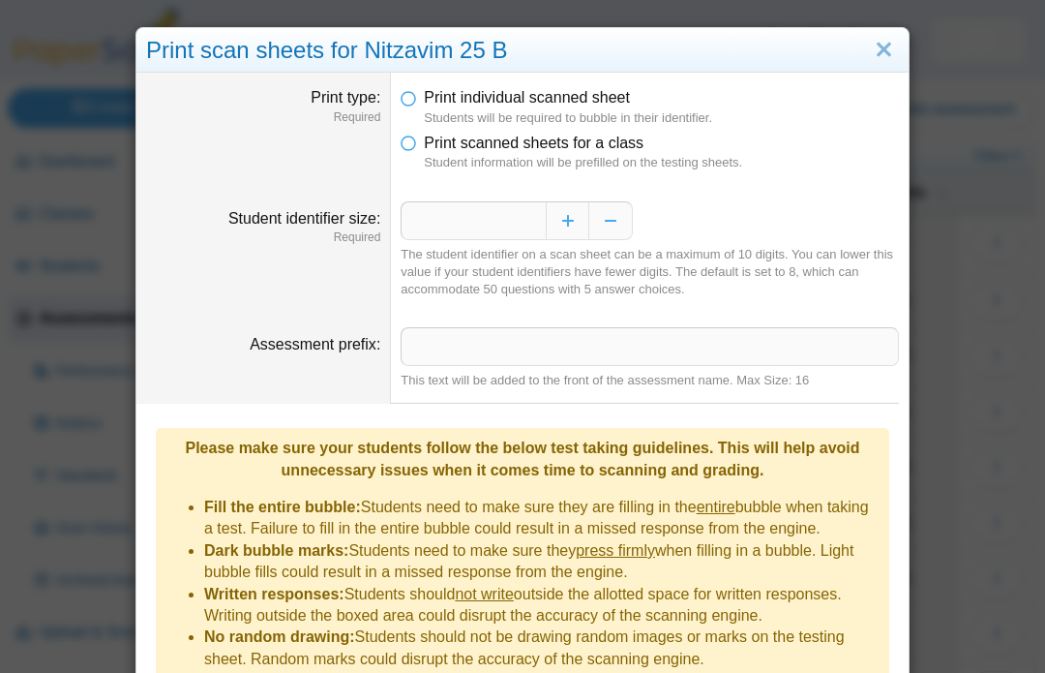
scroll to position [0, 0]
click at [889, 53] on link "Close" at bounding box center [884, 50] width 30 height 33
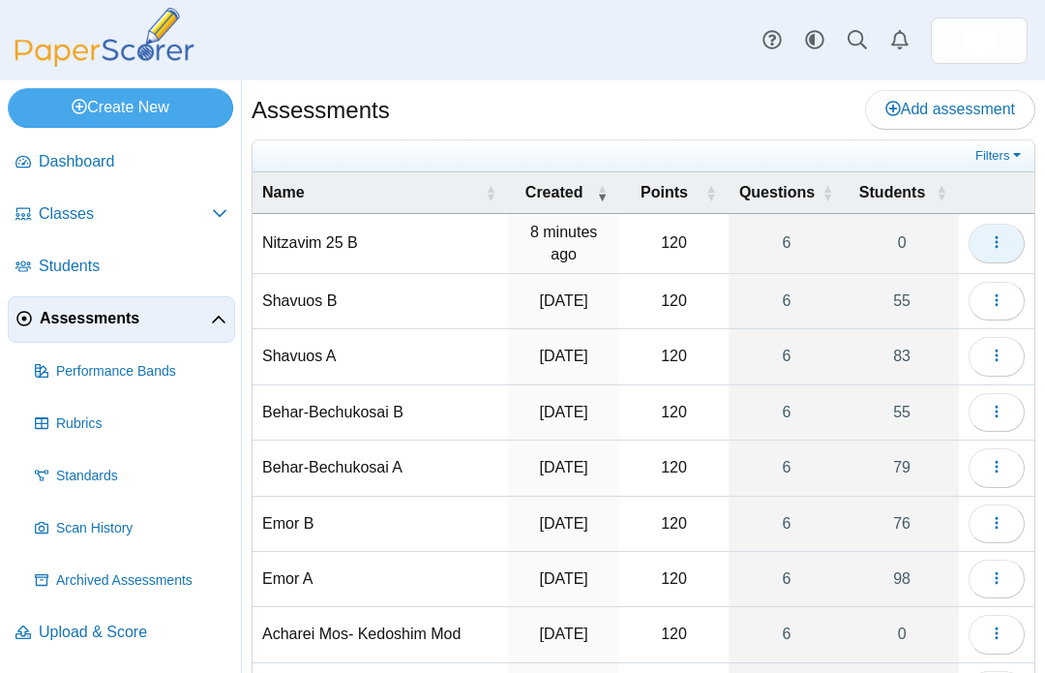
click at [996, 248] on icon "button" at bounding box center [996, 241] width 15 height 15
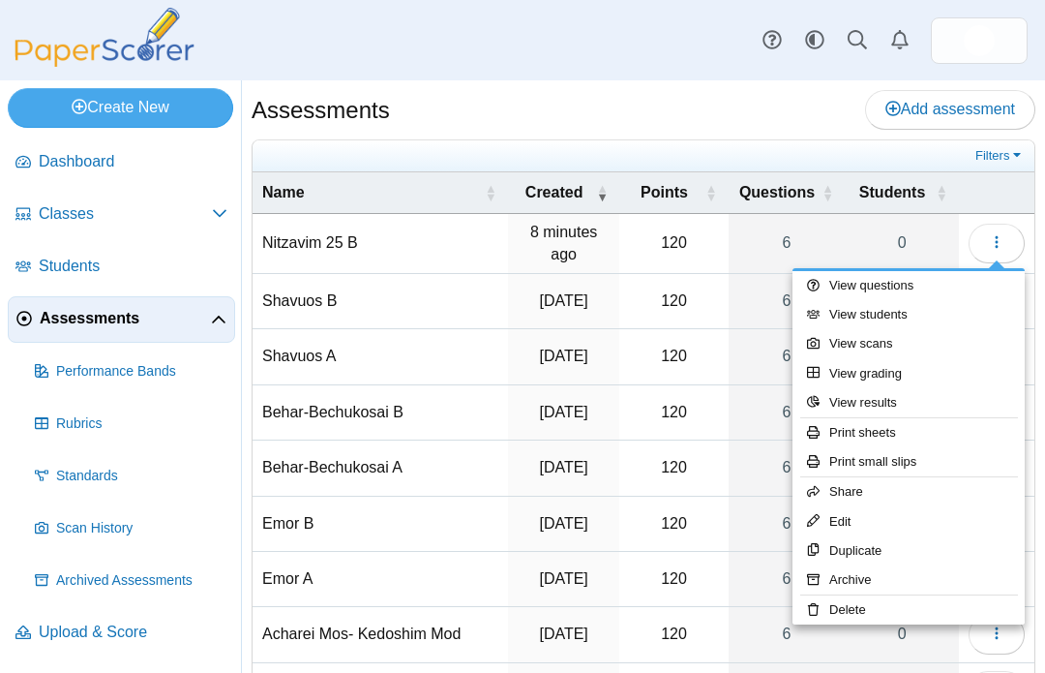
click at [858, 552] on link "Duplicate" at bounding box center [909, 550] width 232 height 29
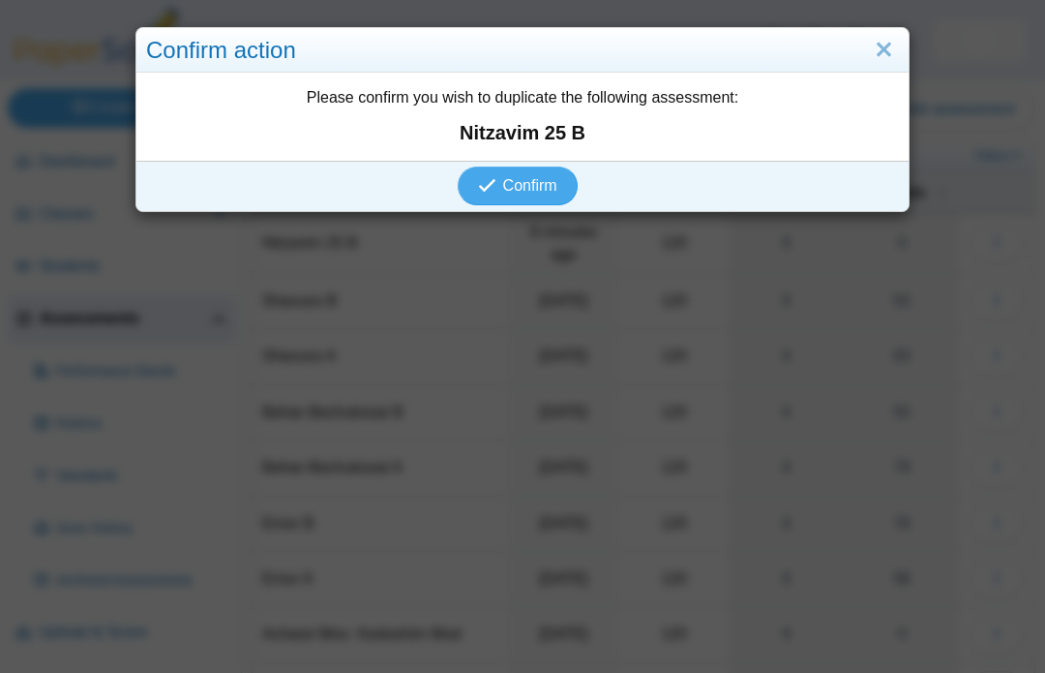
click at [508, 188] on span "Confirm" at bounding box center [530, 185] width 54 height 16
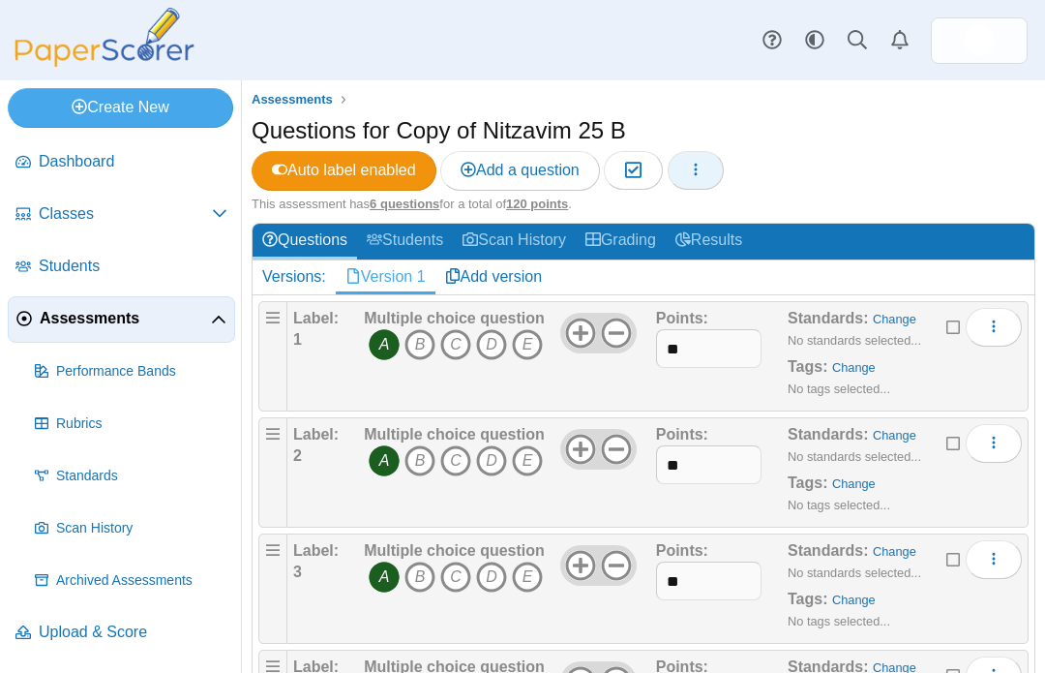
click at [722, 162] on button "button" at bounding box center [696, 170] width 56 height 39
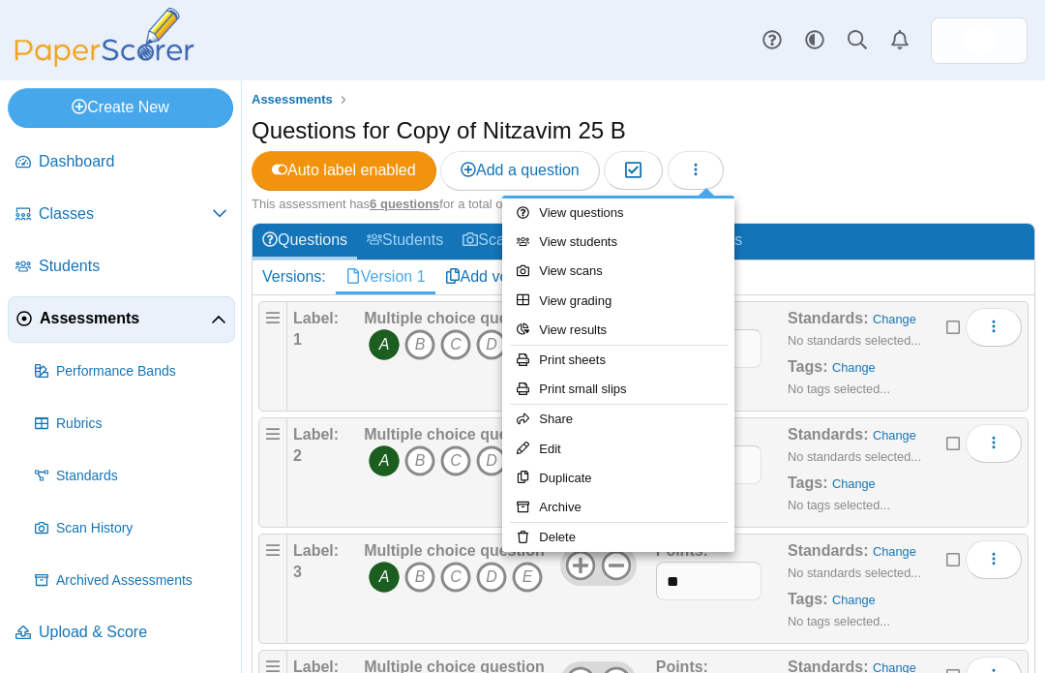
click at [556, 444] on link "Edit" at bounding box center [618, 449] width 232 height 29
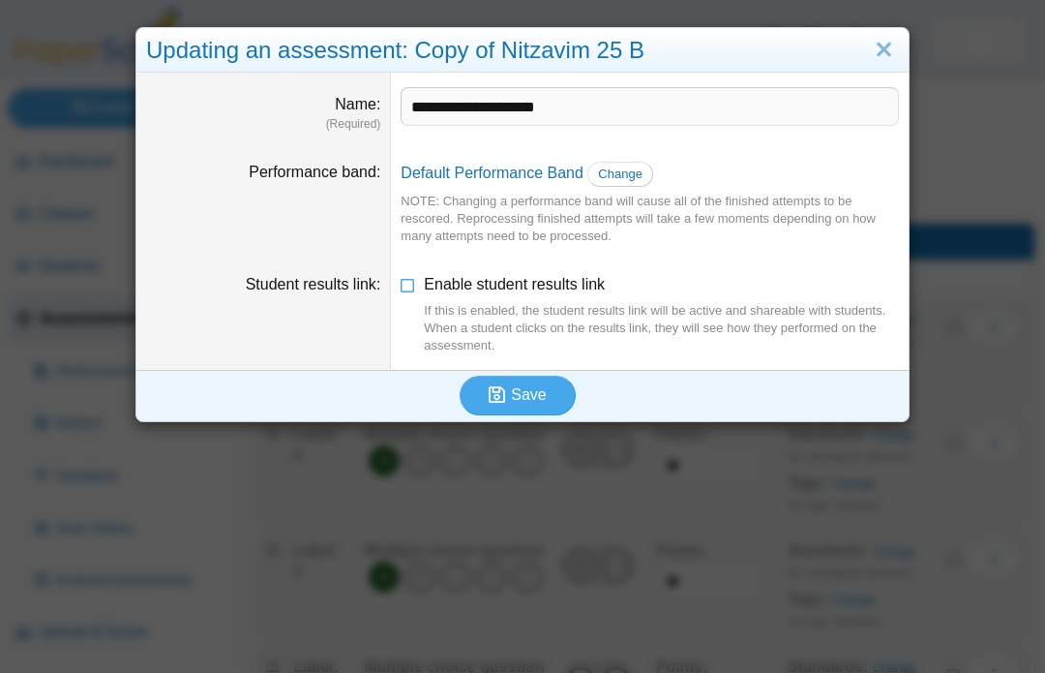
click at [595, 101] on input "**********" at bounding box center [650, 106] width 498 height 39
click at [478, 104] on input "**********" at bounding box center [650, 106] width 498 height 39
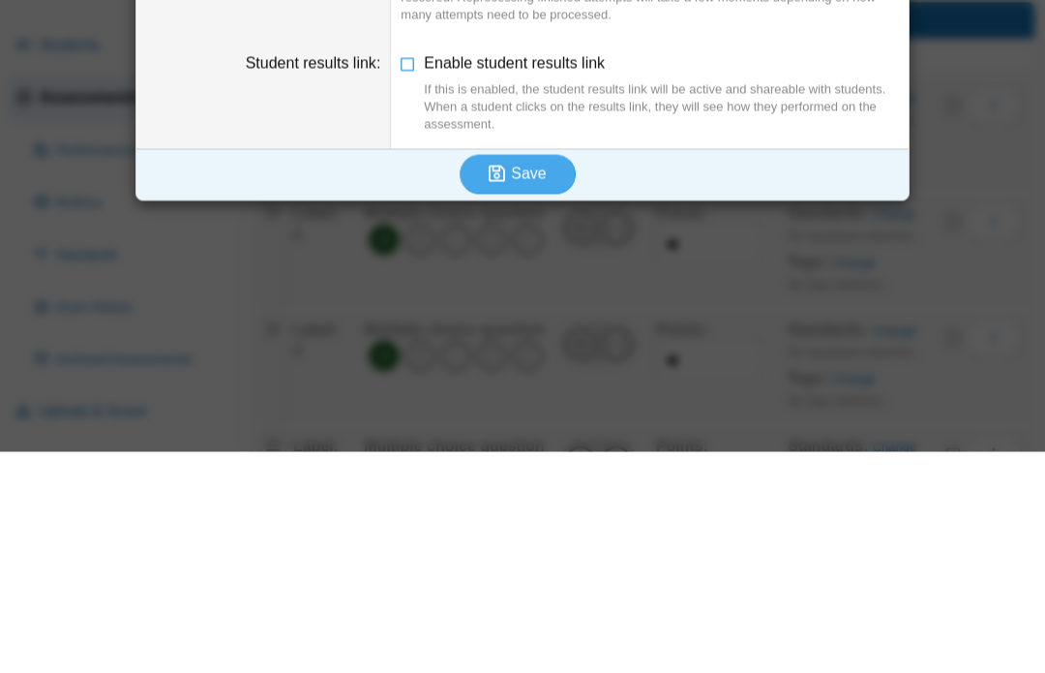
type input "**********"
click at [531, 386] on span "Save" at bounding box center [528, 394] width 35 height 16
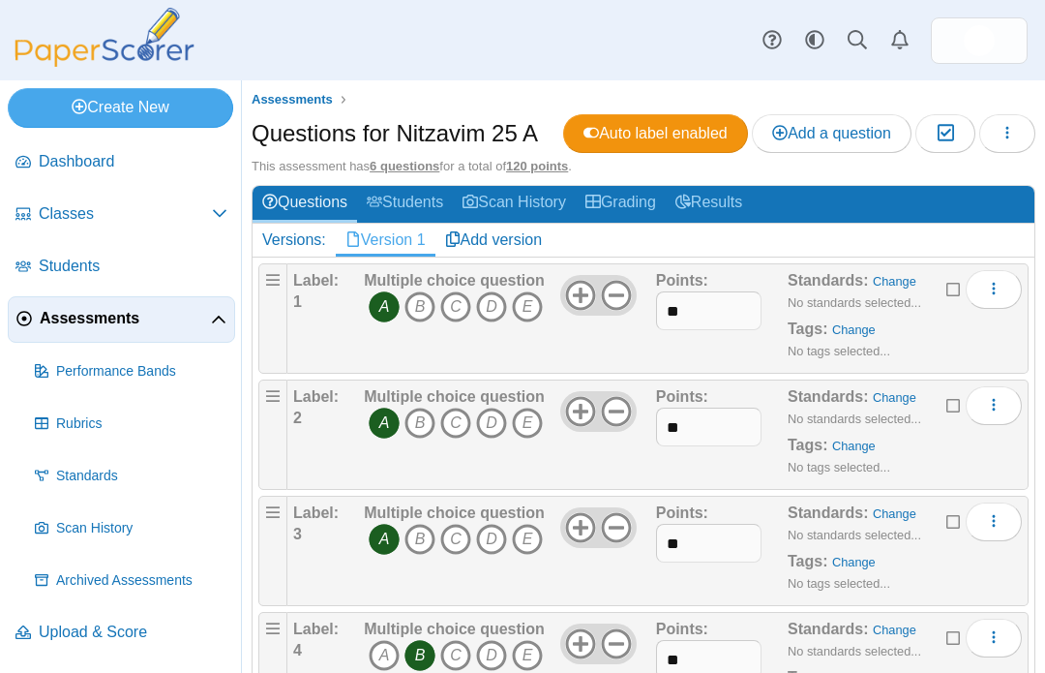
scroll to position [294, 0]
click at [389, 407] on icon "A" at bounding box center [384, 422] width 31 height 31
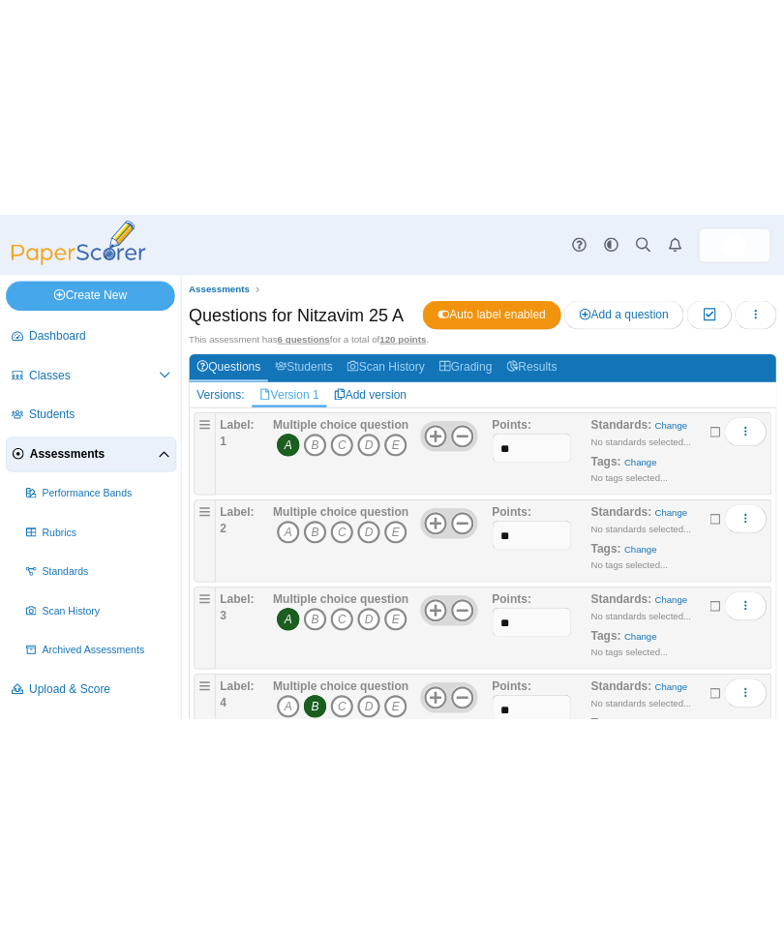
scroll to position [82, 0]
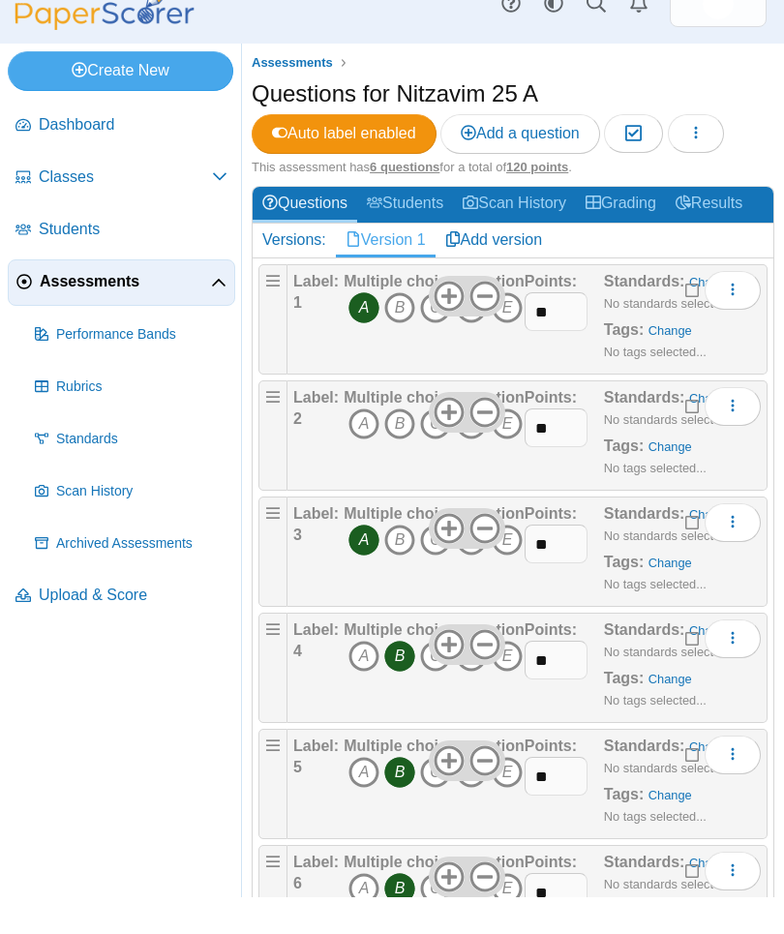
click at [397, 445] on icon "B" at bounding box center [399, 460] width 31 height 31
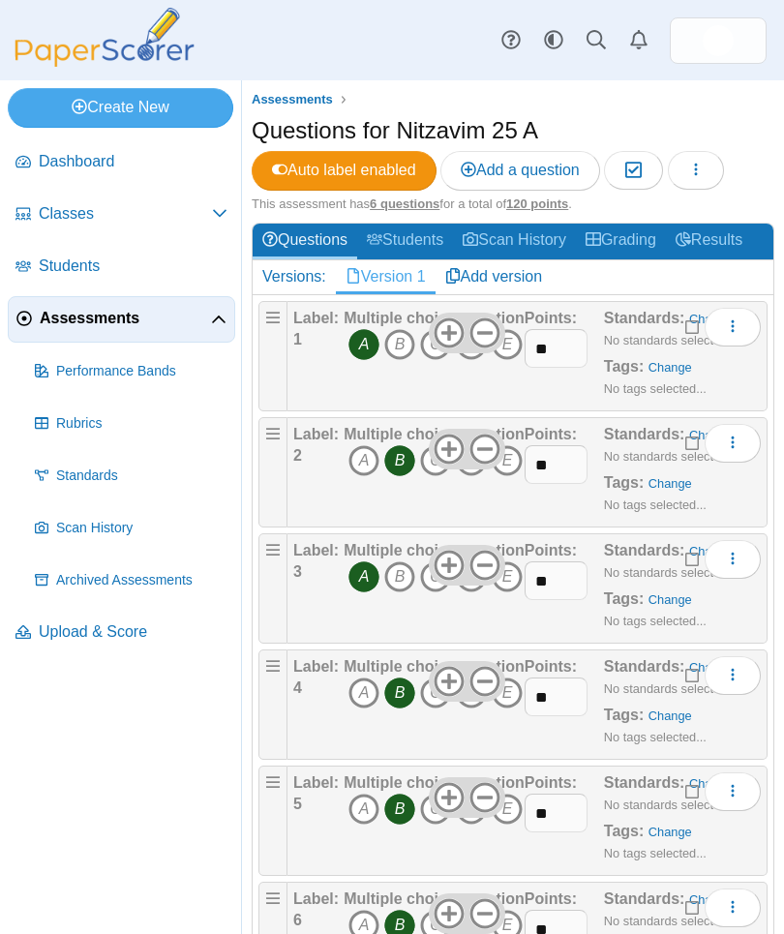
click at [366, 561] on icon "A" at bounding box center [363, 576] width 31 height 31
click at [375, 561] on icon "A" at bounding box center [363, 576] width 31 height 31
click at [366, 672] on icon "A" at bounding box center [363, 693] width 31 height 31
click at [401, 672] on icon "B" at bounding box center [399, 693] width 31 height 31
click at [405, 672] on icon "B" at bounding box center [399, 809] width 31 height 31
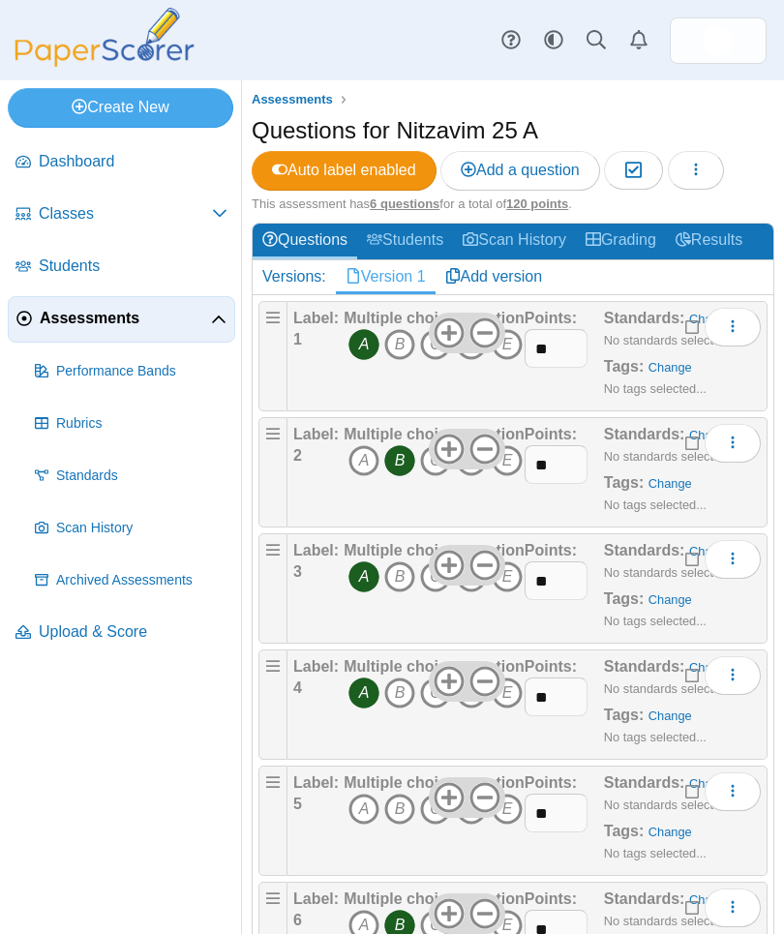
click at [398, 672] on icon "B" at bounding box center [399, 809] width 31 height 31
click at [85, 362] on span "Performance Bands" at bounding box center [141, 371] width 171 height 19
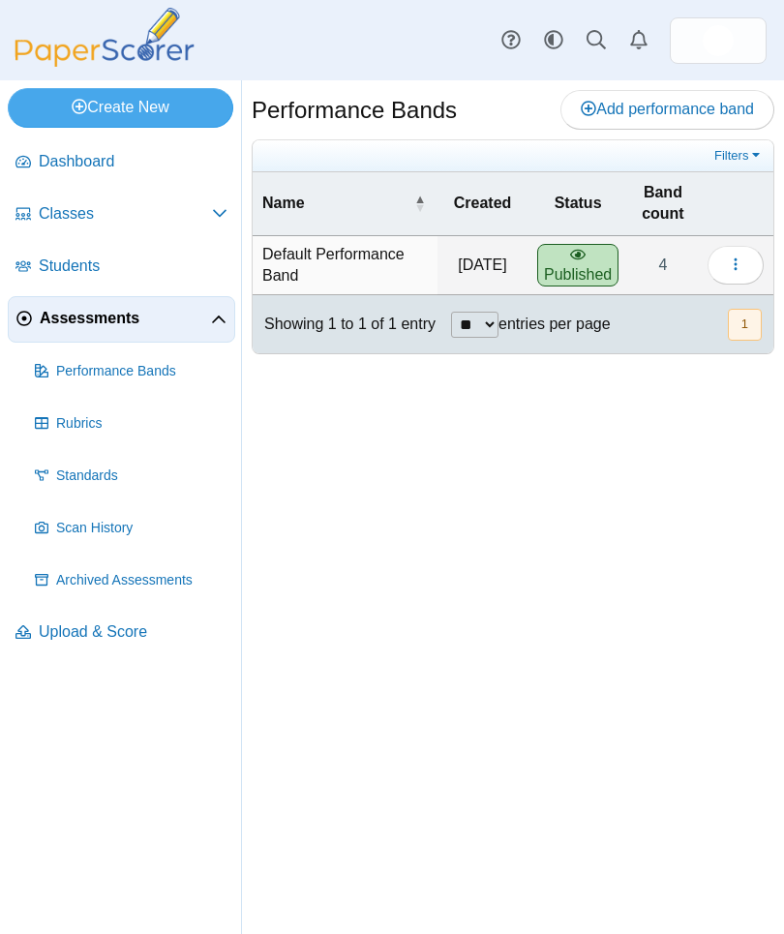
click at [70, 336] on link "Assessments" at bounding box center [121, 319] width 227 height 46
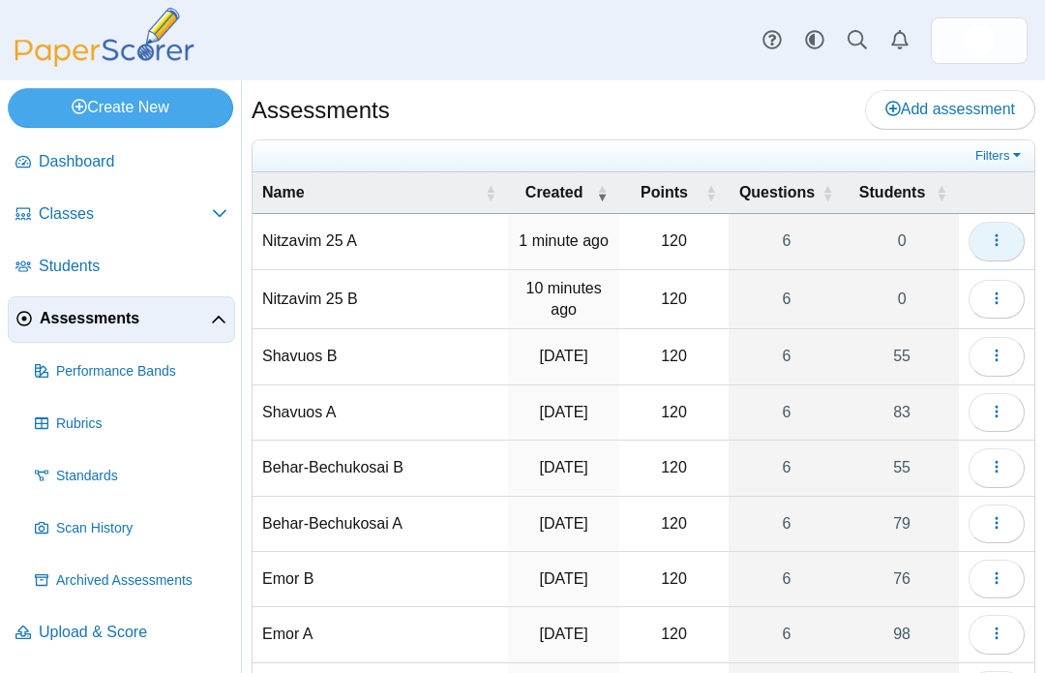
click at [783, 253] on button "button" at bounding box center [997, 241] width 56 height 39
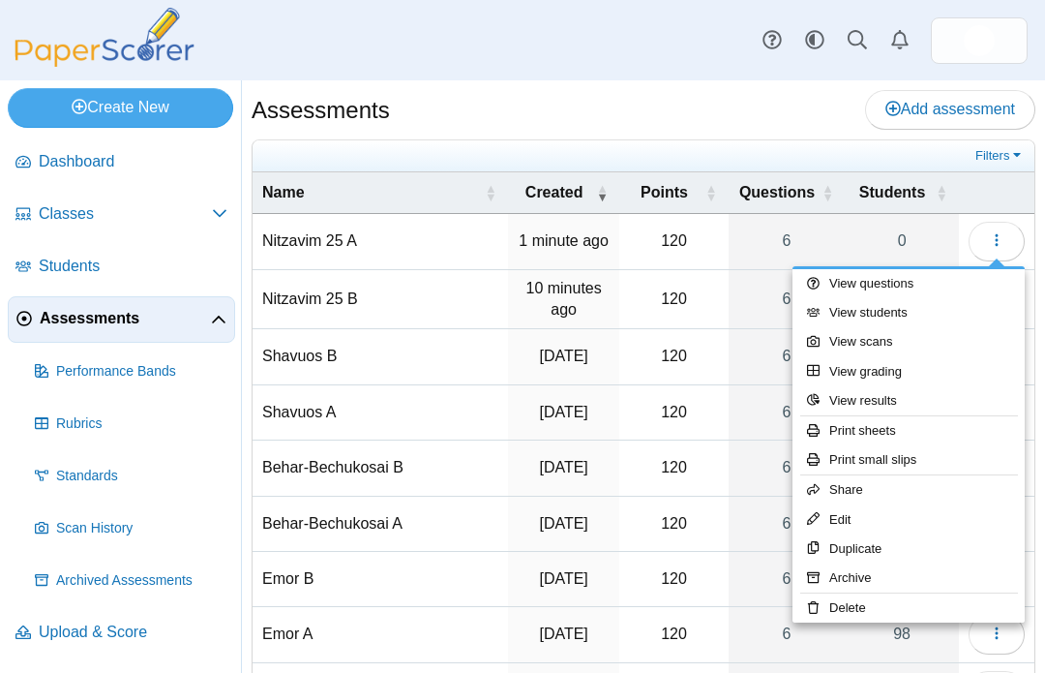
click at [783, 436] on link "Print sheets" at bounding box center [909, 430] width 232 height 29
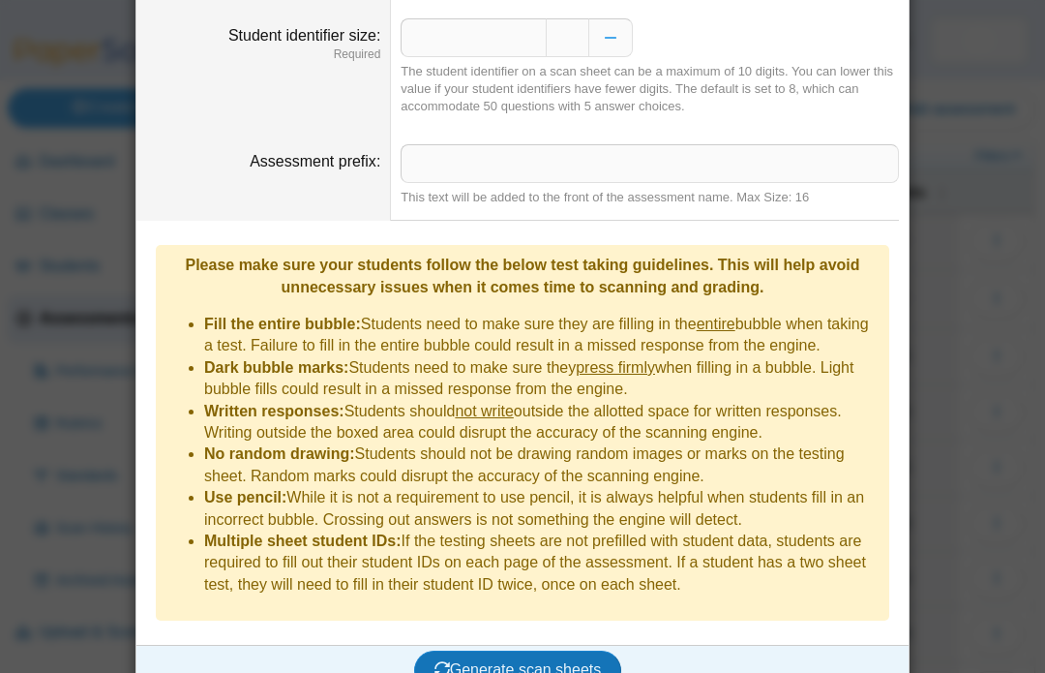
scroll to position [182, 0]
click at [500, 651] on button "Generate scan sheets" at bounding box center [518, 670] width 208 height 39
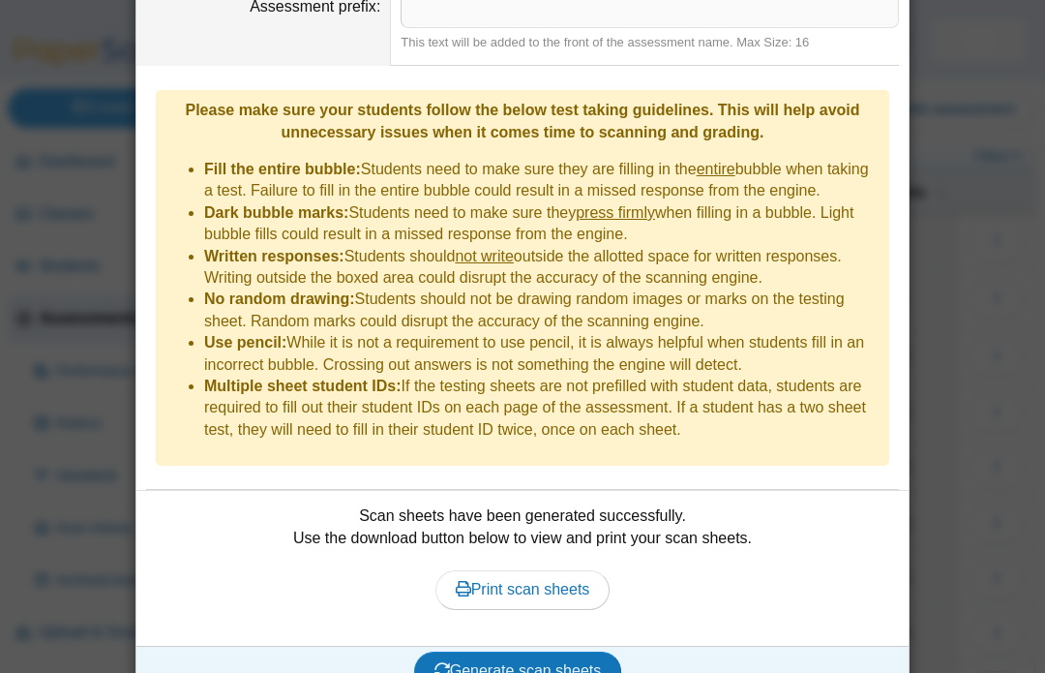
scroll to position [336, 0]
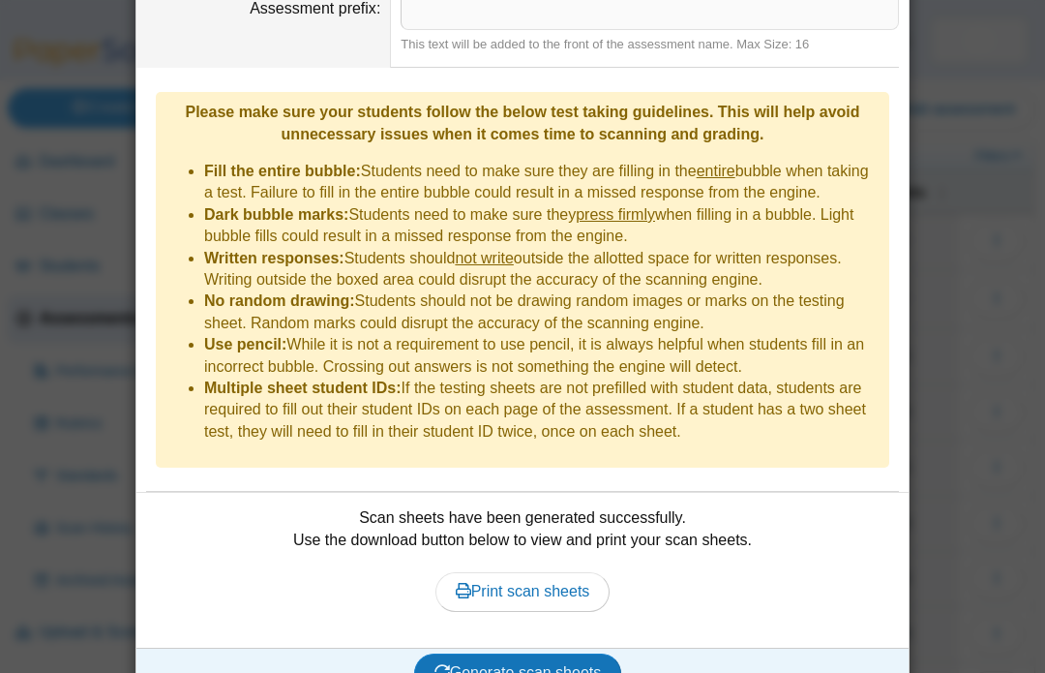
click at [519, 583] on span "Print scan sheets" at bounding box center [523, 591] width 135 height 16
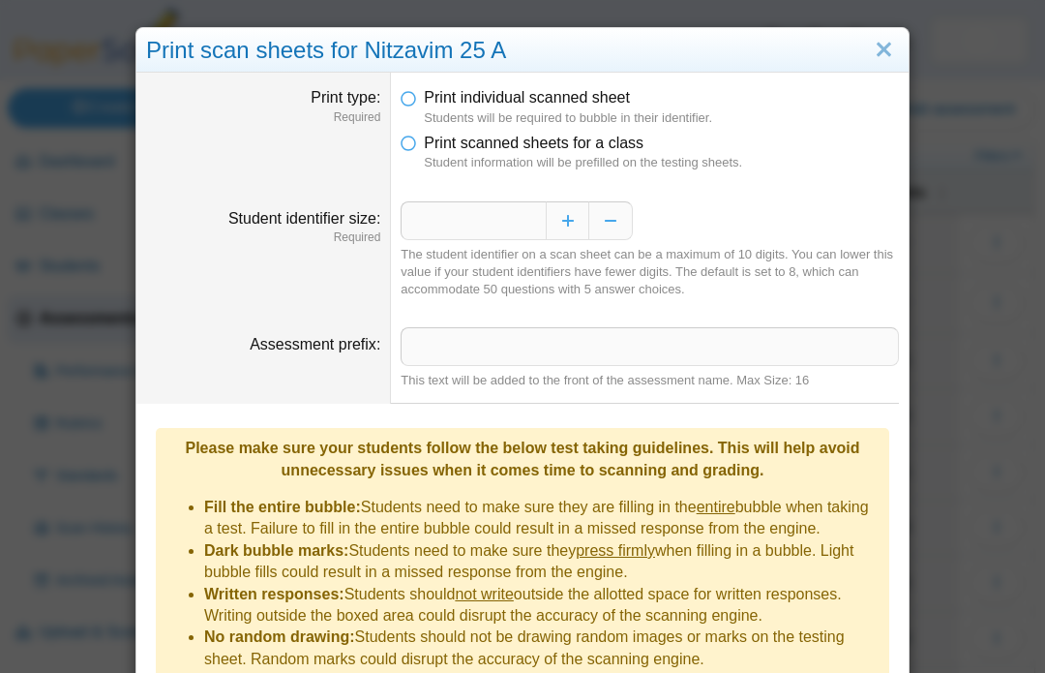
scroll to position [0, 0]
click at [783, 49] on link "Close" at bounding box center [884, 50] width 30 height 33
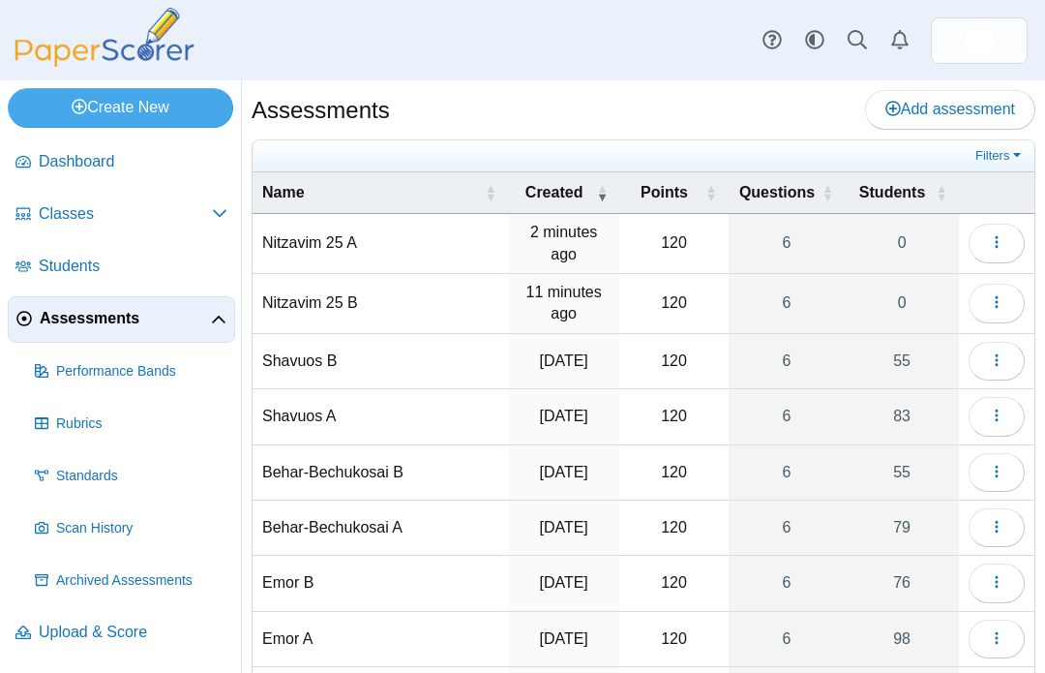
click at [329, 305] on td "Nitzavim 25 B" at bounding box center [381, 304] width 256 height 60
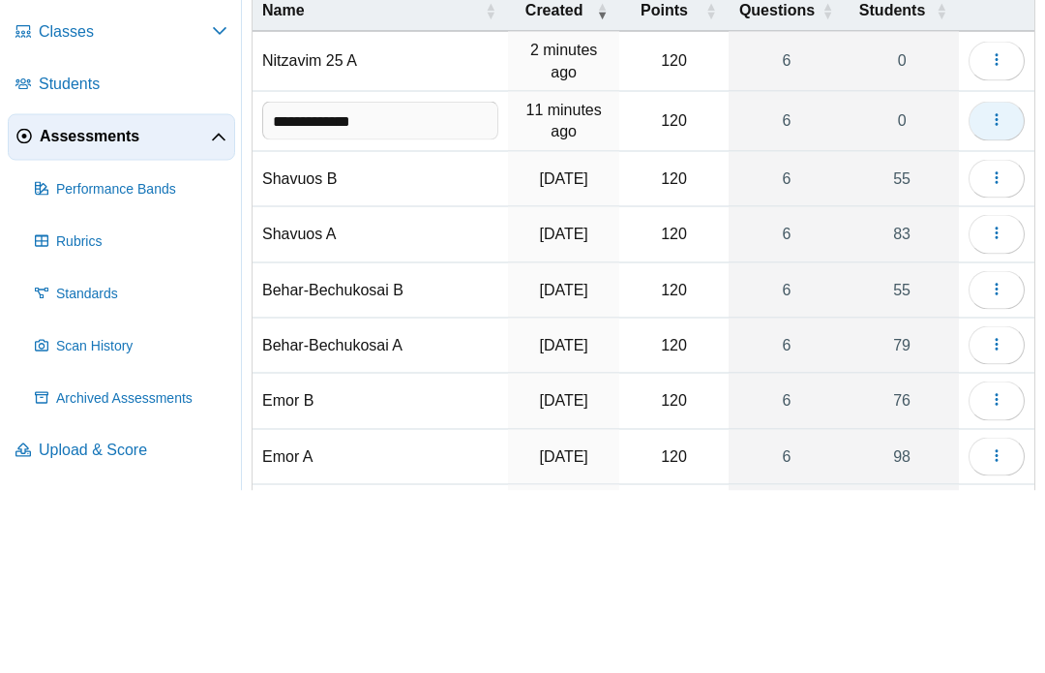
click at [783, 294] on icon "button" at bounding box center [996, 301] width 15 height 15
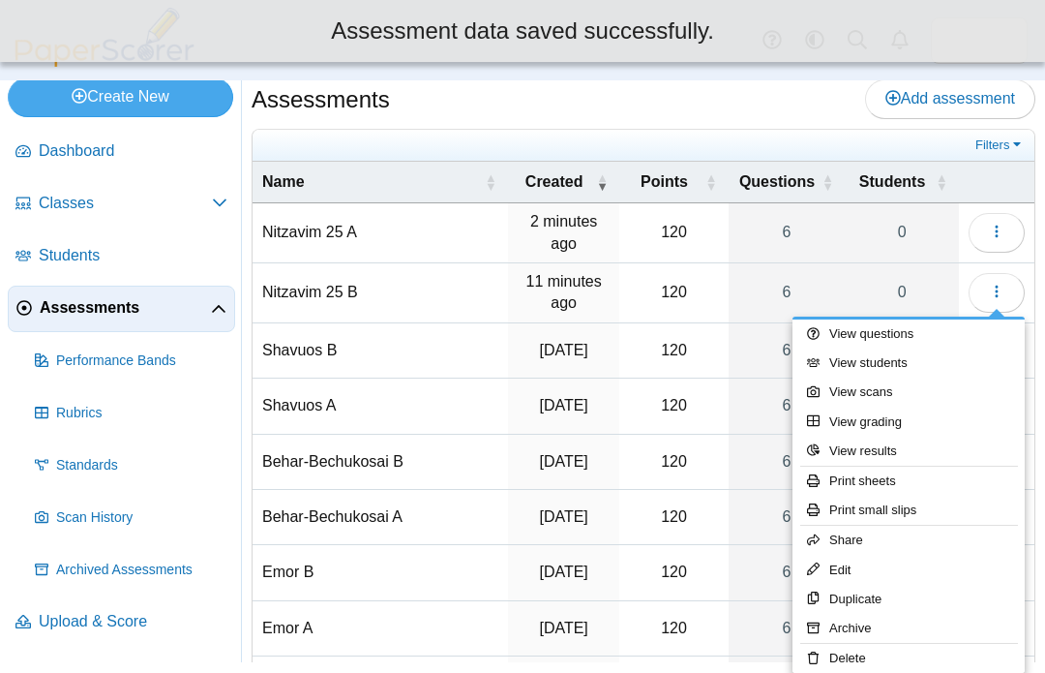
click at [783, 319] on link "View questions" at bounding box center [909, 333] width 232 height 29
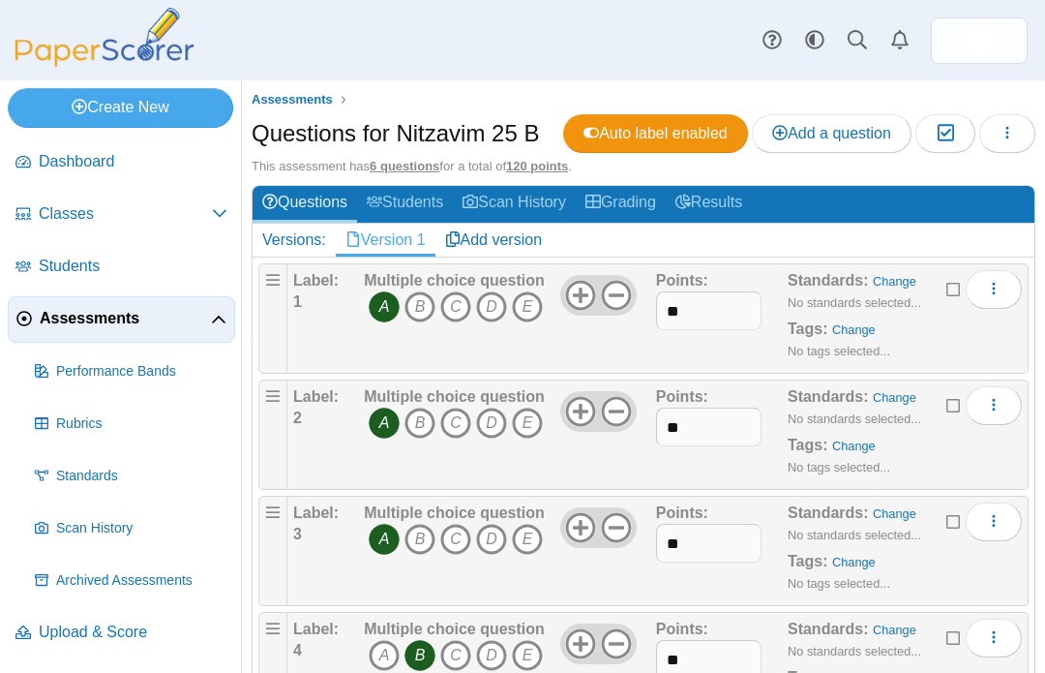
click at [79, 329] on span "Assessments" at bounding box center [125, 318] width 171 height 21
